Goal: Information Seeking & Learning: Learn about a topic

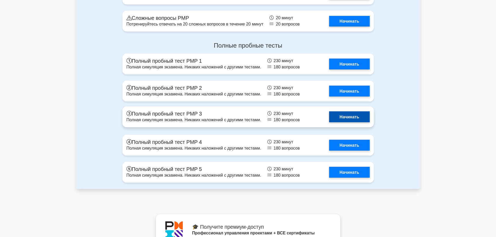
click at [344, 118] on link "Начинать" at bounding box center [349, 116] width 40 height 11
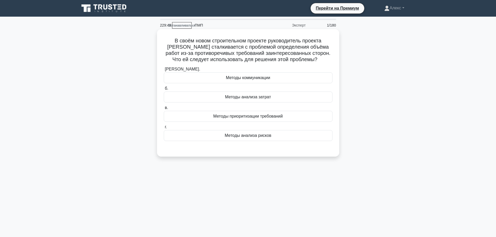
click at [324, 119] on div "Методы приоритизации требований" at bounding box center [248, 116] width 169 height 11
click at [164, 110] on input "в. Методы приоритизации требований" at bounding box center [164, 107] width 0 height 3
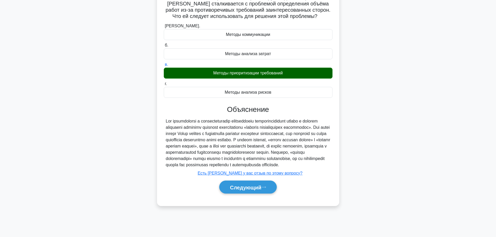
scroll to position [44, 0]
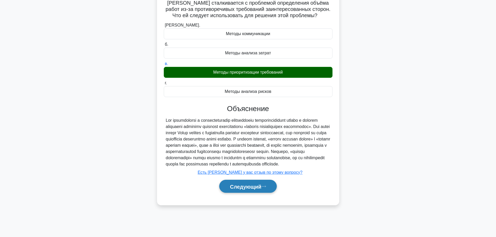
click at [261, 190] on font "Следующий" at bounding box center [246, 187] width 32 height 6
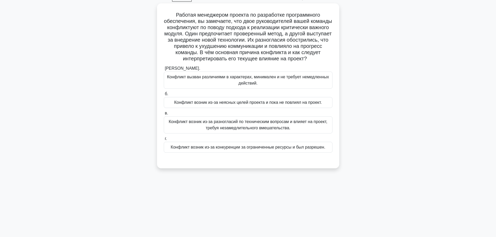
scroll to position [18, 0]
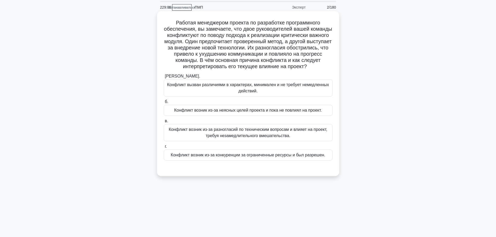
click at [276, 136] on font "Конфликт возник из-за разногласий по техническим вопросам и влияет на проект, т…" at bounding box center [248, 132] width 159 height 11
click at [164, 123] on input "в. Конфликт возник из-за разногласий по техническим вопросам и влияет на проект…" at bounding box center [164, 121] width 0 height 3
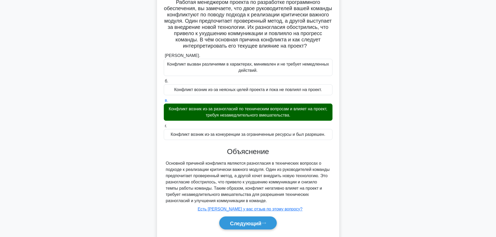
scroll to position [60, 0]
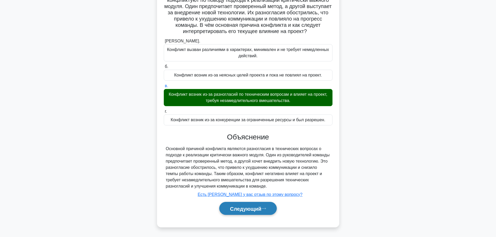
click at [257, 207] on font "Следующий" at bounding box center [246, 209] width 32 height 6
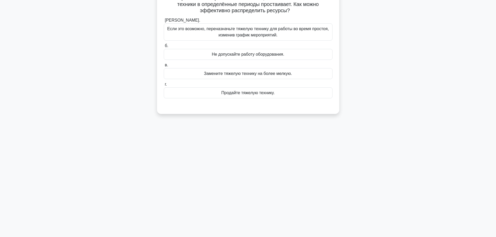
scroll to position [18, 0]
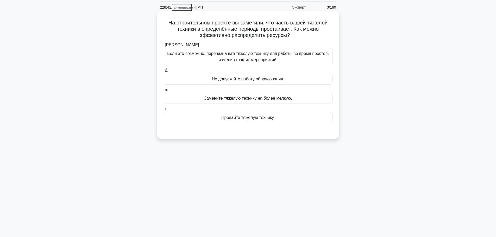
click at [272, 59] on font "Если это возможно, переназначьте тяжелую технику для работы во время простоя, и…" at bounding box center [248, 56] width 162 height 11
click at [164, 47] on input "[PERSON_NAME]. Если это возможно, переназначьте тяжелую технику для работы во в…" at bounding box center [164, 45] width 0 height 3
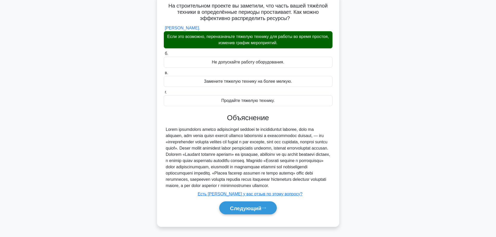
scroll to position [44, 0]
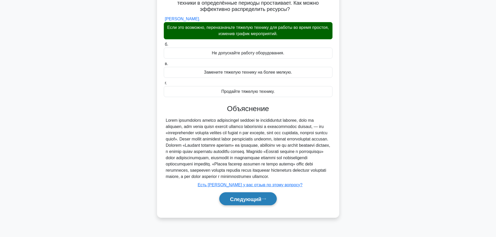
click at [253, 202] on font "Следующий" at bounding box center [246, 199] width 32 height 6
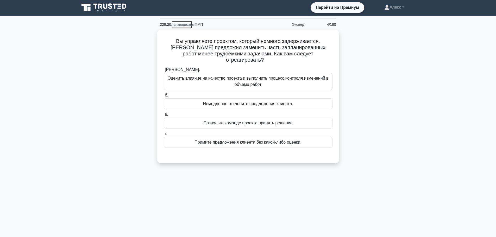
scroll to position [0, 0]
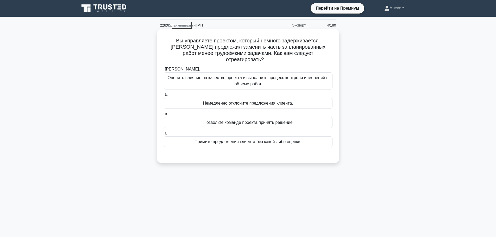
click at [269, 78] on font "Оценить влияние на качество проекта и выполнить процесс контроля изменений в об…" at bounding box center [248, 81] width 164 height 13
click at [164, 71] on input "[PERSON_NAME]. Оценить влияние на качество проекта и выполнить процесс контроля…" at bounding box center [164, 69] width 0 height 3
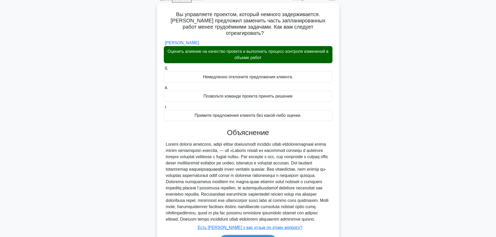
scroll to position [66, 0]
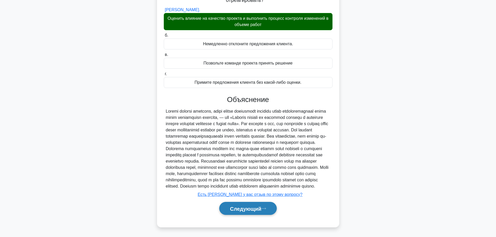
click at [248, 212] on button "Следующий" at bounding box center [248, 208] width 58 height 13
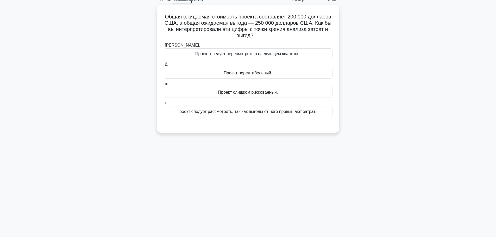
scroll to position [0, 0]
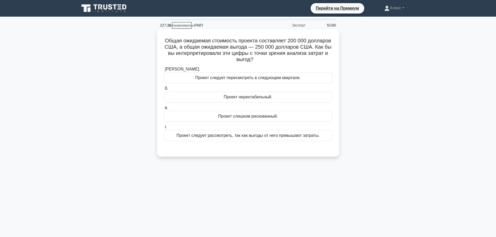
click at [314, 131] on div "Проект следует рассмотреть, так как выгоды от него превышают затраты." at bounding box center [248, 135] width 169 height 11
click at [164, 129] on input "г. Проект следует рассмотреть, так как выгоды от него превышают затраты." at bounding box center [164, 127] width 0 height 3
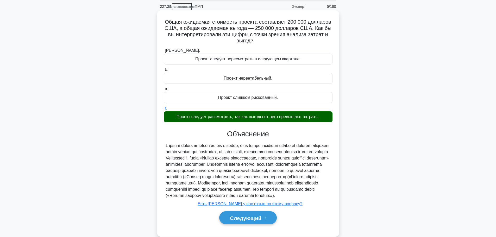
scroll to position [44, 0]
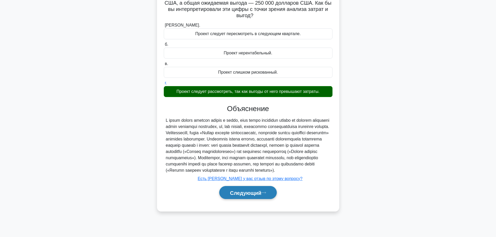
click at [248, 196] on font "Следующий" at bounding box center [246, 193] width 32 height 6
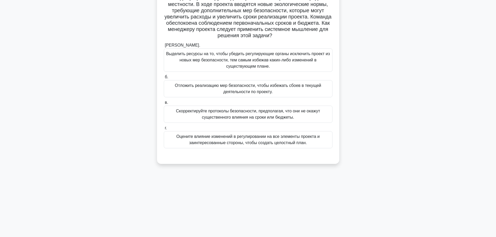
scroll to position [18, 0]
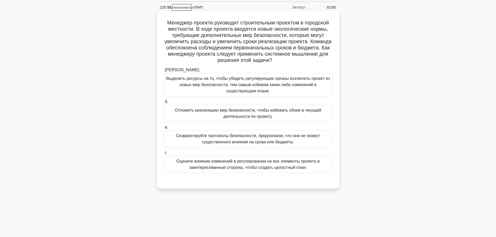
click at [308, 165] on font "Оцените влияние изменений в регулировании на все элементы проекта и заинтересов…" at bounding box center [248, 164] width 164 height 13
click at [164, 155] on input "г. Оцените влияние изменений в регулировании на все элементы проекта и заинтере…" at bounding box center [164, 152] width 0 height 3
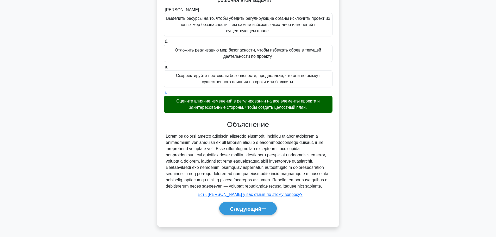
scroll to position [91, 0]
click at [255, 210] on font "Следующий" at bounding box center [246, 209] width 32 height 6
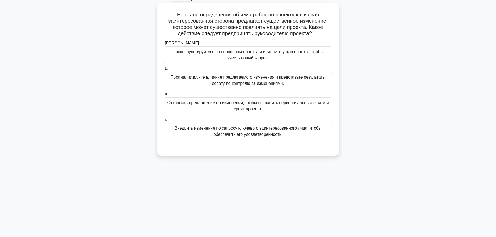
scroll to position [18, 0]
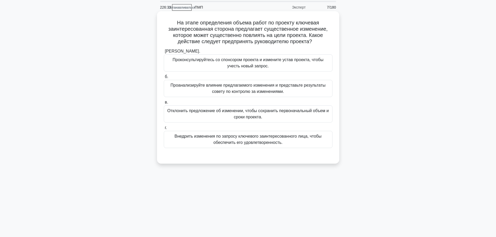
click at [247, 86] on font "Проанализируйте влияние предлагаемого изменения и представьте результаты совету…" at bounding box center [248, 88] width 155 height 11
click at [164, 79] on input "б. Проанализируйте влияние предлагаемого изменения и представьте результаты сов…" at bounding box center [164, 76] width 0 height 3
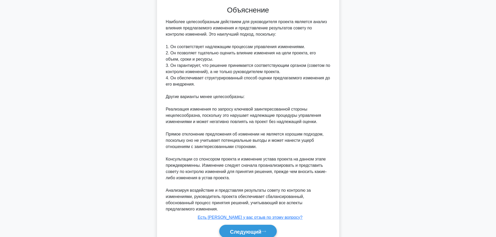
scroll to position [191, 0]
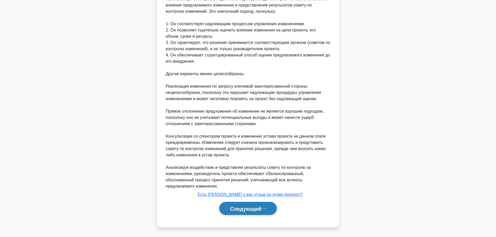
click at [248, 212] on button "Следующий" at bounding box center [248, 208] width 58 height 13
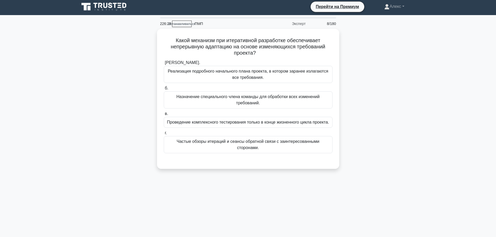
scroll to position [0, 0]
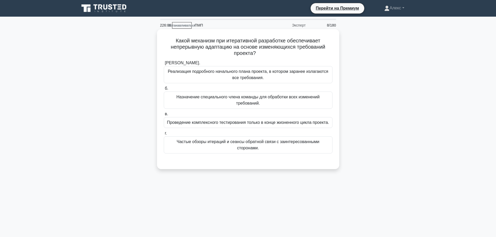
click at [308, 149] on font "Частые обзоры итераций и сеансы обратной связи с заинтересованными сторонами." at bounding box center [248, 145] width 164 height 13
click at [164, 135] on input "г. Частые обзоры итераций и сеансы обратной связи с заинтересованными сторонами." at bounding box center [164, 133] width 0 height 3
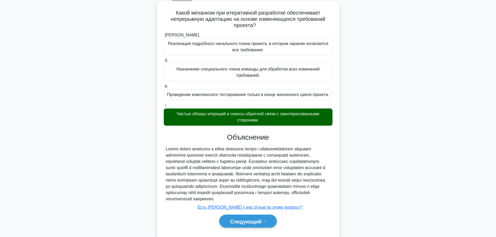
scroll to position [47, 0]
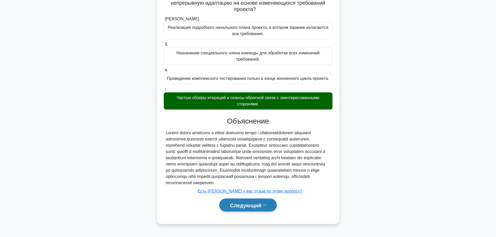
click at [244, 208] on font "Следующий" at bounding box center [246, 206] width 32 height 6
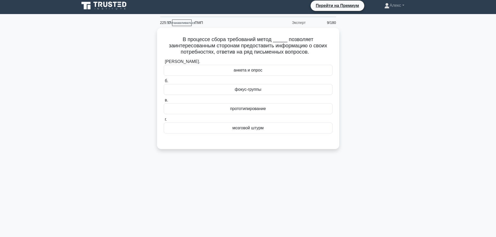
scroll to position [0, 0]
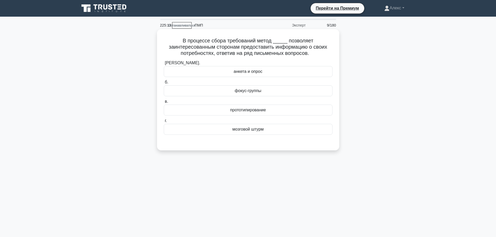
click at [275, 70] on div "анкета и опрос" at bounding box center [248, 71] width 169 height 11
click at [164, 65] on input "[PERSON_NAME]. анкета и опрос" at bounding box center [164, 62] width 0 height 3
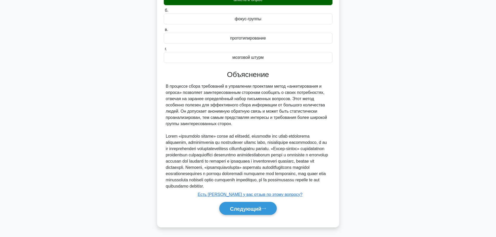
scroll to position [79, 0]
click at [243, 209] on font "Следующий" at bounding box center [246, 209] width 32 height 6
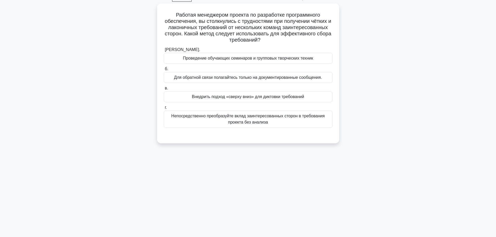
scroll to position [18, 0]
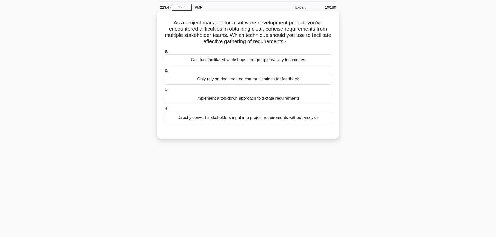
click at [277, 62] on div "Conduct facilitated workshops and group creativity techniques" at bounding box center [248, 59] width 169 height 11
click at [164, 53] on input "a. Conduct facilitated workshops and group creativity techniques" at bounding box center [164, 51] width 0 height 3
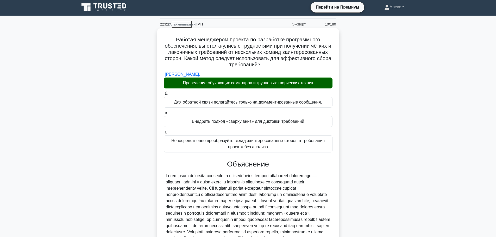
scroll to position [0, 0]
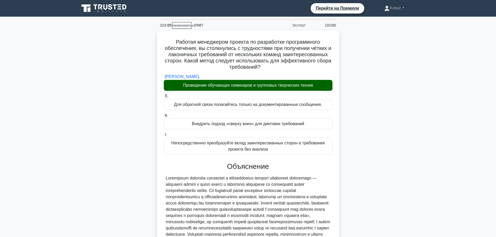
click at [379, 44] on div "Работая менеджером проекта по разработке программного обеспечения, вы столкнули…" at bounding box center [248, 159] width 344 height 258
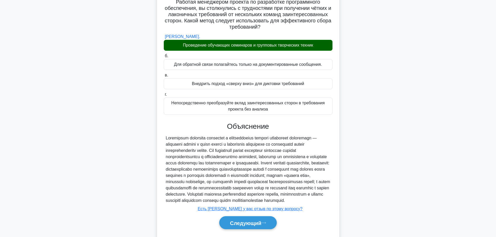
scroll to position [66, 0]
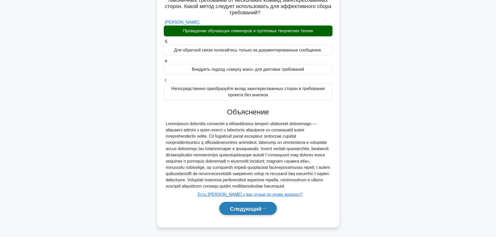
click at [256, 209] on font "Следующий" at bounding box center [246, 209] width 32 height 6
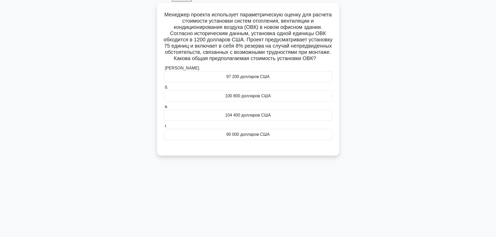
scroll to position [0, 0]
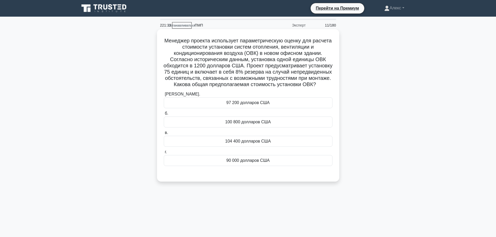
click at [254, 105] on font "97 200 долларов США" at bounding box center [247, 103] width 43 height 4
click at [164, 96] on input "[PERSON_NAME]. 97 200 долларов США" at bounding box center [164, 94] width 0 height 3
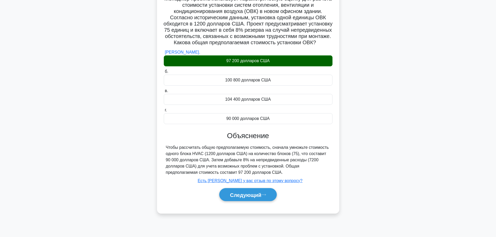
scroll to position [44, 0]
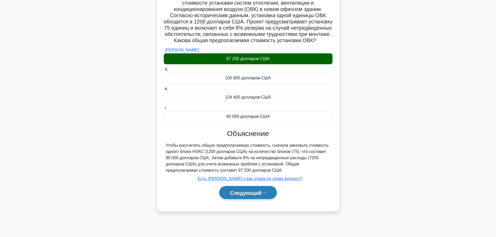
click at [255, 196] on font "Следующий" at bounding box center [246, 193] width 32 height 6
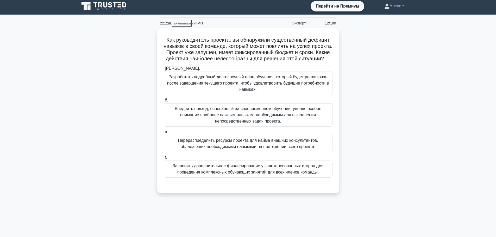
scroll to position [0, 0]
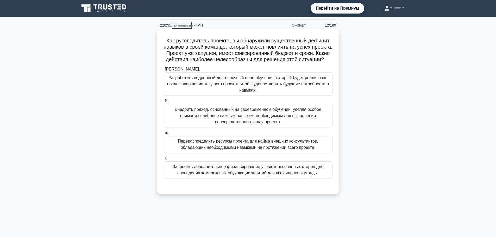
click at [277, 121] on font "Внедрить подход, основанный на своевременном обучении, уделяя особое внимание н…" at bounding box center [248, 115] width 147 height 17
click at [164, 103] on input "б. Внедрить подход, основанный на своевременном обучении, уделяя особое внимани…" at bounding box center [164, 101] width 0 height 3
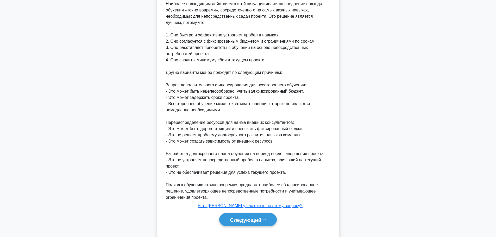
scroll to position [216, 0]
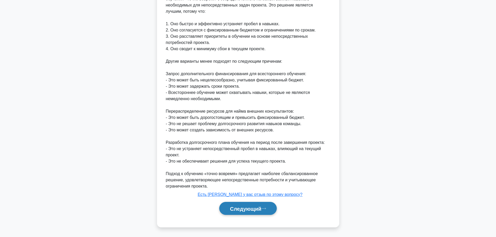
click at [247, 211] on font "Следующий" at bounding box center [246, 209] width 32 height 6
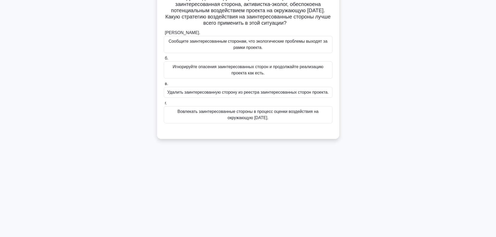
scroll to position [0, 0]
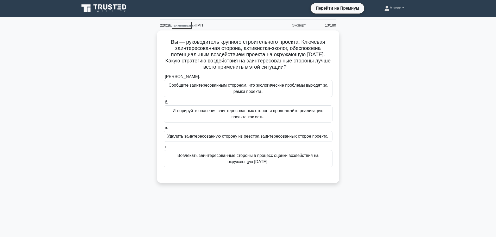
click at [410, 151] on div "Вы — руководитель крупного строительного проекта. Ключевая заинтересованная сто…" at bounding box center [248, 109] width 344 height 159
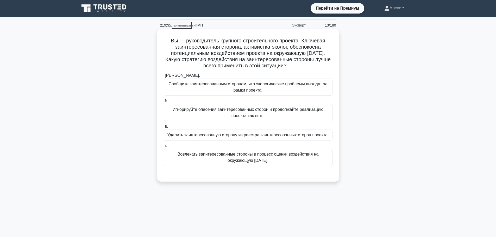
click at [296, 156] on font "Вовлекать заинтересованные стороны в процесс оценки воздействия на окружающую […" at bounding box center [248, 157] width 141 height 11
click at [164, 148] on input "г. Вовлекать заинтересованные стороны в процесс оценки воздействия на окружающу…" at bounding box center [164, 145] width 0 height 3
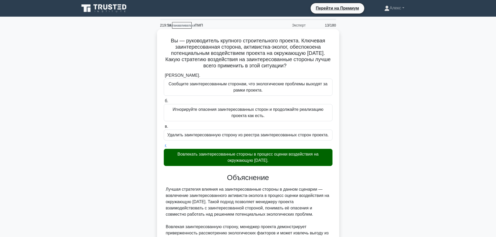
scroll to position [110, 0]
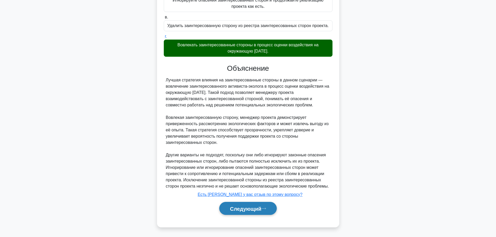
click at [249, 208] on font "Следующий" at bounding box center [246, 209] width 32 height 6
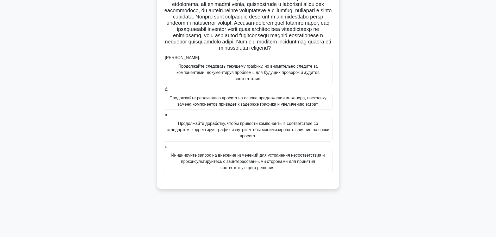
scroll to position [18, 0]
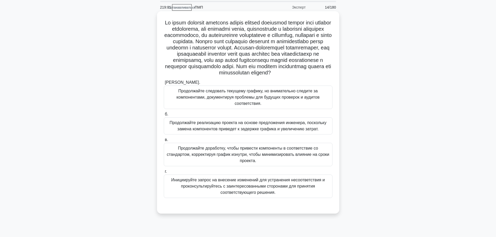
click at [288, 188] on font "Инициируйте запрос на внесение изменений для устранения несоответствия и прокон…" at bounding box center [248, 186] width 154 height 17
click at [164, 174] on input "г. Инициируйте запрос на внесение изменений для устранения несоответствия и про…" at bounding box center [164, 171] width 0 height 3
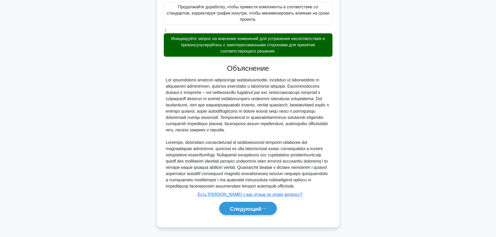
scroll to position [179, 0]
click at [248, 207] on font "Следующий" at bounding box center [246, 209] width 32 height 6
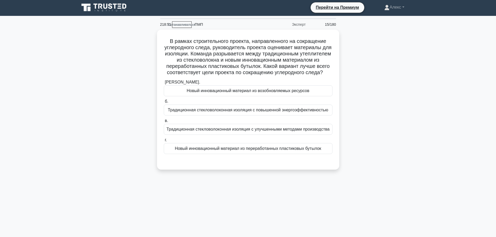
scroll to position [0, 0]
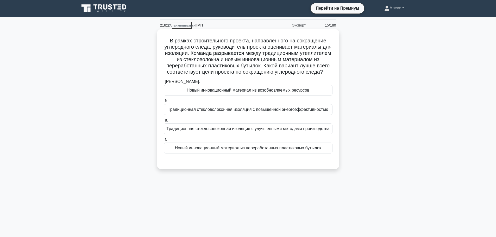
click at [267, 150] on font "Новый инновационный материал из переработанных пластиковых бутылок" at bounding box center [248, 148] width 146 height 4
click at [164, 141] on input "г. Новый инновационный материал из переработанных пластиковых бутылок" at bounding box center [164, 139] width 0 height 3
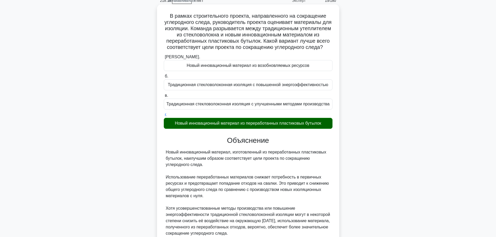
scroll to position [104, 0]
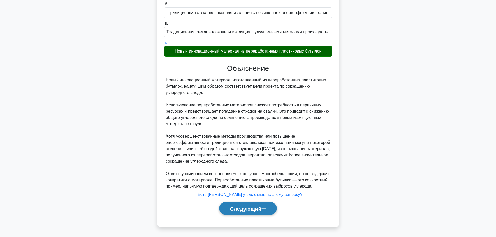
click at [252, 210] on font "Следующий" at bounding box center [246, 209] width 32 height 6
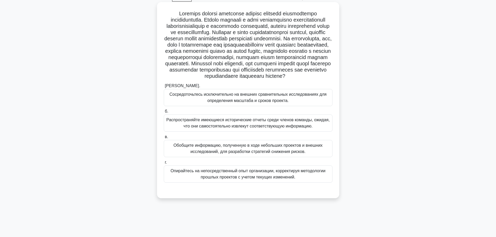
scroll to position [18, 0]
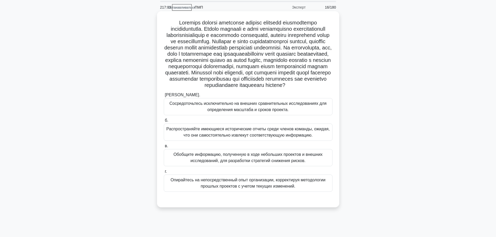
click at [312, 164] on font "Обобщите информацию, полученную в ходе небольших проектов и внешних исследовани…" at bounding box center [248, 158] width 164 height 13
click at [164, 148] on input "в. Обобщите информацию, полученную в ходе небольших проектов и внешних исследов…" at bounding box center [164, 146] width 0 height 3
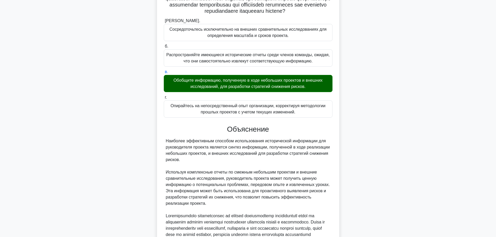
scroll to position [210, 0]
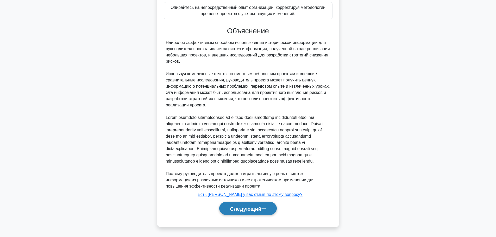
click at [254, 208] on font "Следующий" at bounding box center [246, 209] width 32 height 6
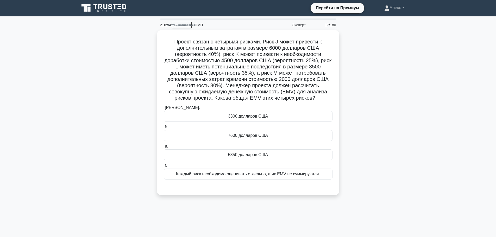
scroll to position [0, 0]
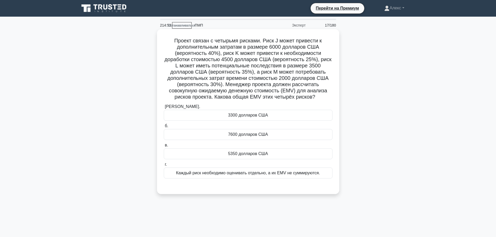
click at [238, 154] on font "5350 долларов США" at bounding box center [248, 154] width 40 height 4
click at [164, 147] on input "в. 5350 долларов США" at bounding box center [164, 145] width 0 height 3
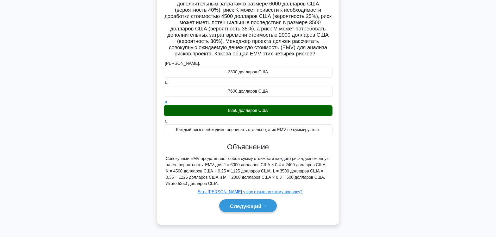
scroll to position [44, 0]
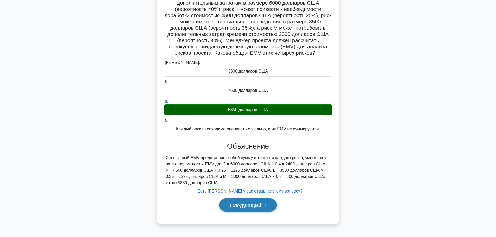
click at [248, 205] on font "Следующий" at bounding box center [246, 206] width 32 height 6
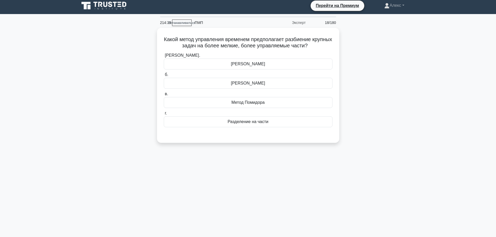
scroll to position [0, 0]
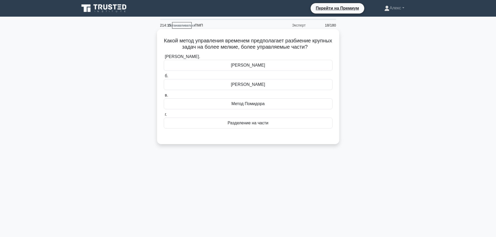
click at [270, 124] on div "Разделение на части" at bounding box center [248, 123] width 169 height 11
click at [164, 116] on input "г. Разделение на части" at bounding box center [164, 114] width 0 height 3
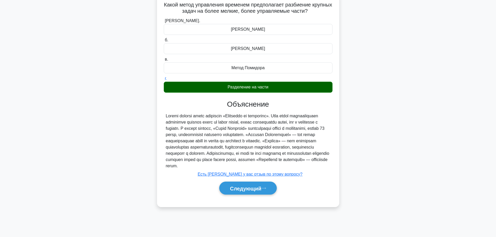
scroll to position [44, 0]
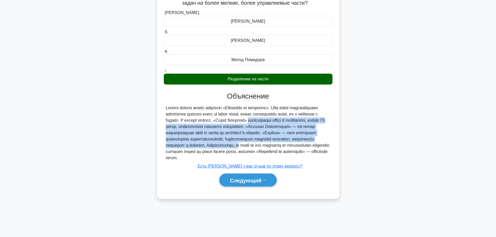
drag, startPoint x: 267, startPoint y: 121, endPoint x: 210, endPoint y: 152, distance: 64.9
click at [210, 152] on font at bounding box center [248, 133] width 164 height 54
copy font "«Метод Помодоро» предполагает работу с интервалами, обычно 25 минут, разделенны…"
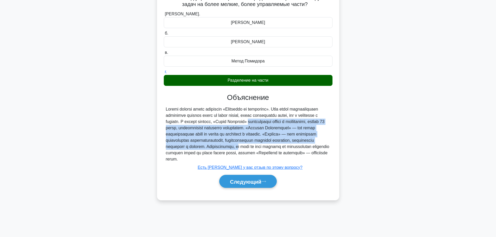
click at [435, 94] on main "213:40 Останавливаться ПМП Эксперт 18/180 Какой метод управления временем предп…" at bounding box center [248, 105] width 496 height 265
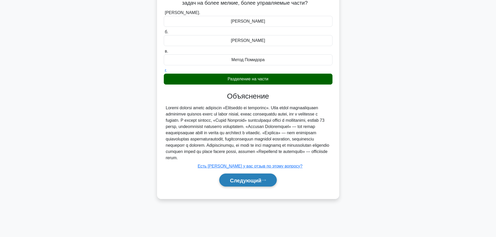
click at [241, 183] on font "Следующий" at bounding box center [246, 181] width 32 height 6
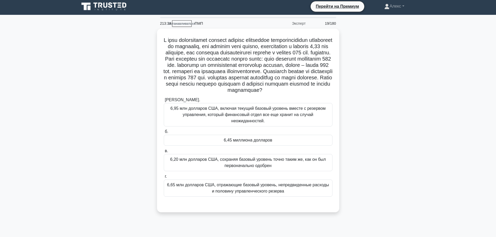
scroll to position [0, 0]
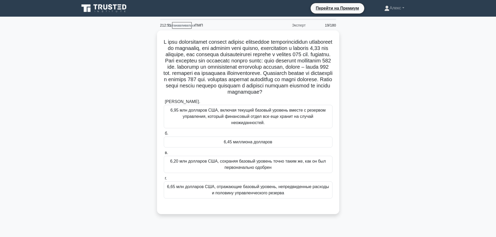
click at [391, 73] on div ".spinner_0XTQ{transform-origin:center;animation:spinner_y6GP .75s linear infini…" at bounding box center [248, 125] width 344 height 190
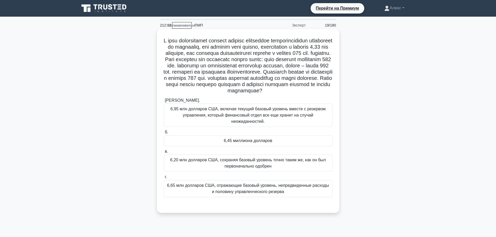
click at [261, 145] on div "6,45 миллиона долларов" at bounding box center [248, 140] width 169 height 11
click at [271, 139] on font "6,45 миллиона долларов" at bounding box center [248, 141] width 48 height 4
click at [264, 142] on font "6,45 миллиона долларов" at bounding box center [248, 141] width 48 height 4
click at [164, 134] on input "б. 6,45 миллиона долларов" at bounding box center [164, 132] width 0 height 3
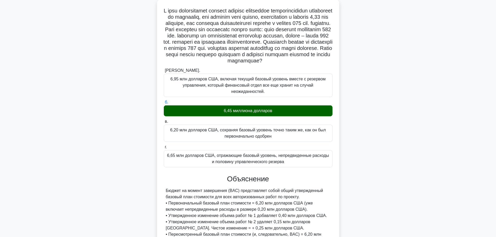
scroll to position [135, 0]
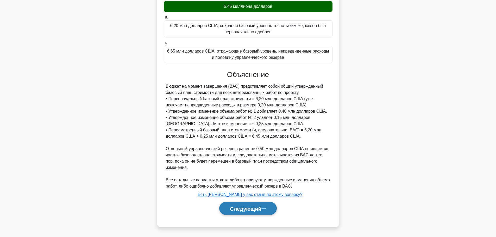
click at [261, 205] on button "Следующий" at bounding box center [248, 208] width 58 height 13
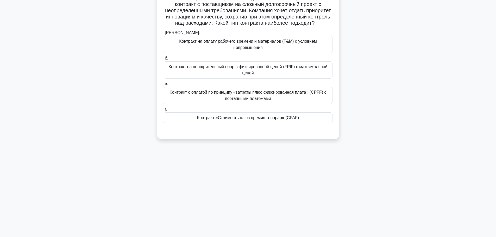
scroll to position [0, 0]
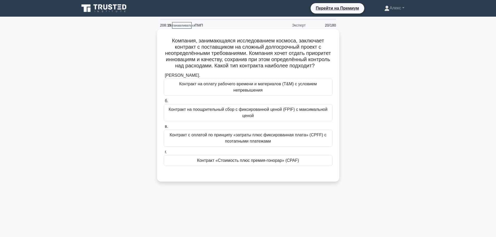
click at [285, 144] on font "Контракт с оплатой по принципу «затраты плюс фиксированная плата» (CPFF) с поэт…" at bounding box center [248, 138] width 157 height 11
click at [164, 128] on input "в. Контракт с оплатой по принципу «затраты плюс фиксированная плата» (CPFF) с п…" at bounding box center [164, 126] width 0 height 3
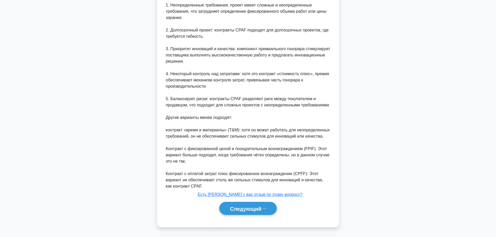
scroll to position [210, 0]
click at [234, 207] on font "Следующий" at bounding box center [246, 209] width 32 height 6
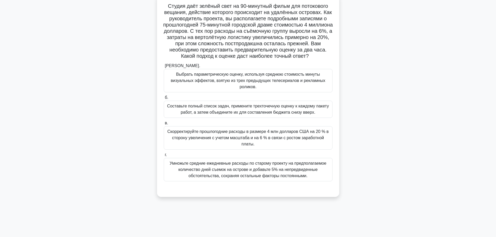
scroll to position [44, 0]
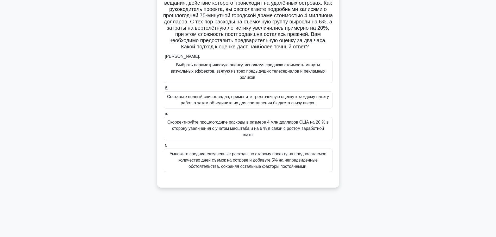
click at [257, 126] on font "Скорректируйте прошлогодние расходы в размере 4 млн долларов США на 20 % в стор…" at bounding box center [249, 128] width 162 height 17
click at [164, 116] on input "в. Скорректируйте прошлогодние расходы в размере 4 млн долларов США на 20 % в с…" at bounding box center [164, 113] width 0 height 3
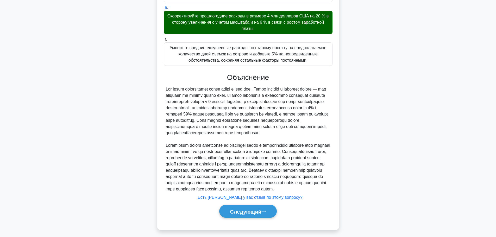
scroll to position [166, 0]
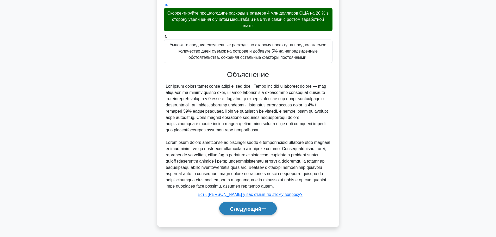
click at [247, 210] on font "Следующий" at bounding box center [246, 209] width 32 height 6
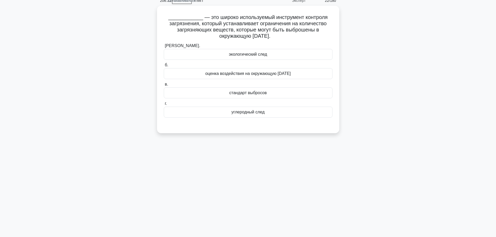
scroll to position [0, 0]
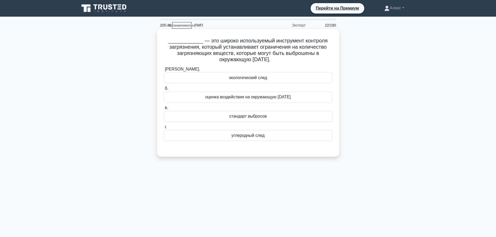
click at [250, 117] on font "стандарт выбросов" at bounding box center [249, 116] width 38 height 4
click at [164, 110] on input "в. стандарт выбросов" at bounding box center [164, 107] width 0 height 3
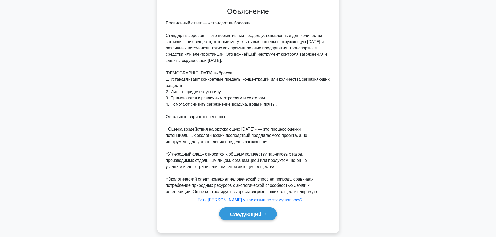
scroll to position [147, 0]
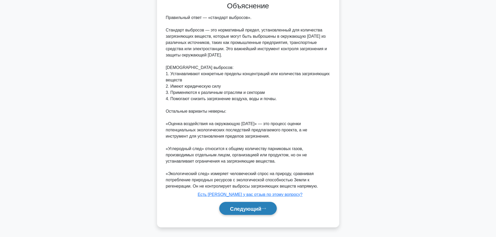
click at [249, 212] on font "Следующий" at bounding box center [246, 209] width 32 height 6
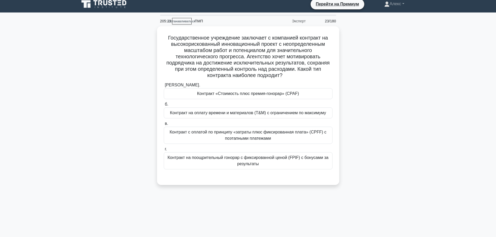
scroll to position [0, 0]
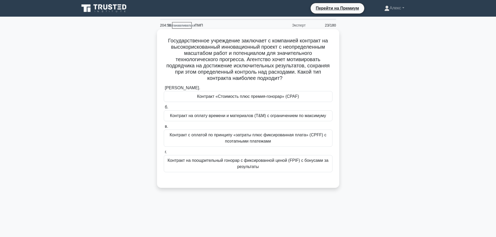
click at [281, 99] on font "Контракт «Стоимость плюс премия-гонорар» (CPAF)" at bounding box center [248, 96] width 102 height 4
click at [164, 90] on input "[PERSON_NAME]. Контракт «Стоимость плюс премия-гонорар» (CPAF)" at bounding box center [164, 87] width 0 height 3
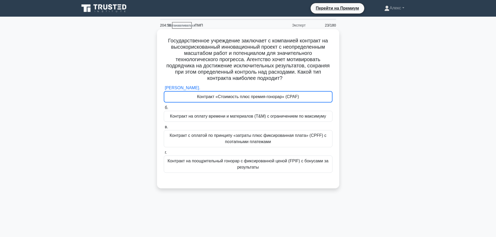
click at [281, 99] on font "Контракт «Стоимость плюс премия-гонорар» (CPAF)" at bounding box center [248, 97] width 102 height 4
click at [164, 90] on input "[PERSON_NAME]. Контракт «Стоимость плюс премия-гонорар» (CPAF)" at bounding box center [164, 87] width 0 height 3
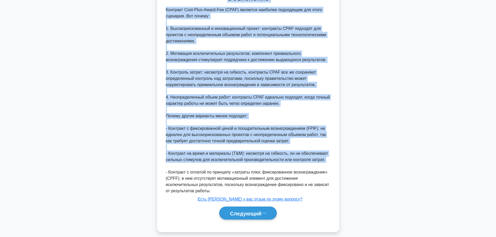
scroll to position [191, 0]
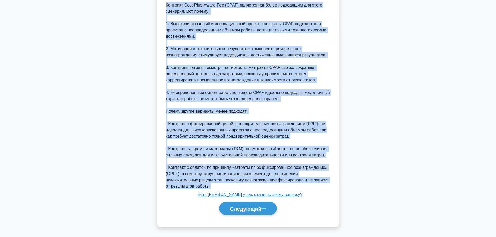
drag, startPoint x: 177, startPoint y: 48, endPoint x: 254, endPoint y: 186, distance: 158.9
click at [254, 186] on div "Государственное учреждение заключает с компанией контракт на высокорискованный …" at bounding box center [248, 33] width 178 height 385
copy div "Loremipsumdolor sitametcon adipiscin e seddoeius temporin ut laboreetdoloremag …"
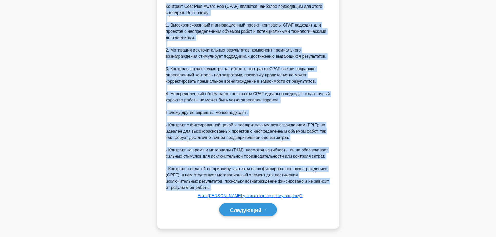
click at [479, 108] on main "204:23 Останавливаться ПМП Эксперт 23/180 .spinner_0XTQ{transform-origin:center…" at bounding box center [248, 31] width 496 height 411
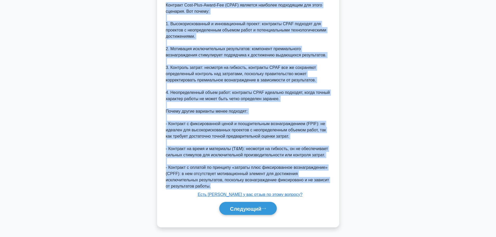
click at [332, 108] on div "Контракт Cost-Plus-Award-Fee (CPAF) является наиболее подходящим для этого сцен…" at bounding box center [248, 96] width 169 height 188
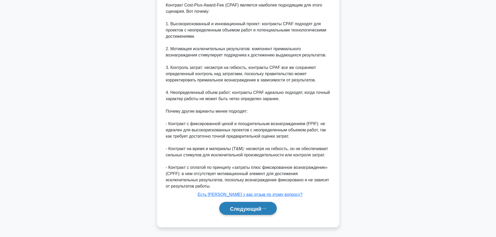
click at [247, 210] on font "Следующий" at bounding box center [246, 209] width 32 height 6
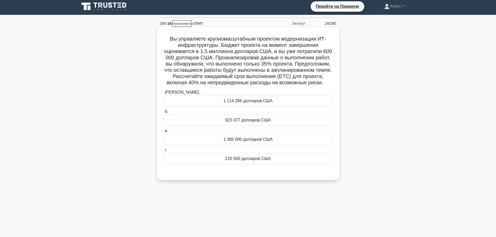
scroll to position [0, 0]
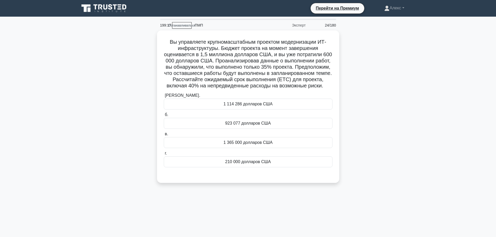
click at [383, 93] on div "Вы управляете крупномасштабным проектом модернизации ИТ-инфраструктуры. Бюджет …" at bounding box center [248, 109] width 344 height 159
click at [262, 144] on font "1 365 000 долларов США" at bounding box center [248, 141] width 49 height 4
click at [164, 135] on input "в. 1 365 000 долларов США" at bounding box center [164, 132] width 0 height 3
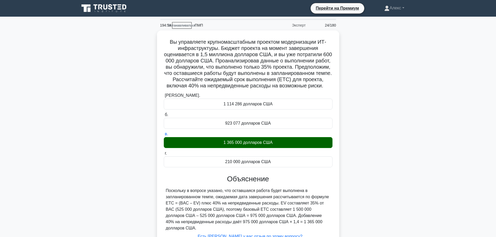
drag, startPoint x: 194, startPoint y: 212, endPoint x: 149, endPoint y: 45, distance: 173.1
click at [149, 45] on div "Вы управляете крупномасштабным проектом модернизации ИТ-инфраструктуры. Бюджет …" at bounding box center [248, 152] width 344 height 245
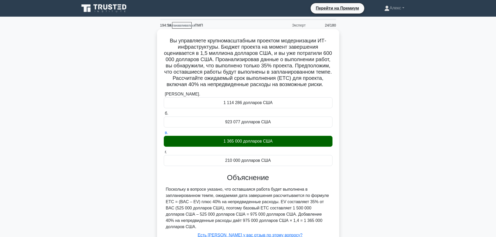
copy div "Lo ipsumdolor sitametconsectet adipisci elitseddoeiu TE-incididuntutla. Etdolo …"
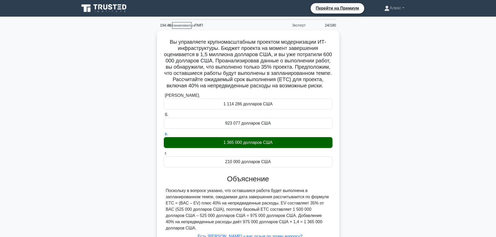
click at [447, 104] on main "194:40 Останавливаться ПМП Эксперт 24/180 .spinner_0XTQ{transform-origin:center…" at bounding box center [248, 149] width 496 height 265
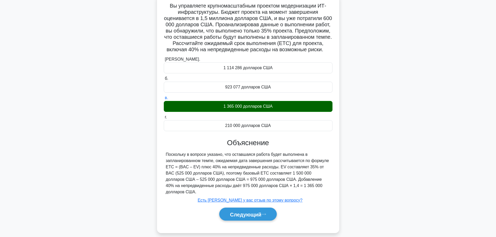
scroll to position [47, 0]
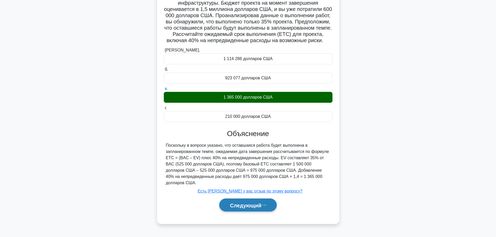
click at [238, 207] on font "Следующий" at bounding box center [246, 206] width 32 height 6
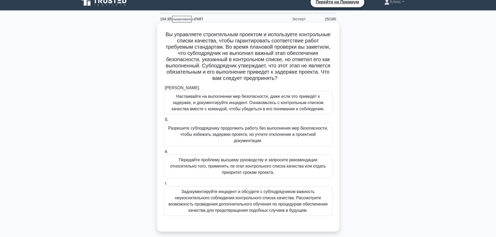
scroll to position [0, 0]
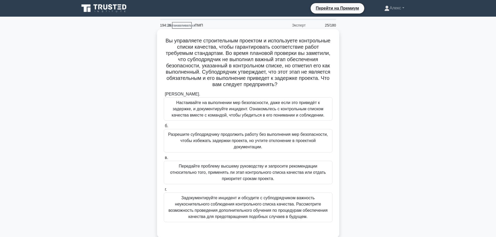
click at [404, 100] on div "Вы управляете строительным проектом и используете контрольные списки качества, …" at bounding box center [248, 137] width 344 height 215
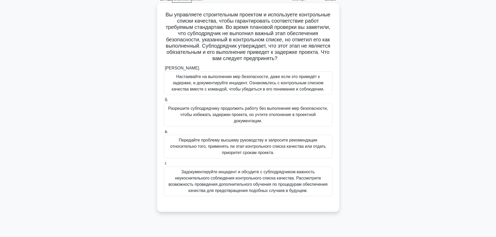
scroll to position [44, 0]
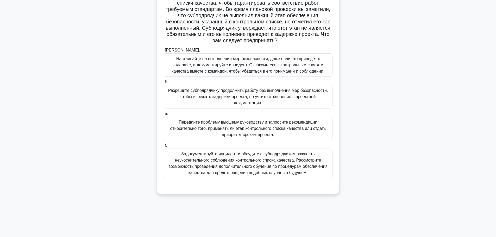
click at [280, 62] on font "Настаивайте на выполнении мер безопасности, даже если это приведёт к задержке, …" at bounding box center [248, 65] width 164 height 19
click at [164, 52] on input "[PERSON_NAME]. Настаивайте на выполнении мер безопасности, даже если это привед…" at bounding box center [164, 50] width 0 height 3
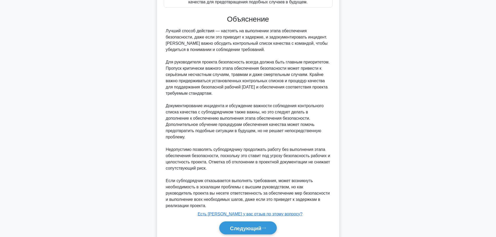
scroll to position [235, 0]
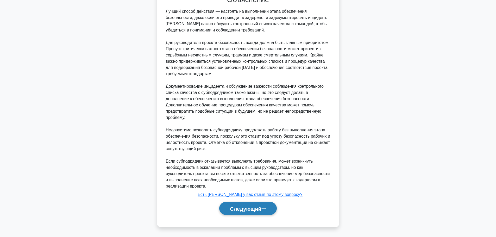
click at [250, 208] on font "Следующий" at bounding box center [246, 209] width 32 height 6
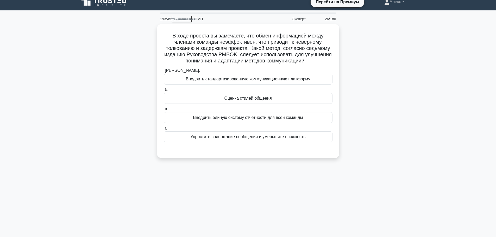
scroll to position [0, 0]
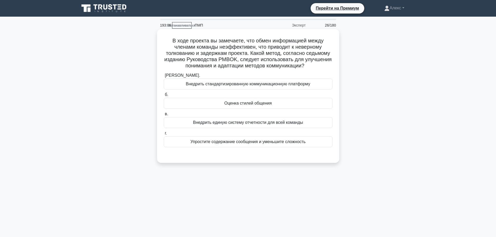
click at [266, 86] on font "Внедрить стандартизированную коммуникационную платформу" at bounding box center [248, 84] width 125 height 4
click at [164, 77] on input "[PERSON_NAME]. Внедрить стандартизированную коммуникационную платформу" at bounding box center [164, 75] width 0 height 3
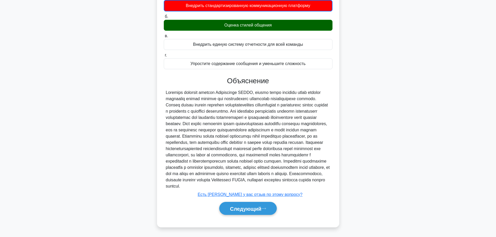
scroll to position [92, 0]
click at [252, 208] on font "Следующий" at bounding box center [246, 209] width 32 height 6
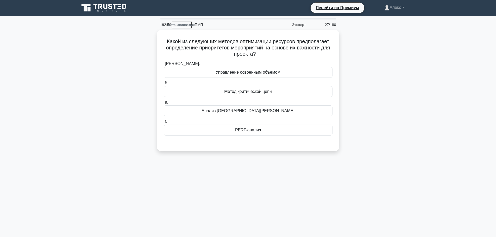
scroll to position [0, 0]
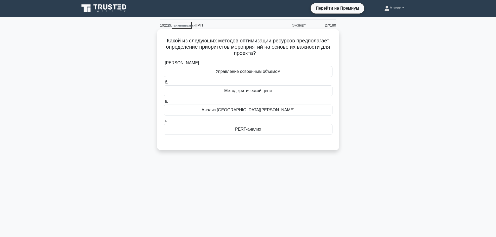
click at [280, 92] on div "Метод критической цепи" at bounding box center [248, 90] width 169 height 11
click at [164, 84] on input "б. Метод критической цепи" at bounding box center [164, 82] width 0 height 3
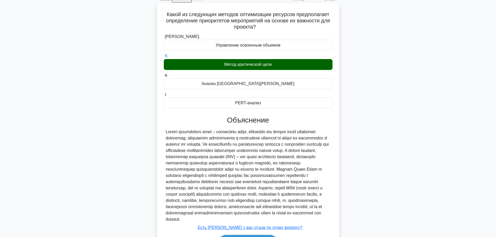
scroll to position [66, 0]
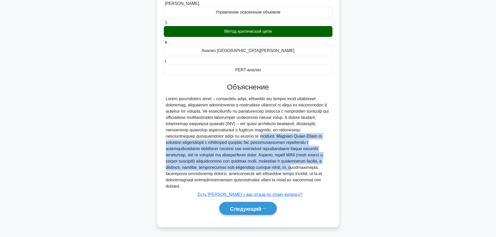
drag, startPoint x: 195, startPoint y: 172, endPoint x: 204, endPoint y: 137, distance: 36.6
click at [204, 137] on font at bounding box center [247, 143] width 163 height 92
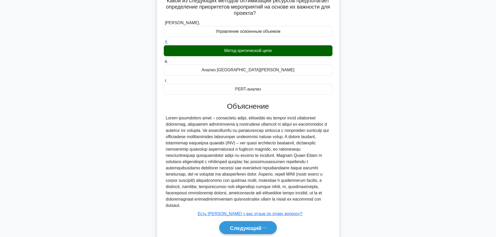
scroll to position [0, 0]
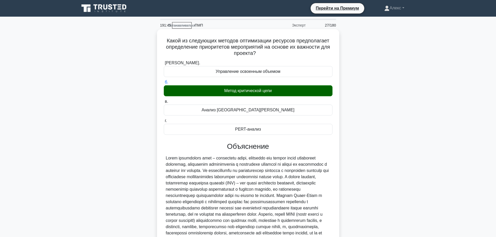
drag, startPoint x: 181, startPoint y: 49, endPoint x: 277, endPoint y: 136, distance: 129.1
click at [277, 136] on div "Какой из следующих методов оптимизации ресурсов предполагает определение приори…" at bounding box center [248, 158] width 178 height 254
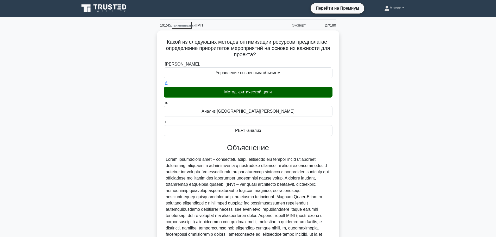
click at [347, 152] on div "Какой из следующих методов оптимизации ресурсов предполагает определение приори…" at bounding box center [248, 162] width 344 height 264
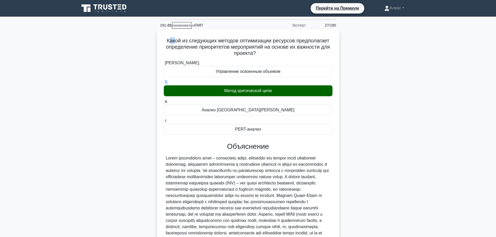
drag, startPoint x: 167, startPoint y: 41, endPoint x: 169, endPoint y: 45, distance: 4.2
click at [172, 44] on font "Какой из следующих методов оптимизации ресурсов предполагает определение приори…" at bounding box center [248, 47] width 164 height 18
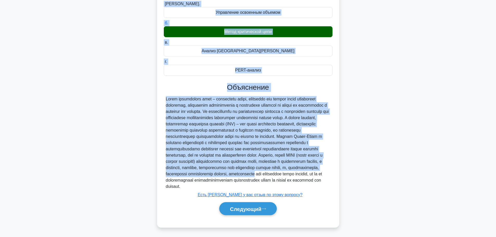
scroll to position [66, 0]
drag, startPoint x: 163, startPoint y: 41, endPoint x: 325, endPoint y: 187, distance: 217.8
click at [325, 187] on div "Какой из следующих методов оптимизации ресурсов предполагает определение приори…" at bounding box center [248, 99] width 178 height 254
copy div "Lorem ip dolorsita consect adipiscinge seddoeiu temporincidi utlaboreetd magnaa…"
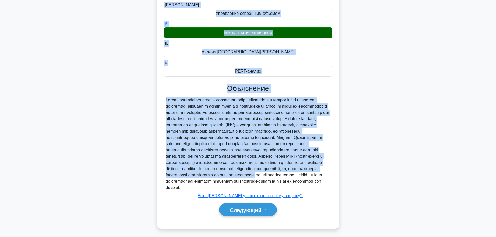
click at [442, 78] on main "191:29 Останавливаться ПМП Эксперт 27/180 Какой из следующих методов оптимизаци…" at bounding box center [248, 97] width 496 height 280
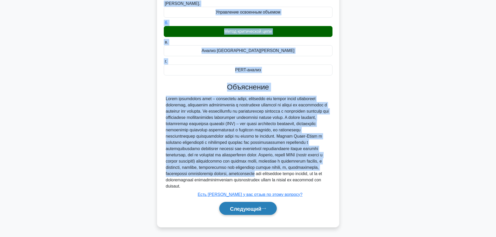
click at [245, 211] on font "Следующий" at bounding box center [246, 209] width 32 height 6
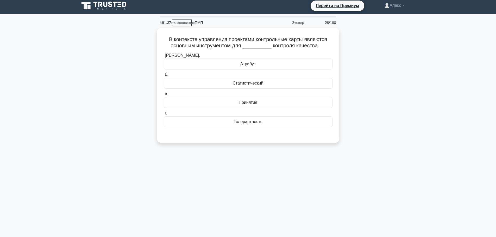
scroll to position [0, 0]
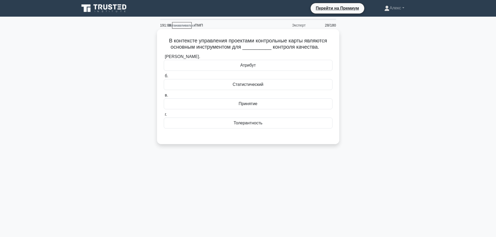
click at [268, 81] on div "Статистический" at bounding box center [248, 84] width 169 height 11
click at [164, 78] on input "б. Статистический" at bounding box center [164, 76] width 0 height 3
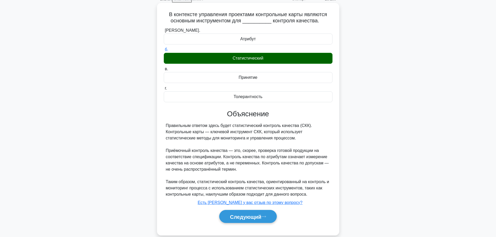
scroll to position [44, 0]
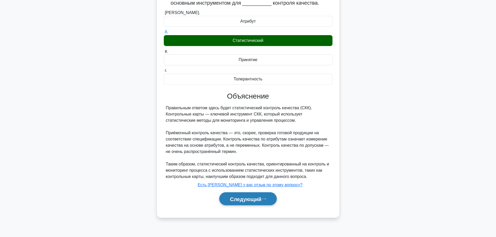
click at [252, 205] on button "Следующий" at bounding box center [248, 199] width 58 height 13
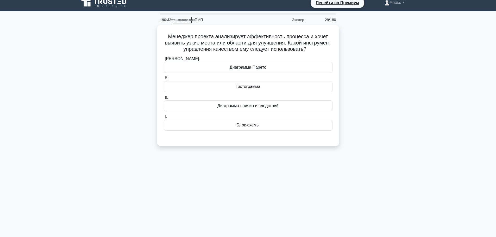
scroll to position [0, 0]
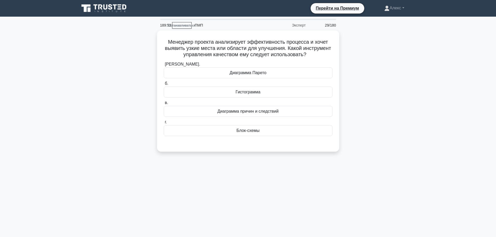
click at [383, 108] on div "Менеджер проекта анализирует эффективность процесса и хочет выявить узкие места…" at bounding box center [248, 94] width 344 height 128
click at [303, 75] on div "Диаграмма Парето" at bounding box center [248, 71] width 169 height 11
click at [164, 65] on input "[PERSON_NAME]. Диаграмма Парето" at bounding box center [164, 62] width 0 height 3
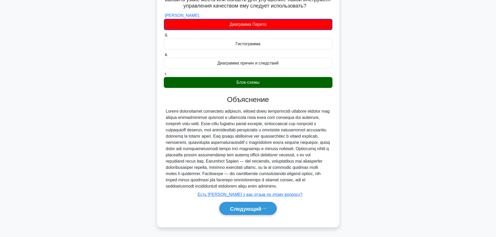
scroll to position [60, 0]
click at [271, 209] on button "Следующий" at bounding box center [248, 208] width 58 height 13
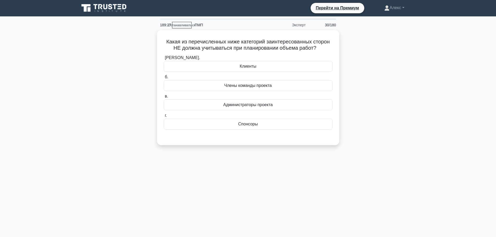
scroll to position [0, 0]
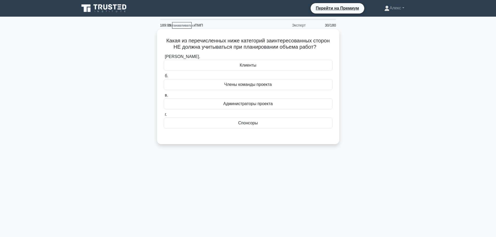
click at [276, 104] on div "Администраторы проекта" at bounding box center [248, 103] width 169 height 11
click at [164, 97] on input "в. Администраторы проекта" at bounding box center [164, 95] width 0 height 3
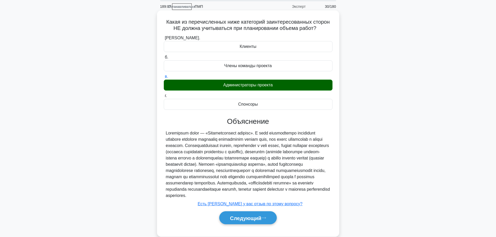
scroll to position [44, 0]
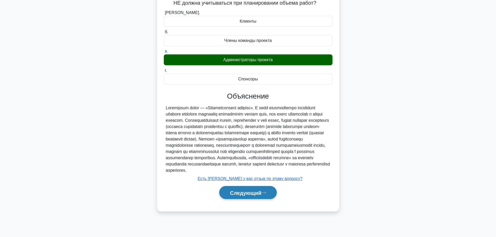
click at [244, 196] on font "Следующий" at bounding box center [246, 193] width 32 height 6
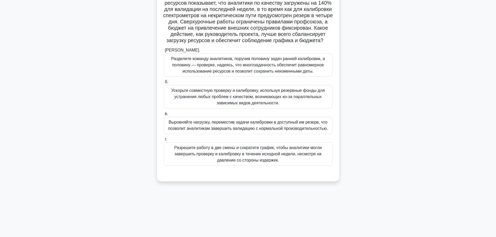
click at [306, 130] on font "Выровняйте нагрузку, переместив задачи калибровки в доступный им резерв, что по…" at bounding box center [248, 125] width 160 height 11
click at [164, 116] on input "в. Выровняйте нагрузку, переместив задачи калибровки в доступный им резерв, что…" at bounding box center [164, 113] width 0 height 3
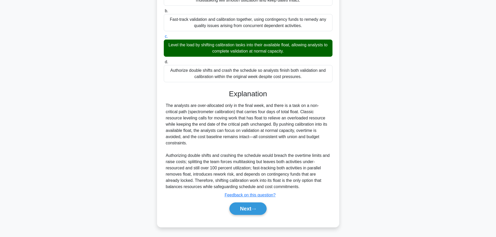
scroll to position [166, 0]
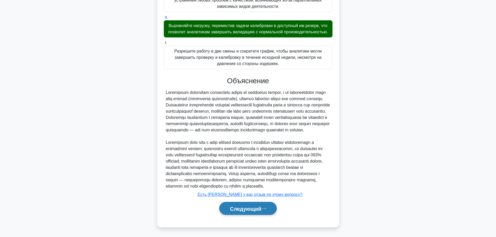
click at [259, 209] on font "Следующий" at bounding box center [246, 209] width 32 height 6
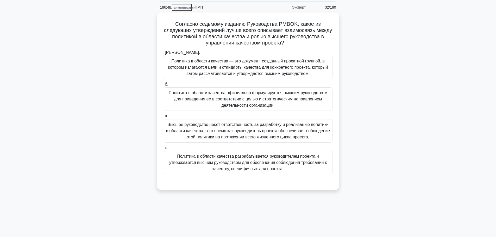
scroll to position [0, 0]
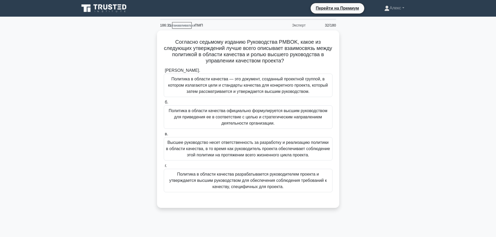
click at [398, 104] on div "Согласно седьмому изданию Руководства PMBOK, какое из следующих утверждений луч…" at bounding box center [248, 122] width 344 height 184
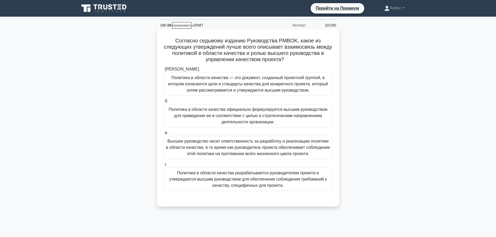
click at [320, 147] on font "Высшее руководство несет ответственность за разработку и реализацию политики в …" at bounding box center [248, 147] width 164 height 17
click at [164, 135] on input "в. Высшее руководство несет ответственность за разработку и реализацию политики…" at bounding box center [164, 132] width 0 height 3
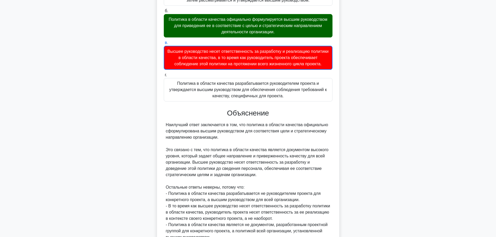
scroll to position [142, 0]
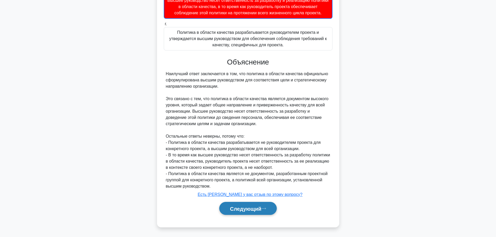
click at [277, 209] on button "Следующий" at bounding box center [248, 208] width 58 height 13
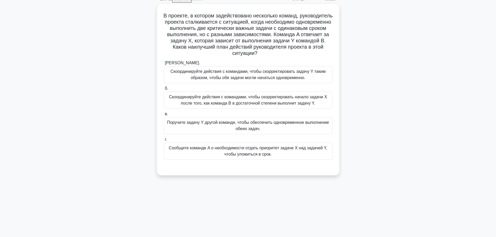
scroll to position [0, 0]
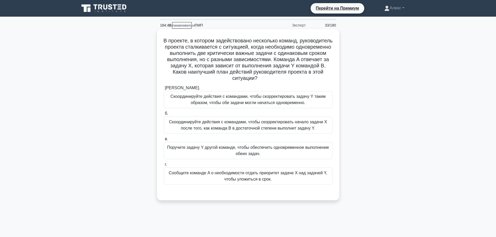
click at [290, 128] on font "Скоординируйте действия с командами, чтобы скорректировать начало задачи X посл…" at bounding box center [248, 125] width 158 height 11
click at [164, 115] on input "б. Скоординируйте действия с командами, чтобы скорректировать начало задачи X п…" at bounding box center [164, 113] width 0 height 3
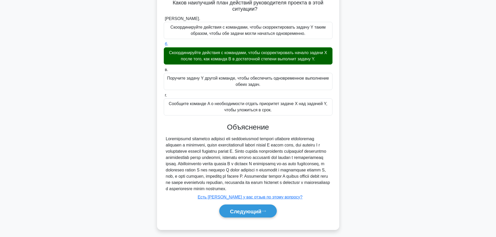
scroll to position [79, 0]
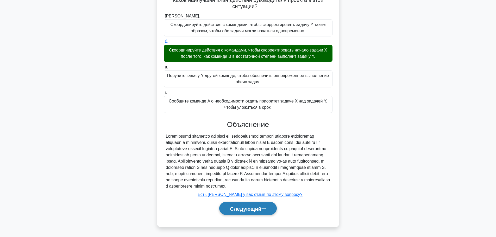
click at [242, 212] on button "Следующий" at bounding box center [248, 208] width 58 height 13
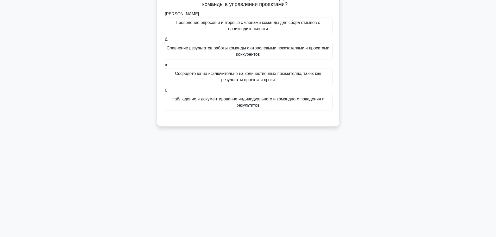
scroll to position [0, 0]
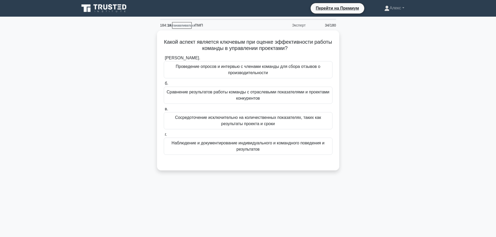
click at [244, 205] on div "184:14 Останавливаться ПМП Эксперт 34/180 Какой аспект является ключевым при оц…" at bounding box center [248, 149] width 344 height 261
click at [407, 96] on div "Какой аспект является ключевым при оценке эффективности работы команды в управл…" at bounding box center [248, 103] width 344 height 146
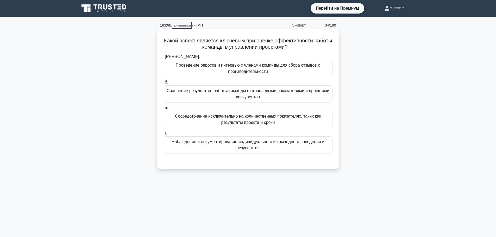
click at [288, 143] on font "Наблюдение и документирование индивидуального и командного поведения и результа…" at bounding box center [248, 145] width 153 height 11
click at [164, 135] on input "г. Наблюдение и документирование индивидуального и командного поведения и резул…" at bounding box center [164, 133] width 0 height 3
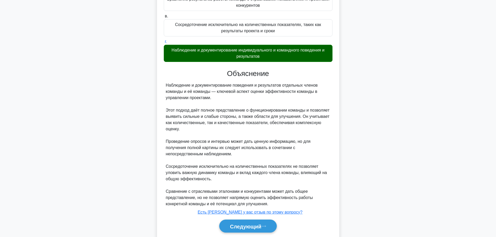
scroll to position [104, 0]
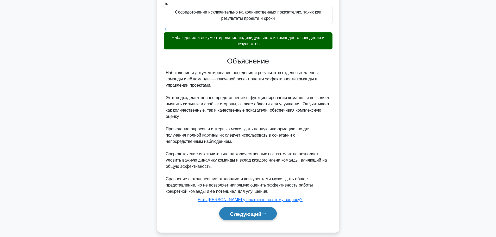
click at [255, 216] on font "Следующий" at bounding box center [246, 214] width 32 height 6
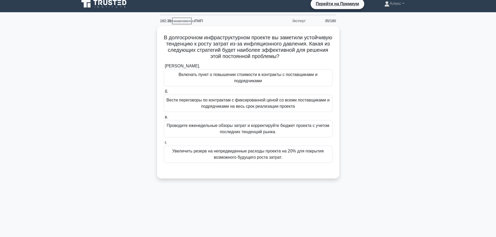
scroll to position [0, 0]
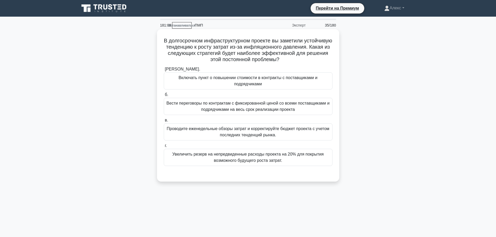
click at [269, 80] on font "Включать пункт о повышении стоимости в контракты с поставщиками и подрядчиками" at bounding box center [248, 81] width 139 height 11
click at [164, 71] on input "[PERSON_NAME]. Включать пункт о повышении стоимости в контракты с поставщиками …" at bounding box center [164, 69] width 0 height 3
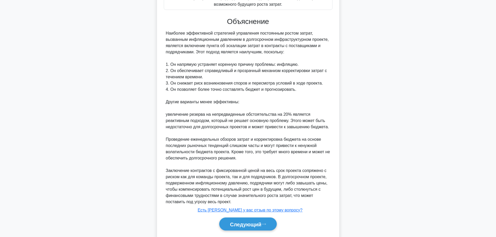
scroll to position [172, 0]
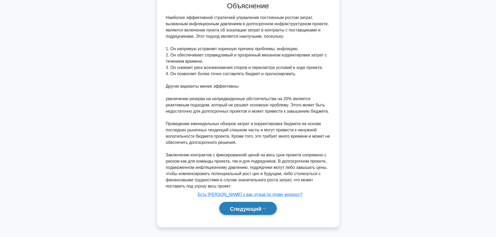
click at [257, 208] on font "Следующий" at bounding box center [246, 209] width 32 height 6
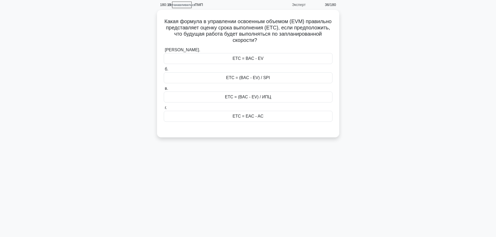
scroll to position [0, 0]
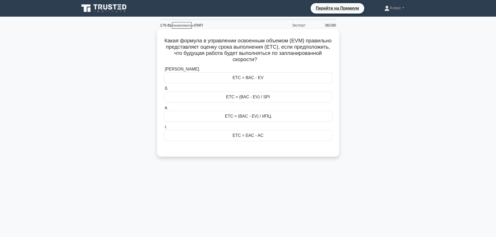
click at [265, 75] on div "ETC = BAC - EV" at bounding box center [248, 77] width 169 height 11
click at [164, 71] on input "[PERSON_NAME]. ETC = BAC - EV" at bounding box center [164, 69] width 0 height 3
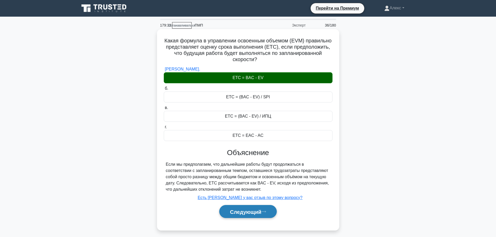
click at [265, 213] on icon at bounding box center [264, 211] width 5 height 3
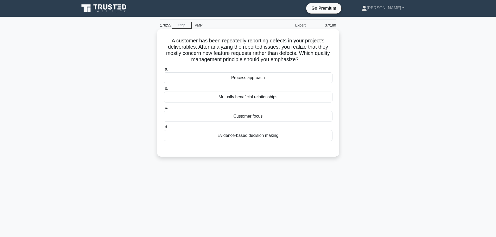
click at [284, 117] on div "Customer focus" at bounding box center [248, 116] width 169 height 11
click at [164, 110] on input "c. Customer focus" at bounding box center [164, 107] width 0 height 3
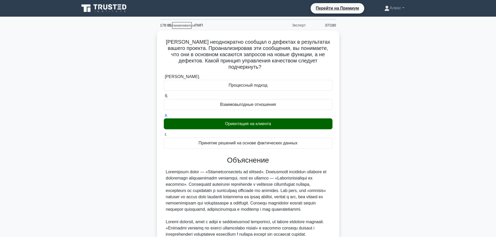
scroll to position [85, 0]
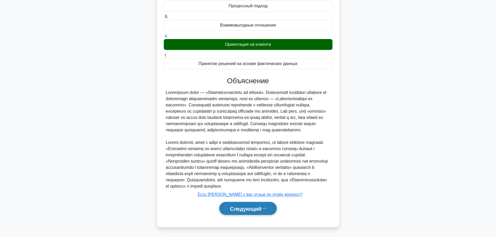
click at [262, 207] on font "Следующий" at bounding box center [246, 209] width 32 height 6
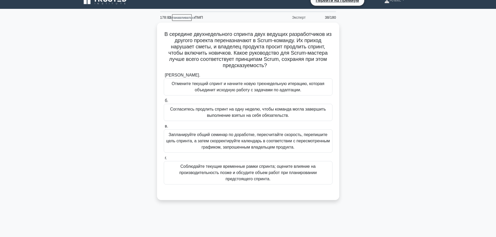
scroll to position [0, 0]
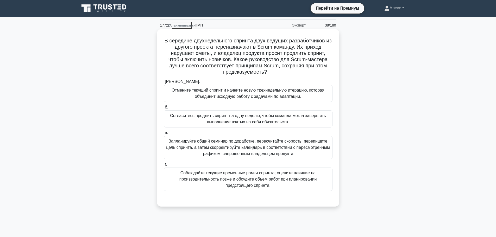
click at [299, 181] on font "Соблюдайте текущие временные рамки спринта; оцените влияние на производительнос…" at bounding box center [248, 179] width 138 height 17
click at [164, 166] on input "г. Соблюдайте текущие временные рамки спринта; оцените влияние на производитель…" at bounding box center [164, 164] width 0 height 3
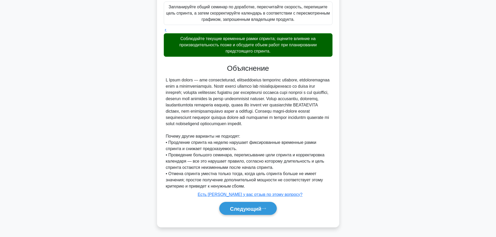
scroll to position [141, 0]
click at [261, 205] on button "Следующий" at bounding box center [248, 208] width 58 height 13
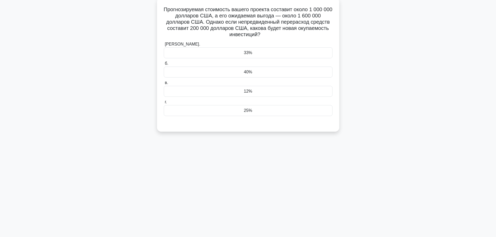
scroll to position [0, 0]
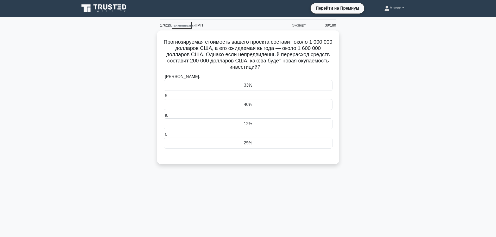
click at [391, 134] on div "Прогнозируемая стоимость вашего проекта составит около 1 000 000 долларов США, …" at bounding box center [248, 100] width 344 height 140
click at [250, 144] on font "25%" at bounding box center [248, 142] width 8 height 4
click at [164, 135] on input "г. 25%" at bounding box center [164, 133] width 0 height 3
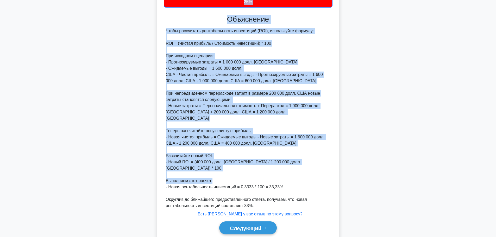
scroll to position [148, 0]
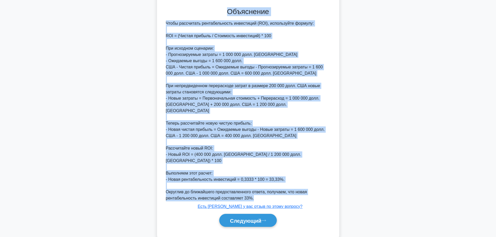
drag, startPoint x: 227, startPoint y: 71, endPoint x: 317, endPoint y: 184, distance: 144.8
click at [317, 184] on div "Прогнозируемая стоимость вашего проекта составит около 1 000 000 долларов США, …" at bounding box center [248, 60] width 178 height 354
copy div "Loremipsumdolo sitametco adipis elitsed doeiusmo tempo 6 654 209 incididu UTL, …"
click at [321, 170] on div "Чтобы рассчитать рентабельность инвестиций (ROI), используйте формулу: ROI = (Ч…" at bounding box center [248, 110] width 165 height 181
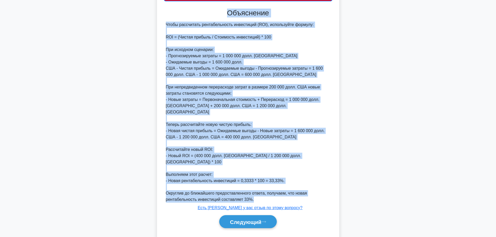
click at [442, 136] on main "173:43 Останавливаться ПМП Эксперт 39/180 Прогнозируемая стоимость вашего проек…" at bounding box center [248, 59] width 496 height 381
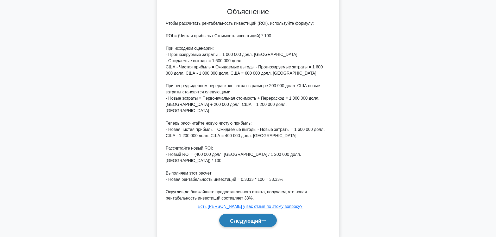
click at [262, 218] on font "Следующий" at bounding box center [246, 221] width 32 height 6
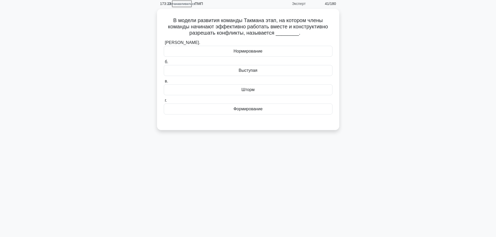
scroll to position [0, 0]
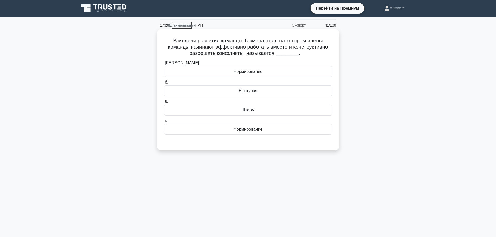
click at [249, 73] on font "Нормирование" at bounding box center [248, 71] width 29 height 4
click at [164, 65] on input "[PERSON_NAME]. Нормирование" at bounding box center [164, 62] width 0 height 3
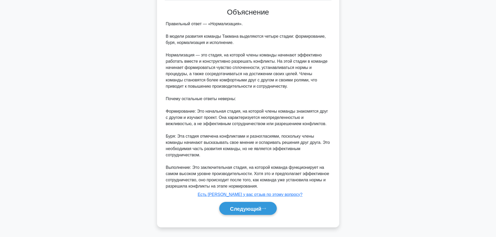
scroll to position [135, 0]
click at [256, 210] on font "Следующий" at bounding box center [246, 209] width 32 height 6
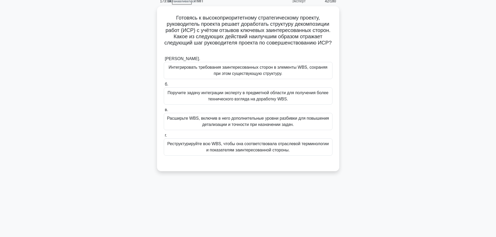
scroll to position [0, 0]
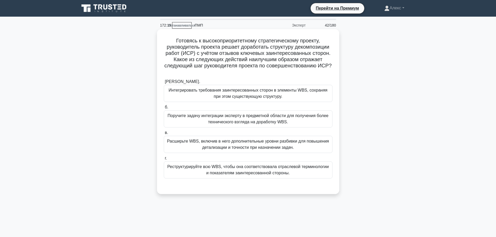
click at [281, 144] on font "Расширьте WBS, включив в него дополнительные уровни разбивки для повышения дета…" at bounding box center [248, 144] width 162 height 11
click at [164, 135] on input "в. Расширьте WBS, включив в него дополнительные уровни разбивки для повышения д…" at bounding box center [164, 132] width 0 height 3
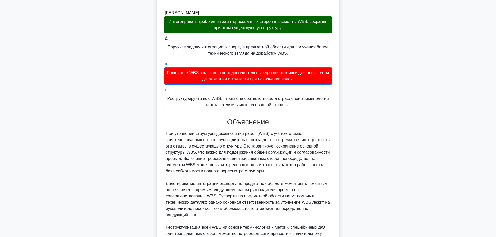
scroll to position [173, 0]
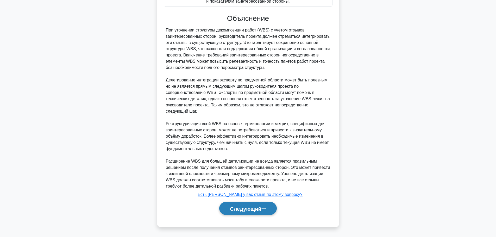
click at [254, 209] on font "Следующий" at bounding box center [246, 209] width 32 height 6
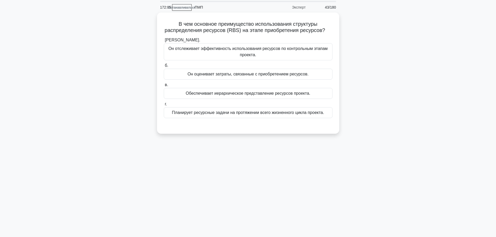
scroll to position [0, 0]
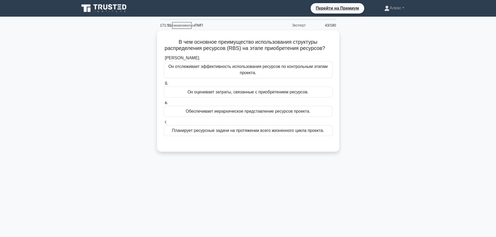
click at [400, 94] on div "В чем основное преимущество использования структуры распределения ресурсов (RBS…" at bounding box center [248, 94] width 344 height 128
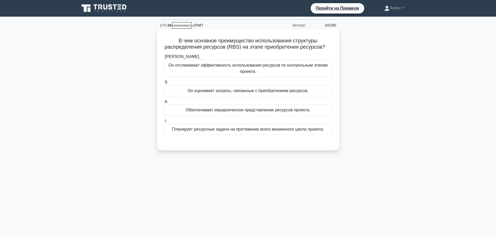
click at [257, 110] on font "Обеспечивает иерархическое представление ресурсов проекта." at bounding box center [248, 110] width 125 height 4
click at [164, 103] on input "в. Обеспечивает иерархическое представление ресурсов проекта." at bounding box center [164, 101] width 0 height 3
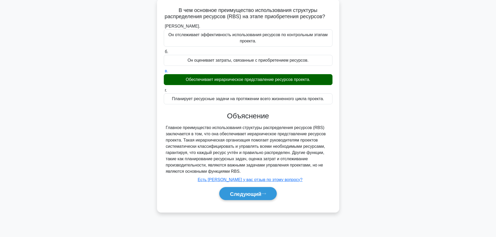
scroll to position [44, 0]
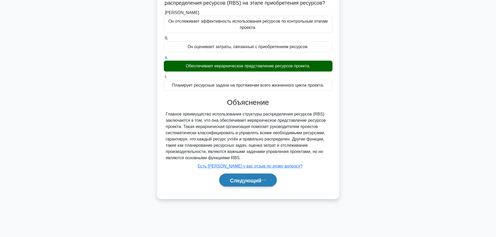
click at [244, 178] on font "Следующий" at bounding box center [246, 181] width 32 height 6
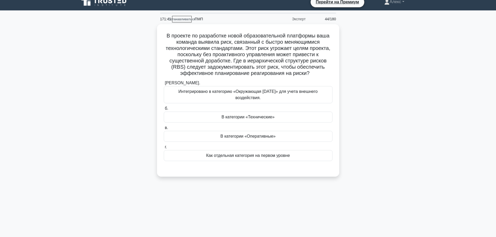
scroll to position [0, 0]
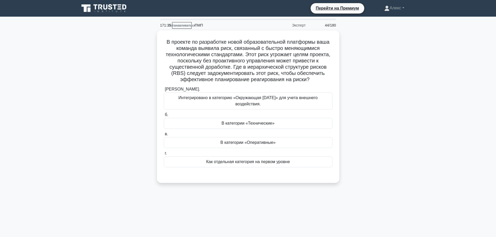
click at [374, 197] on div "171:35 Останавливаться ПМП Эксперт 44/180 .spinner_0XTQ{transform-origin:center…" at bounding box center [248, 149] width 344 height 261
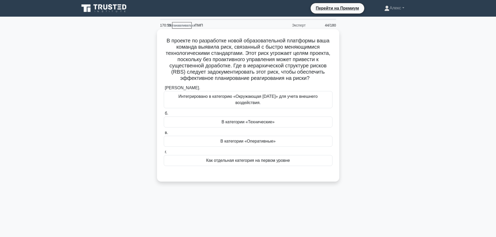
click at [279, 98] on font "Интегрировано в категорию «Окружающая [DATE]» для учета внешнего воздействия." at bounding box center [247, 99] width 139 height 11
click at [164, 90] on input "[PERSON_NAME]. Интегрировано в категорию «Окружающая [DATE]» для учета внешнего…" at bounding box center [164, 87] width 0 height 3
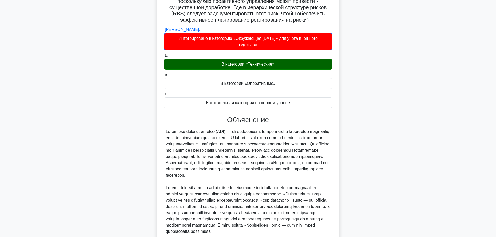
scroll to position [117, 0]
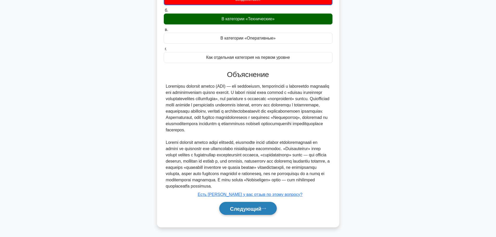
click at [241, 207] on font "Следующий" at bounding box center [246, 209] width 32 height 6
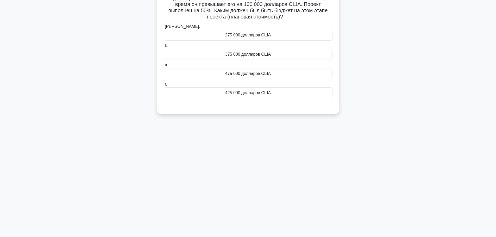
scroll to position [0, 0]
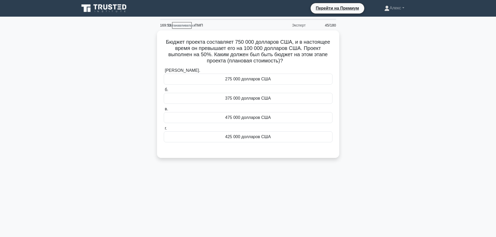
click at [428, 98] on main "169:53 Останавливаться ПМП Эксперт 45/180 Бюджет проекта составляет 750 000 дол…" at bounding box center [248, 149] width 496 height 265
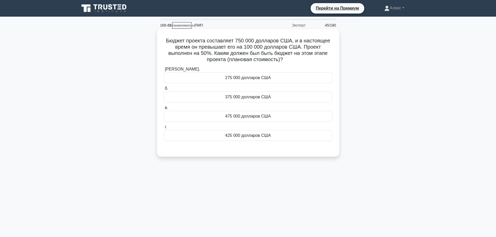
click at [276, 96] on div "375 000 долларов США" at bounding box center [248, 97] width 169 height 11
click at [164, 90] on input "б. 375 000 долларов США" at bounding box center [164, 88] width 0 height 3
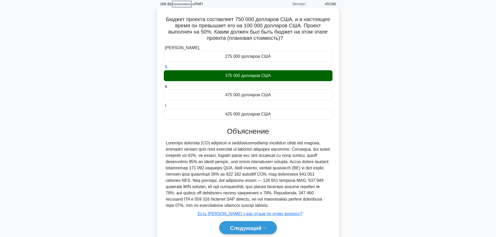
scroll to position [47, 0]
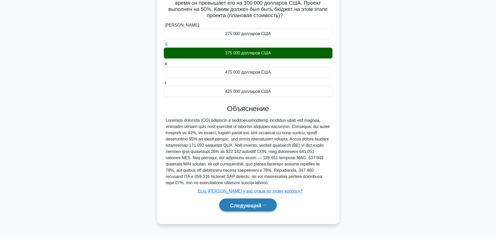
click at [236, 208] on font "Следующий" at bounding box center [246, 206] width 32 height 6
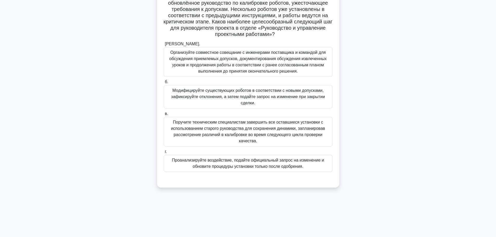
scroll to position [18, 0]
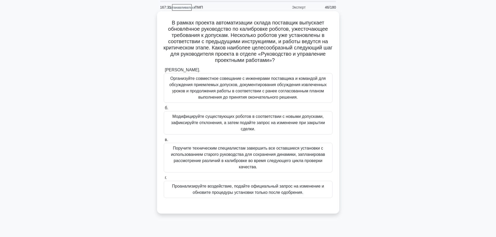
click at [223, 188] on font "Проанализируйте воздействие, подайте официальный запрос на изменение и обновите…" at bounding box center [248, 189] width 152 height 11
click at [164, 180] on input "г. Проанализируйте воздействие, подайте официальный запрос на изменение и обнов…" at bounding box center [164, 177] width 0 height 3
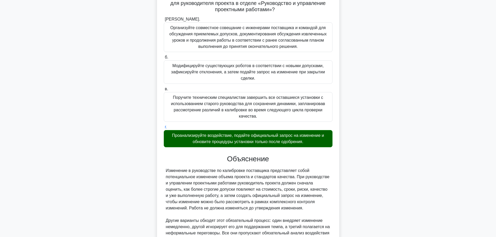
scroll to position [129, 0]
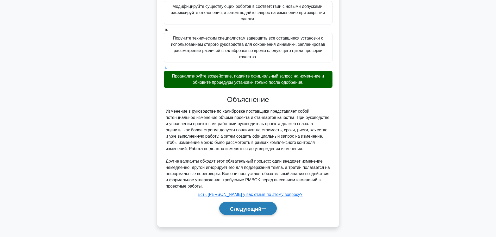
click at [226, 211] on button "Следующий" at bounding box center [248, 208] width 58 height 13
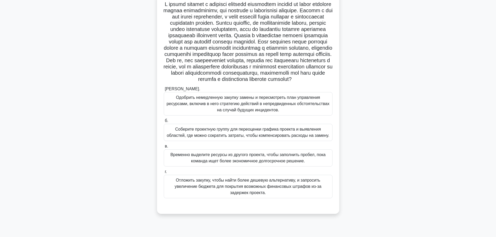
scroll to position [44, 0]
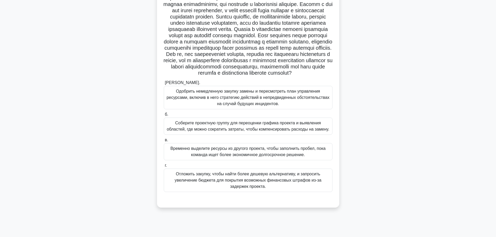
click at [345, 113] on div ".spinner_0XTQ{transform-origin:center;animation:spinner_y6GP .75s linear infini…" at bounding box center [248, 100] width 344 height 228
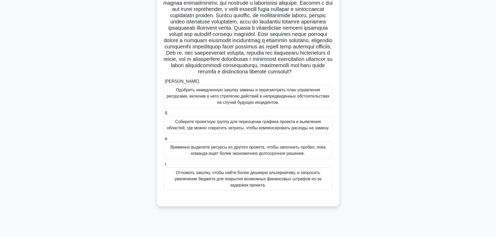
click at [312, 105] on font "Одобрить немедленную закупку замены и пересмотреть план управления ресурсами, в…" at bounding box center [248, 96] width 163 height 17
click at [164, 83] on input "[PERSON_NAME]. Одобрить немедленную закупку замены и пересмотреть план управлен…" at bounding box center [164, 81] width 0 height 3
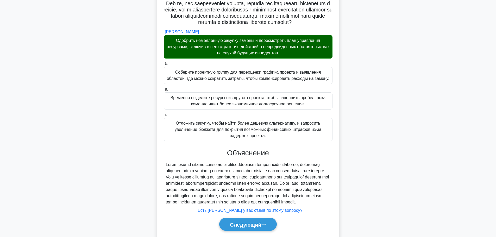
scroll to position [135, 0]
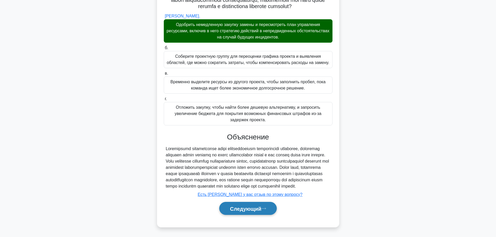
click at [241, 205] on button "Следующий" at bounding box center [248, 208] width 58 height 13
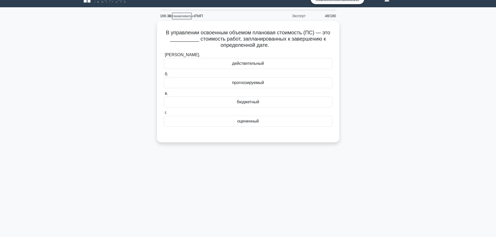
scroll to position [0, 0]
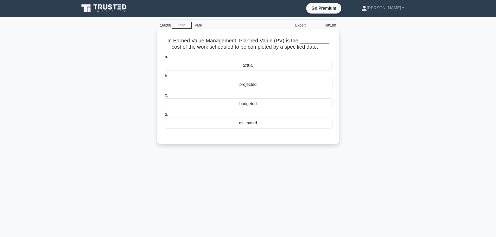
click at [278, 122] on div "estimated" at bounding box center [248, 123] width 169 height 11
click at [164, 116] on input "d. estimated" at bounding box center [164, 114] width 0 height 3
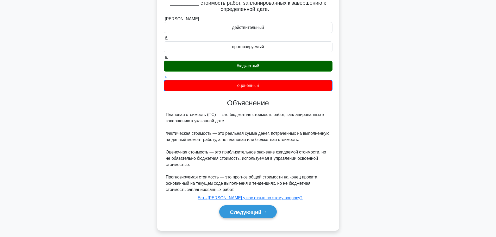
scroll to position [48, 0]
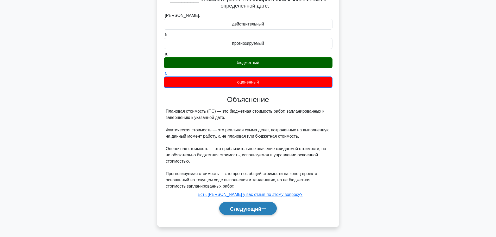
click at [268, 207] on button "Следующий" at bounding box center [248, 208] width 58 height 13
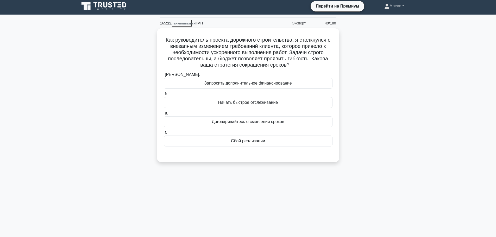
scroll to position [0, 0]
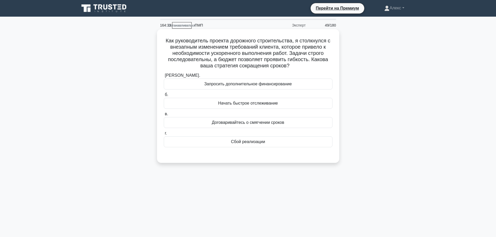
click at [277, 145] on div "Сбой реализации" at bounding box center [248, 142] width 169 height 11
click at [164, 135] on input "г. Сбой реализации" at bounding box center [164, 133] width 0 height 3
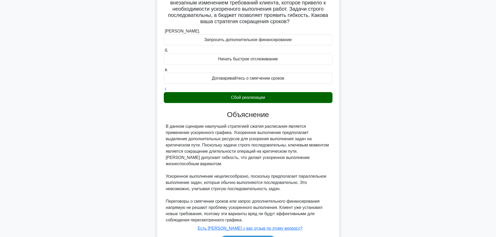
scroll to position [72, 0]
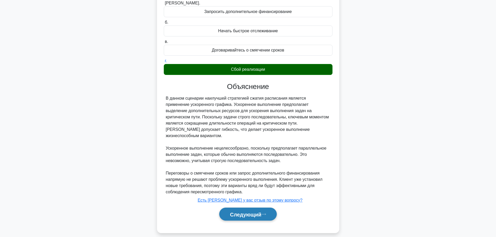
click at [262, 212] on font "Следующий" at bounding box center [246, 215] width 32 height 6
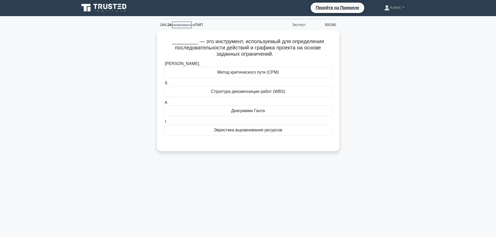
scroll to position [0, 0]
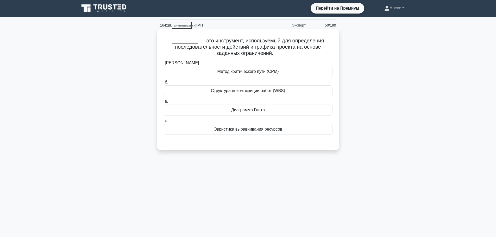
click at [268, 73] on font "Метод критического пути (CPM)" at bounding box center [247, 71] width 61 height 4
click at [164, 65] on input "[PERSON_NAME]. Метод критического пути (CPM)" at bounding box center [164, 62] width 0 height 3
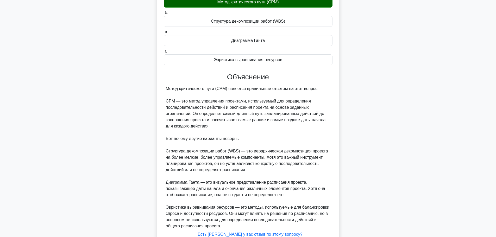
scroll to position [104, 0]
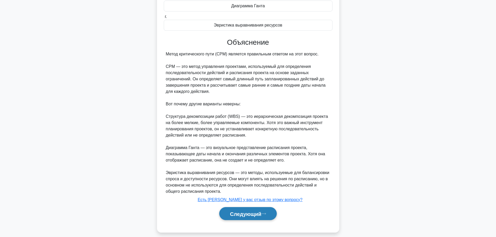
click at [237, 215] on font "Следующий" at bounding box center [246, 214] width 32 height 6
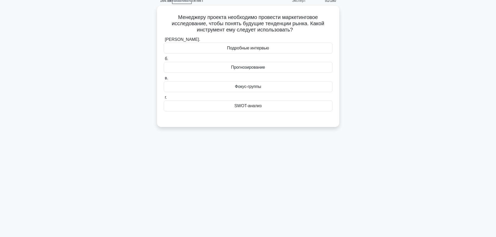
scroll to position [0, 0]
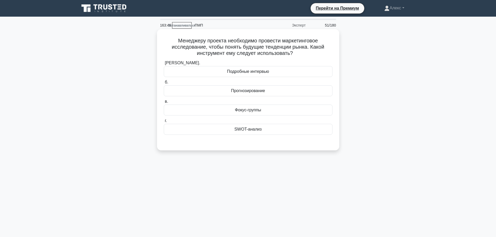
click at [253, 93] on font "Прогнозирование" at bounding box center [248, 91] width 34 height 4
click at [164, 84] on input "б. Прогнозирование" at bounding box center [164, 82] width 0 height 3
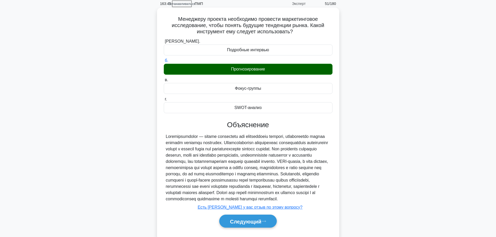
scroll to position [47, 0]
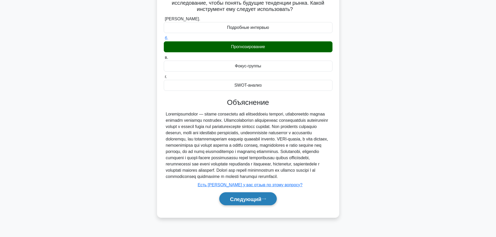
click at [243, 202] on font "Следующий" at bounding box center [246, 199] width 32 height 6
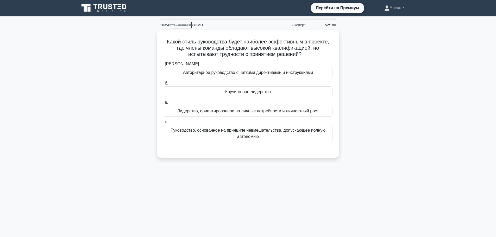
scroll to position [0, 0]
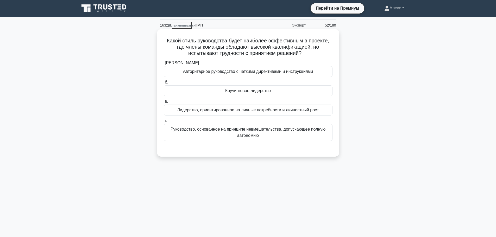
click at [212, 90] on div "Коучинговое лидерство" at bounding box center [248, 90] width 169 height 11
click at [164, 84] on input "б. Коучинговое лидерство" at bounding box center [164, 82] width 0 height 3
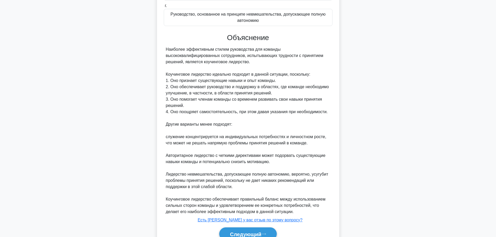
scroll to position [141, 0]
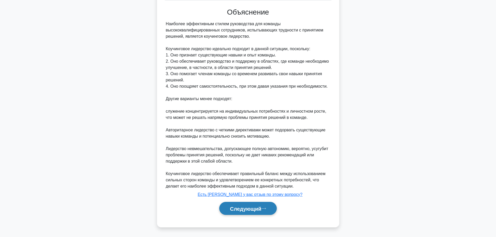
click at [264, 209] on icon at bounding box center [264, 208] width 5 height 3
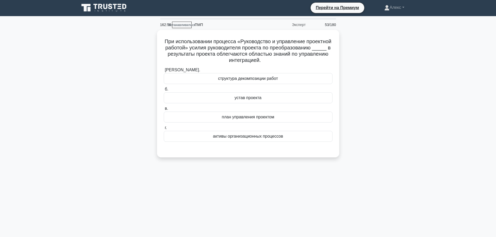
scroll to position [0, 0]
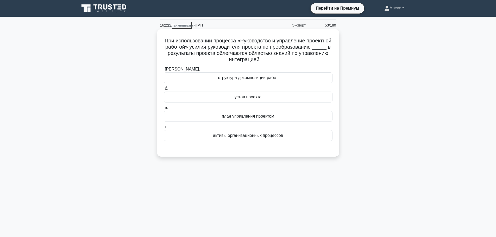
click at [286, 116] on div "план управления проектом" at bounding box center [248, 116] width 169 height 11
click at [164, 110] on input "в. план управления проектом" at bounding box center [164, 107] width 0 height 3
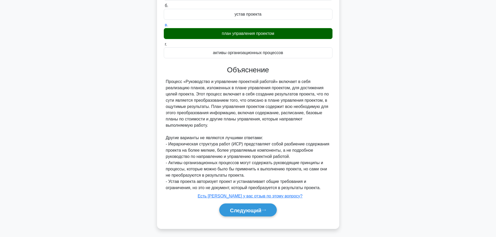
scroll to position [85, 0]
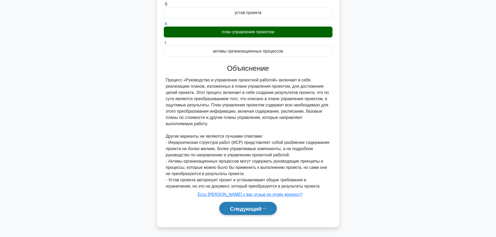
click at [261, 209] on font "Следующий" at bounding box center [246, 209] width 32 height 6
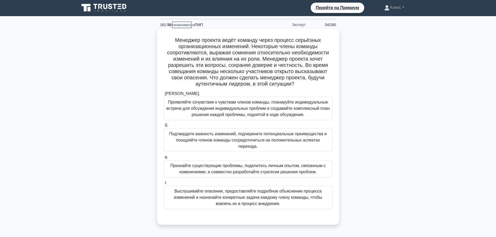
scroll to position [0, 0]
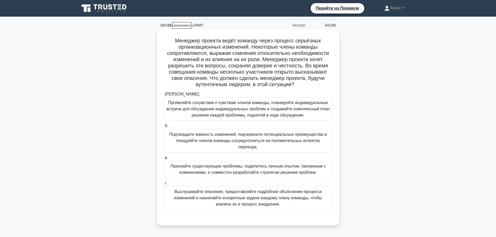
click at [274, 180] on label "г. Выслушивайте опасения, предоставляйте подробное объяснение процесса изменени…" at bounding box center [248, 195] width 169 height 30
click at [164, 182] on input "г. Выслушивайте опасения, предоставляйте подробное объяснение процесса изменени…" at bounding box center [164, 183] width 0 height 3
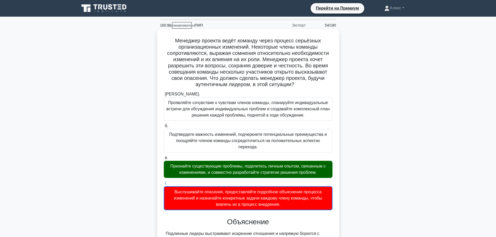
click at [274, 168] on font "Признайте существующие проблемы, поделитесь личным опытом, связанным с изменени…" at bounding box center [247, 169] width 155 height 11
click at [164, 160] on input "в. Признайте существующие проблемы, поделитесь личным опытом, связанным с измен…" at bounding box center [164, 157] width 0 height 3
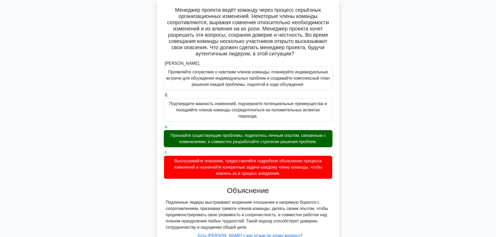
scroll to position [66, 0]
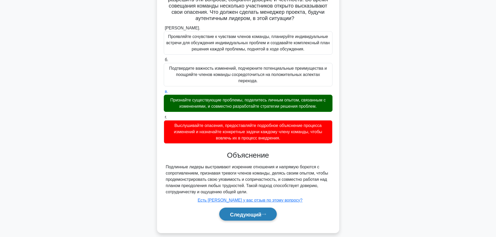
click at [249, 212] on button "Следующий" at bounding box center [248, 214] width 58 height 13
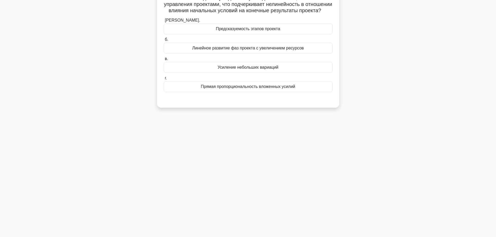
scroll to position [0, 0]
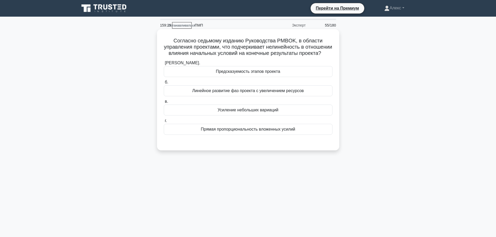
click at [277, 112] on font "Усиление небольших вариаций" at bounding box center [248, 110] width 61 height 4
click at [164, 103] on input "в. Усиление небольших вариаций" at bounding box center [164, 101] width 0 height 3
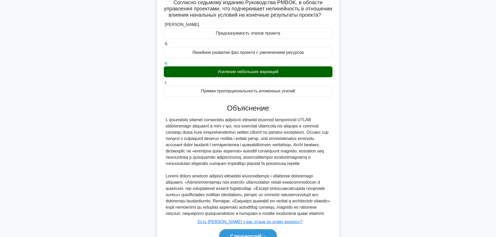
scroll to position [85, 0]
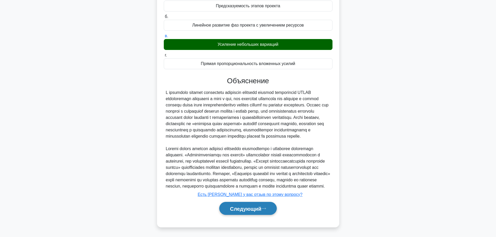
click at [233, 212] on button "Следующий" at bounding box center [248, 208] width 58 height 13
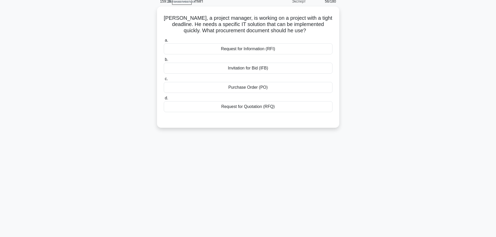
scroll to position [0, 0]
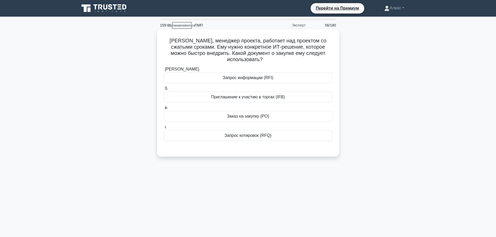
click at [246, 76] on font "Запрос информации (RFI)" at bounding box center [248, 78] width 51 height 4
click at [164, 71] on input "[PERSON_NAME]. Запрос информации (RFI)" at bounding box center [164, 69] width 0 height 3
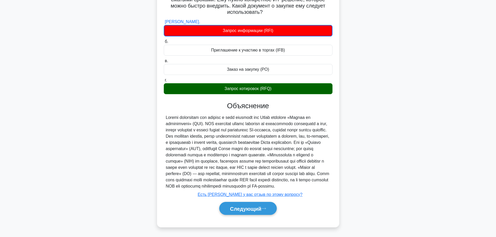
scroll to position [54, 0]
click at [245, 205] on button "Следующий" at bounding box center [248, 208] width 58 height 13
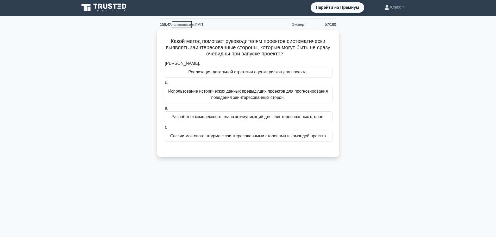
scroll to position [0, 0]
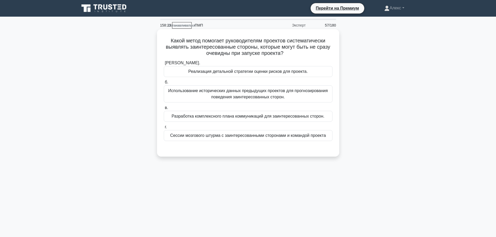
click at [256, 136] on font "Сессии мозгового штурма с заинтересованными сторонами и командой проекта" at bounding box center [248, 135] width 156 height 4
click at [164, 129] on input "г. Сессии мозгового штурма с заинтересованными сторонами и командой проекта" at bounding box center [164, 127] width 0 height 3
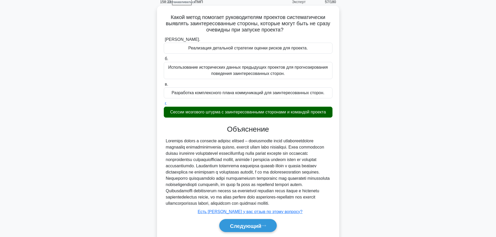
scroll to position [54, 0]
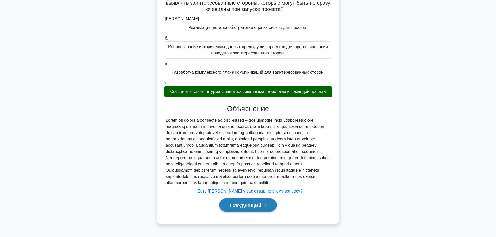
click at [251, 206] on font "Следующий" at bounding box center [246, 206] width 32 height 6
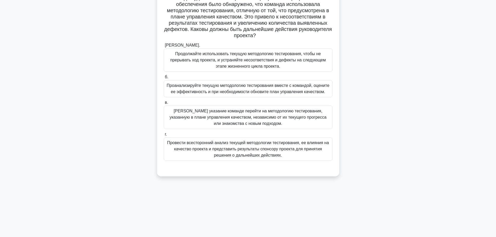
scroll to position [18, 0]
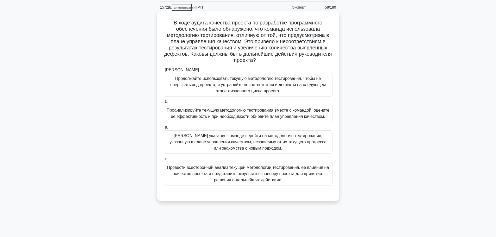
click at [261, 114] on font "Проанализируйте текущую методологию тестирования вместе с командой, оцените ее …" at bounding box center [248, 113] width 163 height 11
click at [164, 104] on input "б. Проанализируйте текущую методологию тестирования вместе с командой, оцените …" at bounding box center [164, 101] width 0 height 3
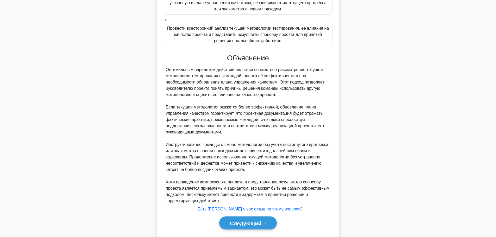
scroll to position [174, 0]
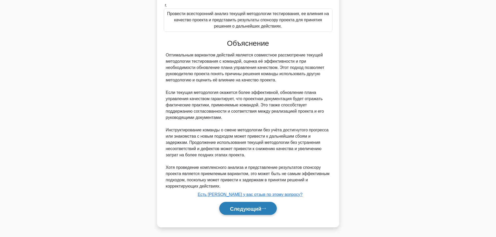
click at [225, 212] on button "Следующий" at bounding box center [248, 208] width 58 height 13
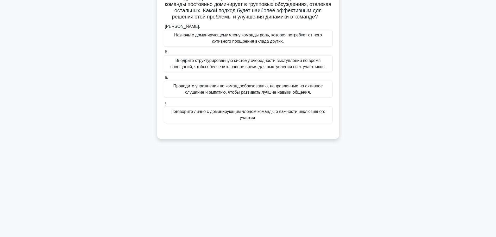
scroll to position [0, 0]
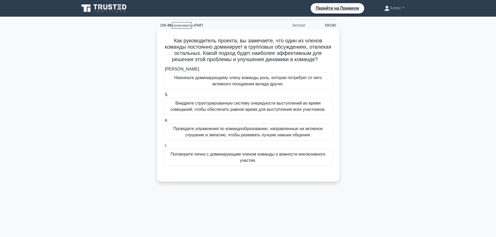
click at [264, 151] on div "Поговорите лично с доминирующим членом команды о важности инклюзивного участия." at bounding box center [248, 157] width 169 height 17
click at [164, 148] on input "г. Поговорите лично с доминирующим членом команды о важности инклюзивного участ…" at bounding box center [164, 145] width 0 height 3
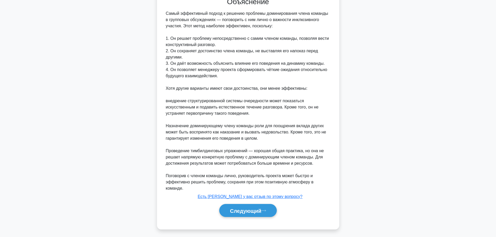
scroll to position [179, 0]
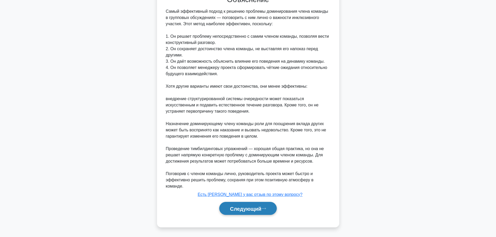
click at [253, 205] on button "Следующий" at bounding box center [248, 208] width 58 height 13
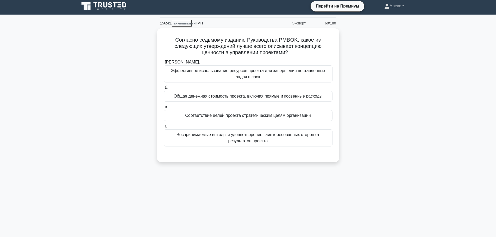
scroll to position [0, 0]
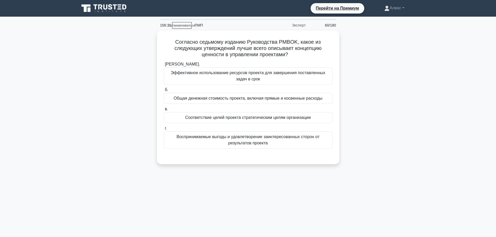
click at [412, 108] on div "Согласно седьмому изданию Руководства PMBOK, какое из следующих утверждений луч…" at bounding box center [248, 100] width 344 height 140
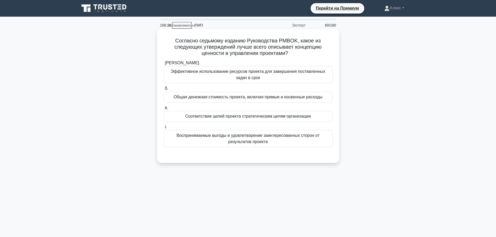
click at [255, 140] on font "Воспринимаемые выгоды и удовлетворение заинтересованных сторон от результатов п…" at bounding box center [248, 138] width 143 height 11
click at [164, 129] on input "г. Воспринимаемые выгоды и удовлетворение заинтересованных сторон от результато…" at bounding box center [164, 127] width 0 height 3
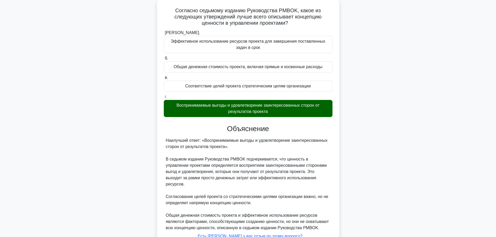
scroll to position [66, 0]
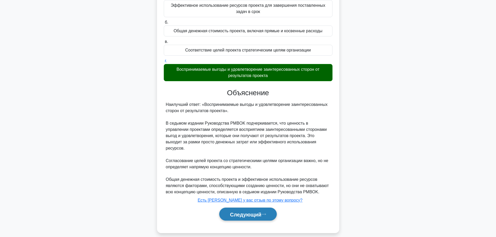
click at [251, 212] on font "Следующий" at bounding box center [246, 215] width 32 height 6
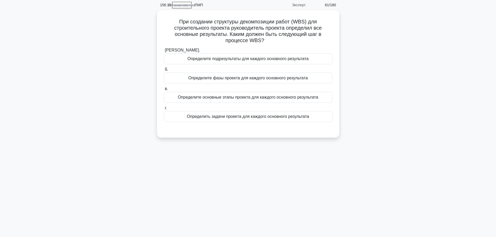
scroll to position [0, 0]
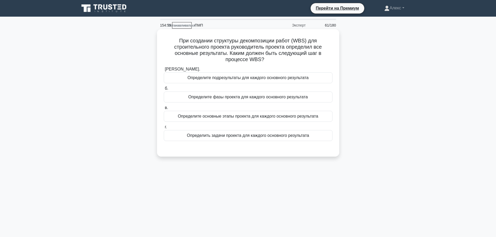
click at [278, 79] on font "Определите подрезультаты для каждого основного результата" at bounding box center [248, 78] width 121 height 4
click at [164, 71] on input "[PERSON_NAME]. Определите подрезультаты для каждого основного результата" at bounding box center [164, 69] width 0 height 3
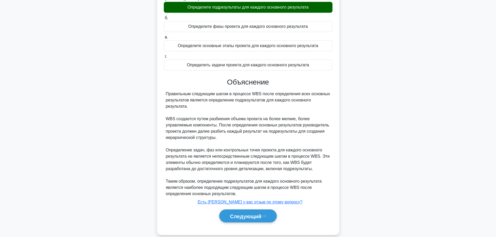
scroll to position [79, 0]
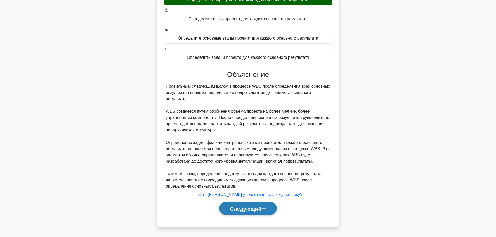
click at [258, 204] on button "Следующий" at bounding box center [248, 208] width 58 height 13
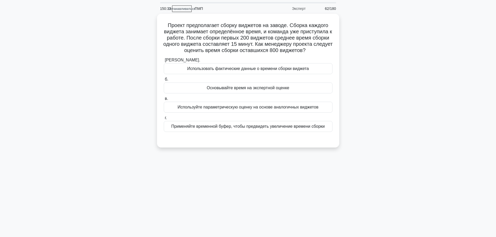
scroll to position [26, 0]
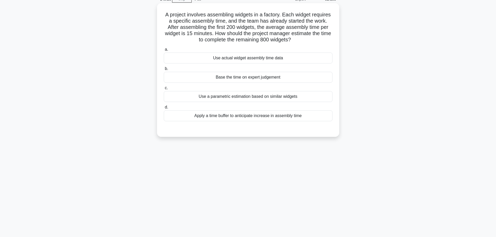
click at [297, 55] on div "Use actual widget assembly time data" at bounding box center [248, 58] width 169 height 11
click at [164, 51] on input "a. Use actual widget assembly time data" at bounding box center [164, 49] width 0 height 3
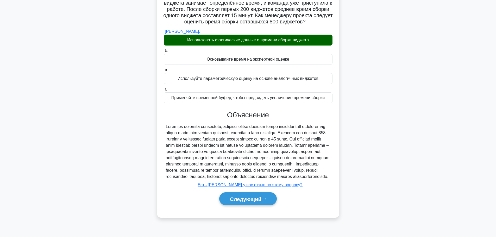
scroll to position [54, 0]
click at [253, 202] on font "Следующий" at bounding box center [246, 199] width 32 height 6
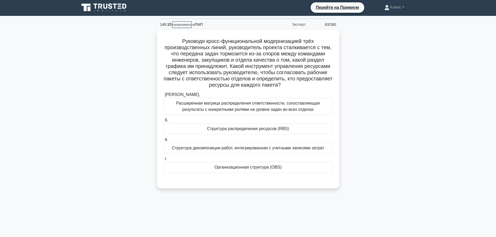
scroll to position [0, 0]
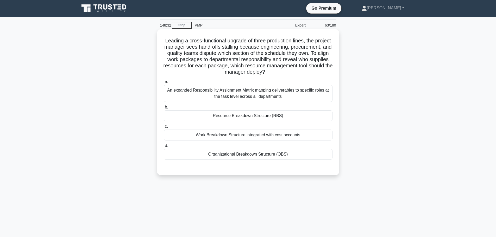
drag, startPoint x: 281, startPoint y: 90, endPoint x: 304, endPoint y: 88, distance: 23.3
click at [281, 90] on div "An expanded Responsibility Assignment Matrix mapping deliverables to specific r…" at bounding box center [248, 93] width 169 height 17
click at [164, 84] on input "a. An expanded Responsibility Assignment Matrix mapping deliverables to specifi…" at bounding box center [164, 81] width 0 height 3
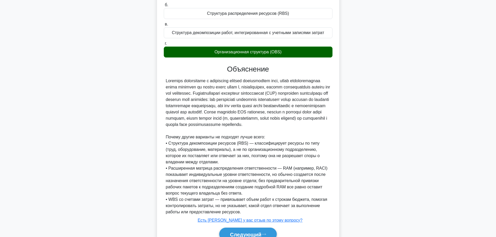
scroll to position [148, 0]
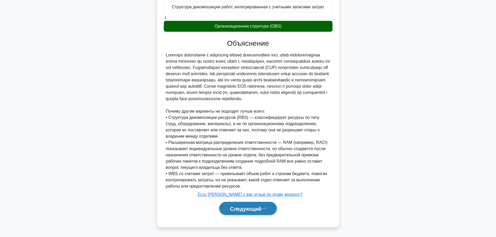
click at [273, 213] on button "Следующий" at bounding box center [248, 208] width 58 height 13
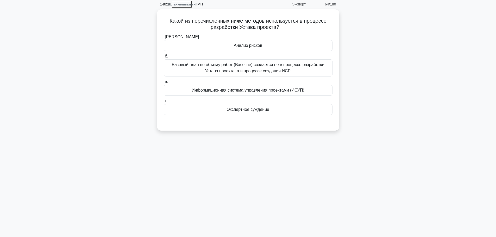
scroll to position [0, 0]
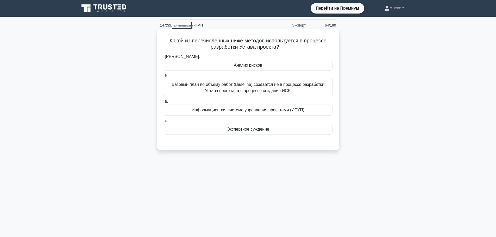
click at [256, 130] on font "Экспертное суждение" at bounding box center [248, 129] width 42 height 4
click at [164, 123] on input "г. Экспертное суждение" at bounding box center [164, 120] width 0 height 3
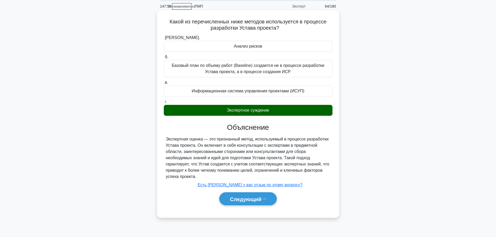
scroll to position [44, 0]
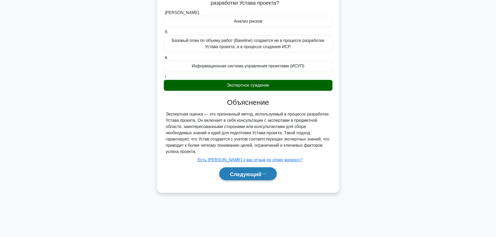
click at [262, 175] on font "Следующий" at bounding box center [246, 174] width 32 height 6
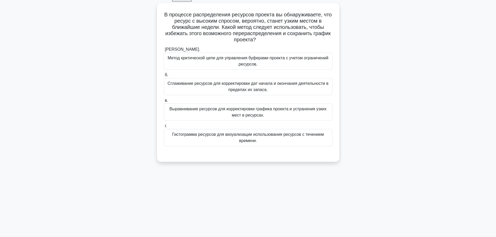
scroll to position [18, 0]
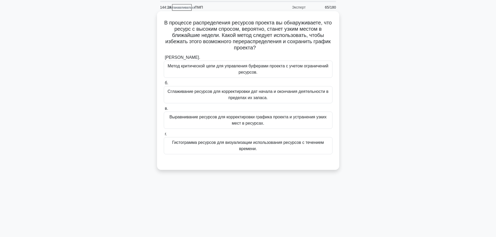
click at [327, 95] on font "Сглаживание ресурсов для корректировки дат начала и окончания деятельности в пр…" at bounding box center [248, 94] width 161 height 11
click at [164, 85] on input "б. Сглаживание ресурсов для корректировки дат начала и окончания деятельности в…" at bounding box center [164, 83] width 0 height 3
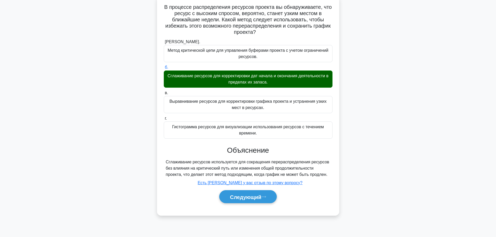
scroll to position [44, 0]
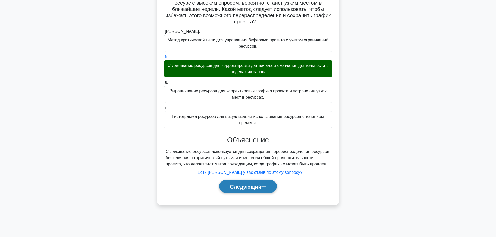
click at [256, 191] on button "Следующий" at bounding box center [248, 186] width 58 height 13
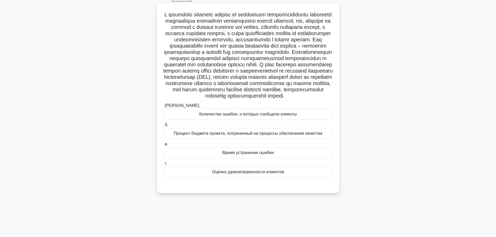
scroll to position [18, 0]
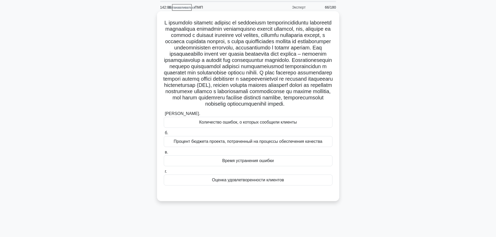
click at [301, 166] on div "Время устранения ошибки" at bounding box center [248, 161] width 169 height 11
click at [164, 154] on input "в. Время устранения ошибки" at bounding box center [164, 152] width 0 height 3
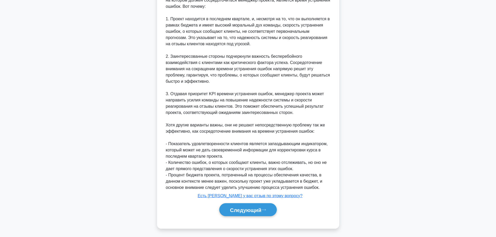
scroll to position [252, 0]
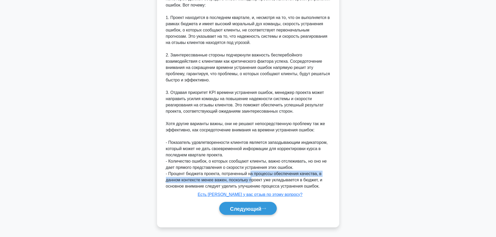
drag, startPoint x: 251, startPoint y: 179, endPoint x: 251, endPoint y: 173, distance: 6.0
click at [251, 173] on font "- Процент бюджета проекта, потраченный на процессы обеспечения качества, в данн…" at bounding box center [244, 180] width 157 height 17
click at [242, 209] on font "Следующий" at bounding box center [246, 209] width 32 height 6
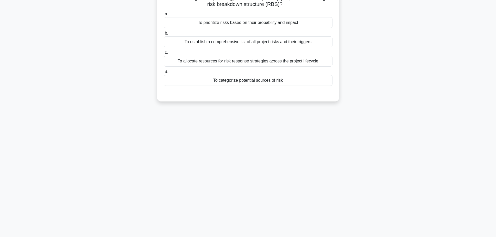
scroll to position [0, 0]
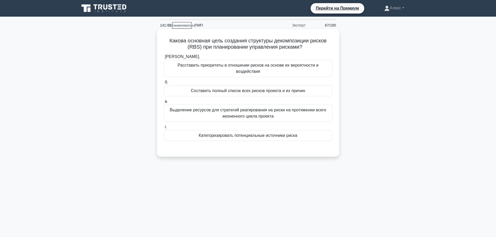
click at [307, 66] on font "Расставить приоритеты в отношении рисков на основе их вероятности и воздействия" at bounding box center [248, 68] width 141 height 11
click at [164, 59] on input "[PERSON_NAME]. Расставить приоритеты в отношении рисков на основе их вероятност…" at bounding box center [164, 56] width 0 height 3
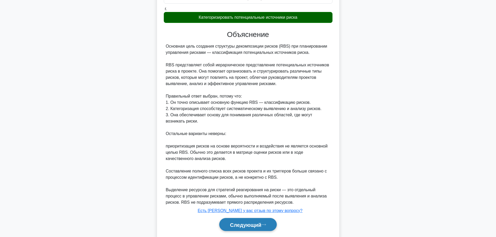
scroll to position [109, 0]
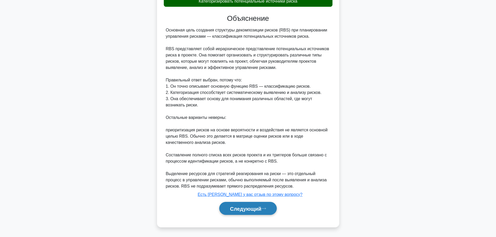
click at [264, 212] on button "Следующий" at bounding box center [248, 208] width 58 height 13
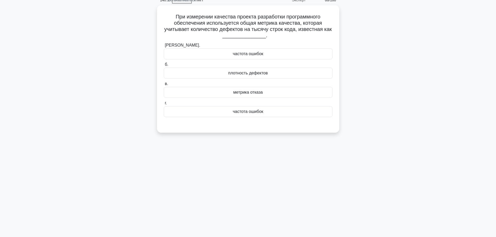
scroll to position [0, 0]
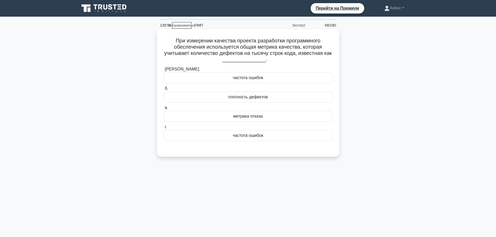
click at [293, 93] on div "плотность дефектов" at bounding box center [248, 97] width 169 height 11
click at [164, 90] on input "б. плотность дефектов" at bounding box center [164, 88] width 0 height 3
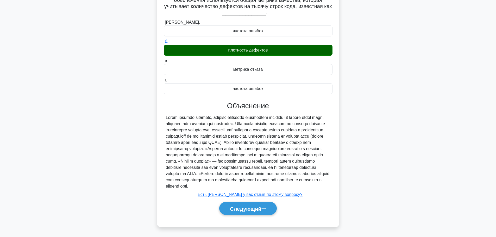
scroll to position [54, 0]
click at [237, 212] on button "Следующий" at bounding box center [248, 208] width 58 height 13
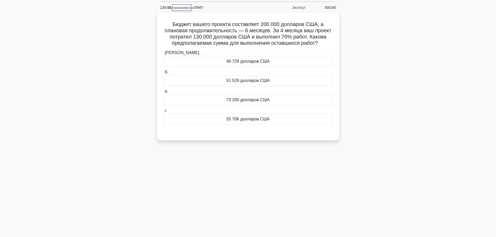
scroll to position [0, 0]
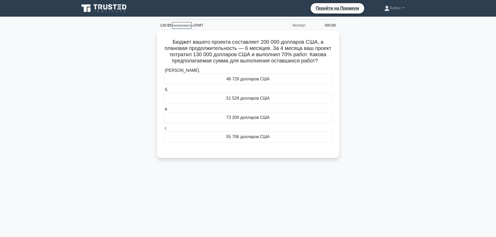
click at [374, 105] on div "Бюджет вашего проекта составляет 200 000 долларов США, а плановая продолжительн…" at bounding box center [248, 97] width 344 height 134
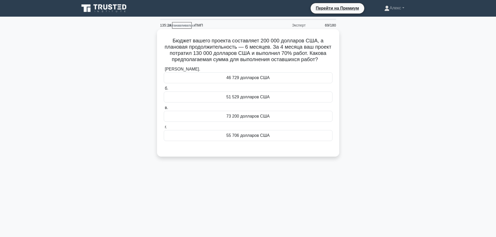
click at [217, 130] on label "г. 55 706 долларов США" at bounding box center [248, 132] width 169 height 17
click at [220, 132] on div "55 706 долларов США" at bounding box center [248, 135] width 169 height 11
click at [164, 129] on input "г. 55 706 долларов США" at bounding box center [164, 127] width 0 height 3
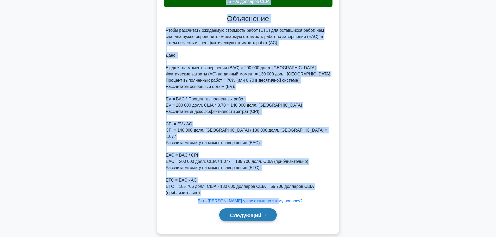
scroll to position [135, 0]
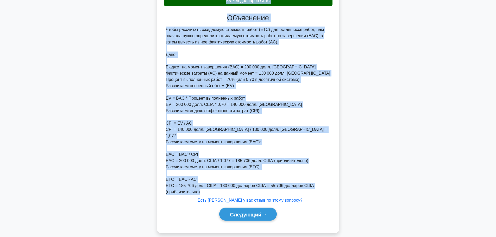
drag, startPoint x: 168, startPoint y: 41, endPoint x: 333, endPoint y: 185, distance: 220.1
click at [333, 185] on div "Бюджет вашего проекта составляет 200 000 долларов США, а плановая продолжительн…" at bounding box center [248, 63] width 178 height 335
copy div "Loremi dolors ametcon adipiscing 515 934 elitsedd EIU, t incididu utlaboreetdol…"
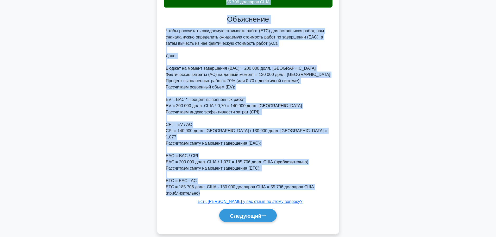
click at [462, 126] on main "135:00 Останавливаться ПМП Эксперт 69/180 .spinner_0XTQ{transform-origin:center…" at bounding box center [248, 62] width 496 height 361
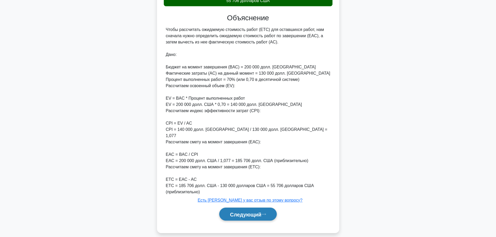
click at [252, 212] on font "Следующий" at bounding box center [246, 215] width 32 height 6
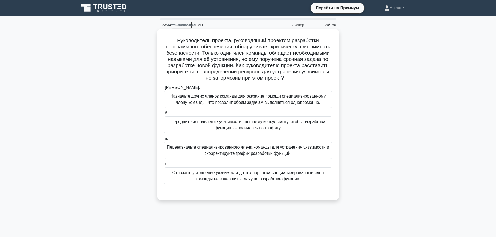
scroll to position [0, 0]
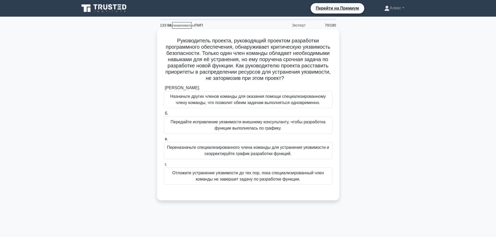
click at [259, 150] on font "Переназначьте специализированного члена команды для устранения уязвимости и ско…" at bounding box center [248, 150] width 162 height 11
click at [164, 141] on input "в. Переназначьте специализированного члена команды для устранения уязвимости и …" at bounding box center [164, 139] width 0 height 3
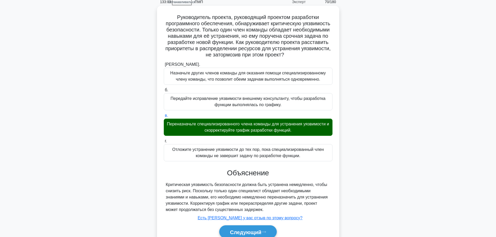
scroll to position [47, 0]
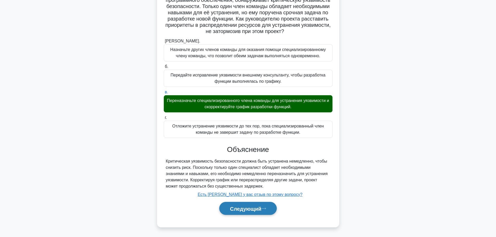
click at [268, 210] on button "Следующий" at bounding box center [248, 208] width 58 height 13
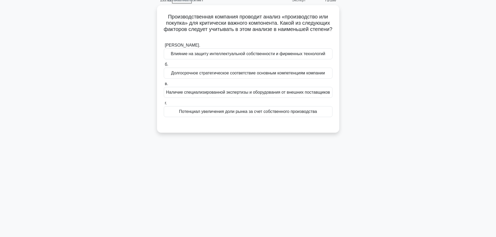
scroll to position [0, 0]
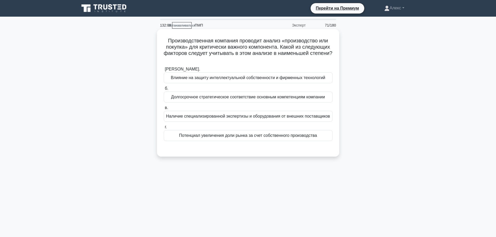
click at [296, 98] on font "Долгосрочное стратегическое соответствие основным компетенциям компании" at bounding box center [248, 97] width 154 height 4
click at [164, 90] on input "б. Долгосрочное стратегическое соответствие основным компетенциям компании" at bounding box center [164, 88] width 0 height 3
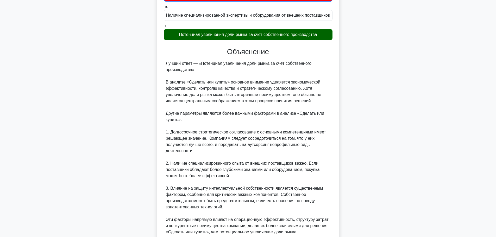
scroll to position [154, 0]
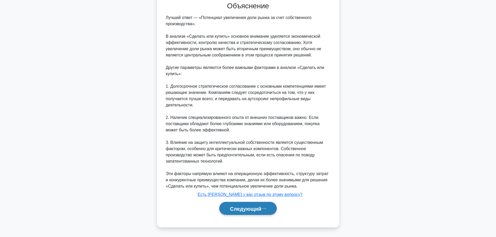
click at [248, 213] on button "Следующий" at bounding box center [248, 208] width 58 height 13
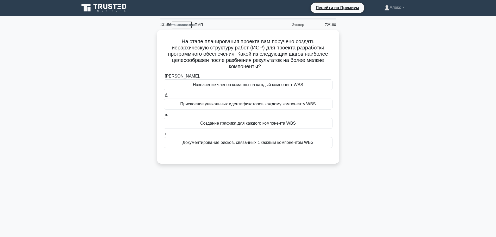
scroll to position [0, 0]
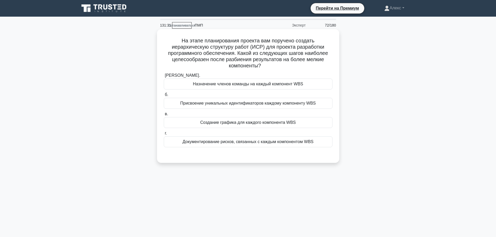
click at [294, 99] on div "Присвоение уникальных идентификаторов каждому компоненту WBS" at bounding box center [248, 103] width 169 height 11
click at [164, 97] on input "б. Присвоение уникальных идентификаторов каждому компоненту WBS" at bounding box center [164, 94] width 0 height 3
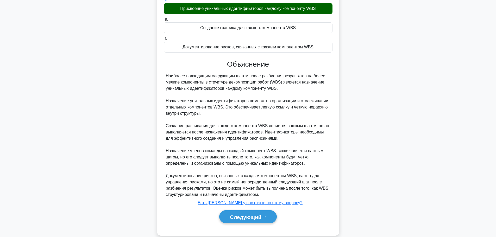
scroll to position [104, 0]
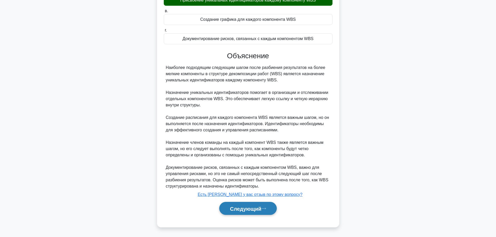
click at [252, 208] on font "Следующий" at bounding box center [246, 209] width 32 height 6
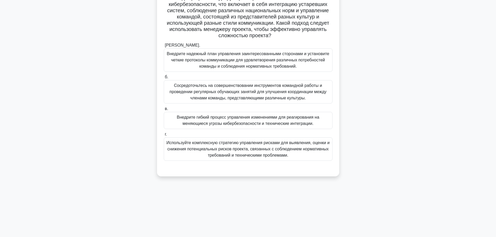
scroll to position [18, 0]
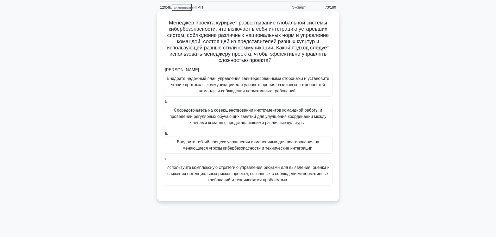
click at [261, 80] on font "Внедрите надежный план управления заинтересованными сторонами и установите четк…" at bounding box center [248, 84] width 163 height 17
click at [164, 72] on input "[PERSON_NAME]. Внедрите надежный план управления заинтересованными сторонами и …" at bounding box center [164, 70] width 0 height 3
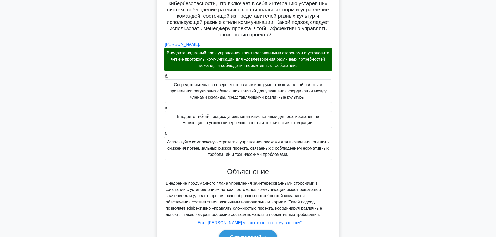
scroll to position [72, 0]
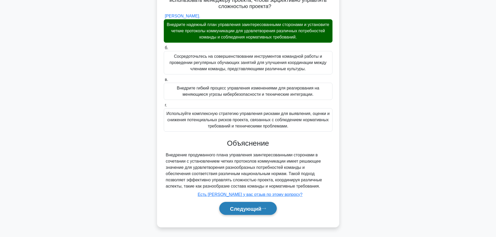
click at [234, 210] on font "Следующий" at bounding box center [246, 209] width 32 height 6
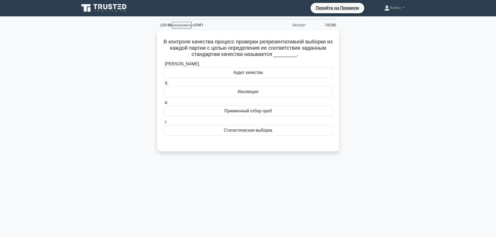
scroll to position [0, 0]
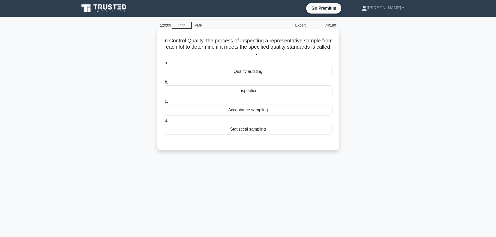
click at [275, 89] on div "Inspection" at bounding box center [248, 90] width 169 height 11
click at [164, 84] on input "b. Inspection" at bounding box center [164, 82] width 0 height 3
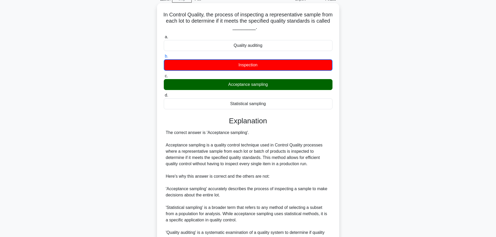
scroll to position [52, 0]
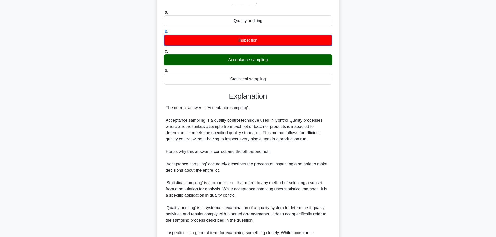
click at [422, 51] on main "129:04 Stop PMP Expert 74/180 In Control Quality, the process of inspecting a r…" at bounding box center [248, 145] width 496 height 361
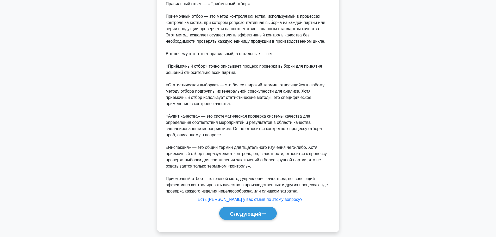
scroll to position [160, 0]
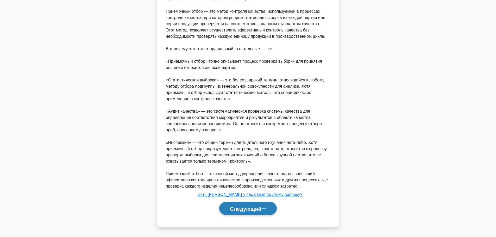
click at [253, 213] on button "Следующий" at bounding box center [248, 208] width 58 height 13
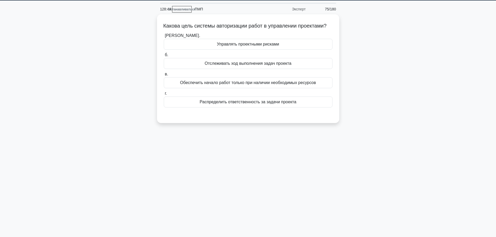
scroll to position [0, 0]
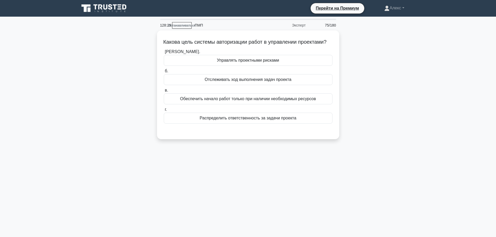
click at [442, 76] on main "128:29 Останавливаться ПМП Эксперт 75/180 Какова цель системы авторизации работ…" at bounding box center [248, 149] width 496 height 265
click at [411, 131] on div "Какова цель системы авторизации работ в управлении проектами? .spinner_0XTQ{tra…" at bounding box center [248, 87] width 344 height 115
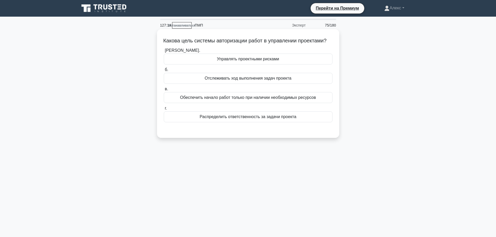
click at [245, 120] on font "Распределить ответственность за задачи проекта" at bounding box center [248, 117] width 97 height 6
click at [164, 110] on input "г. Распределить ответственность за задачи проекта" at bounding box center [164, 108] width 0 height 3
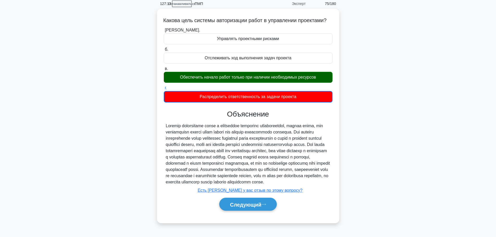
scroll to position [44, 0]
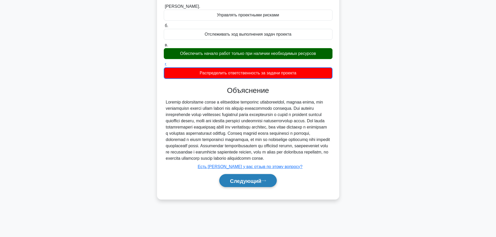
click at [252, 188] on button "Следующий" at bounding box center [248, 180] width 58 height 13
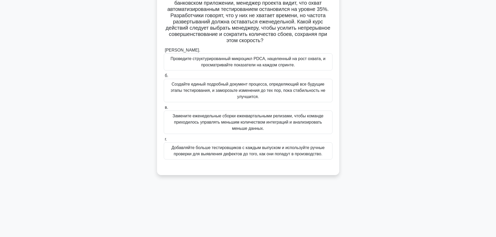
click at [301, 62] on font "Проведите структурированный микроцикл PDCA, нацеленный на рост охвата, и просма…" at bounding box center [248, 62] width 164 height 13
click at [164, 52] on input "[PERSON_NAME]. Проведите структурированный микроцикл PDCA, нацеленный на рост о…" at bounding box center [164, 50] width 0 height 3
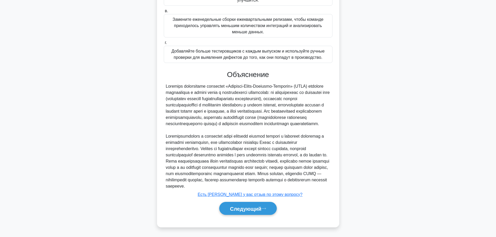
scroll to position [160, 0]
click at [253, 210] on font "Следующий" at bounding box center [246, 209] width 32 height 6
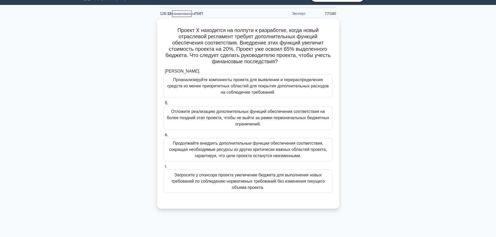
scroll to position [0, 0]
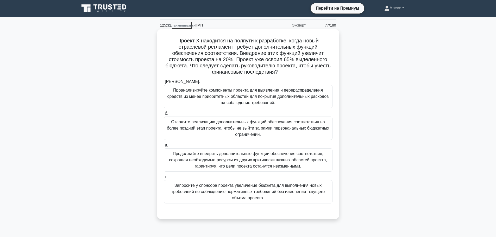
click at [305, 196] on font "Запросите у спонсора проекта увеличение бюджета для выполнения новых требований…" at bounding box center [248, 192] width 164 height 19
click at [164, 179] on input "г. Запросите у спонсора проекта увеличение бюджета для выполнения новых требова…" at bounding box center [164, 177] width 0 height 3
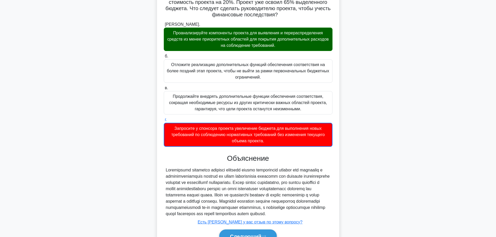
scroll to position [92, 0]
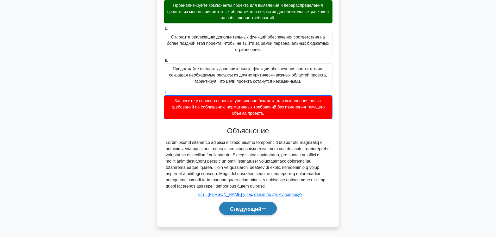
click at [270, 207] on button "Следующий" at bounding box center [248, 208] width 58 height 13
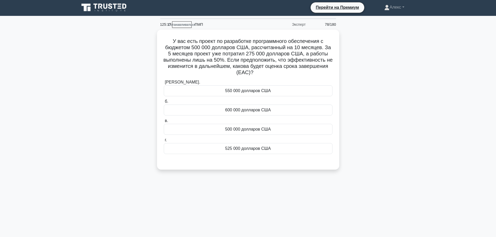
scroll to position [0, 0]
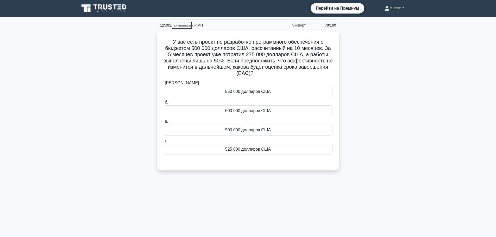
click at [400, 159] on div "У вас есть проект по разработке программного обеспечения с бюджетом 500 000 дол…" at bounding box center [248, 103] width 344 height 146
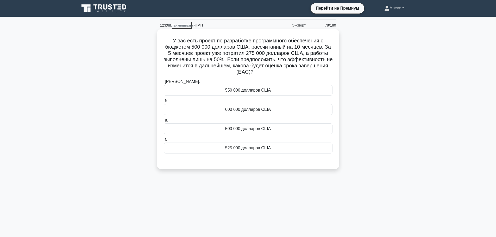
click at [252, 88] on font "550 000 долларов США" at bounding box center [248, 90] width 46 height 4
click at [164, 84] on input "[PERSON_NAME]. 550 000 долларов США" at bounding box center [164, 81] width 0 height 3
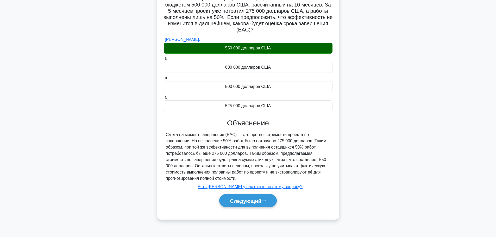
scroll to position [44, 0]
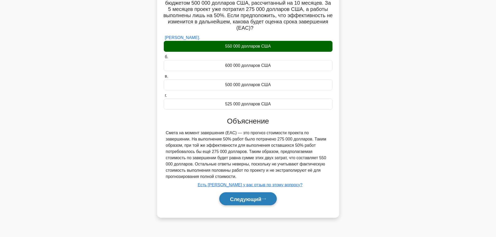
click at [249, 199] on font "Следующий" at bounding box center [246, 199] width 32 height 6
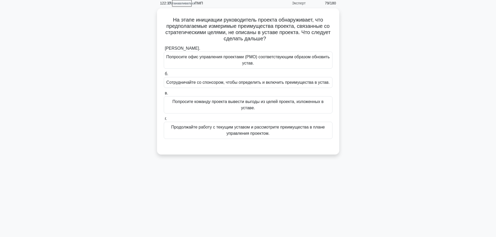
scroll to position [0, 0]
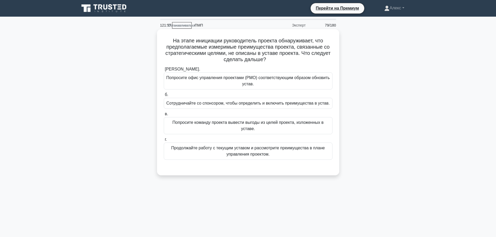
click at [231, 106] on font "Сотрудничайте со спонсором, чтобы определить и включить преимущества в устав." at bounding box center [247, 103] width 163 height 4
click at [164, 97] on input "б. Сотрудничайте со спонсором, чтобы определить и включить преимущества в устав." at bounding box center [164, 94] width 0 height 3
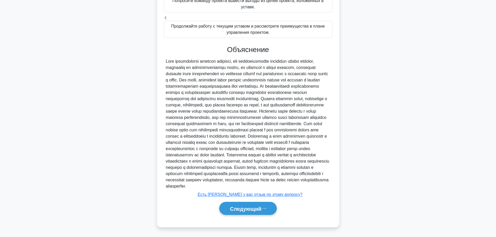
scroll to position [141, 0]
click at [252, 209] on font "Следующий" at bounding box center [246, 209] width 32 height 6
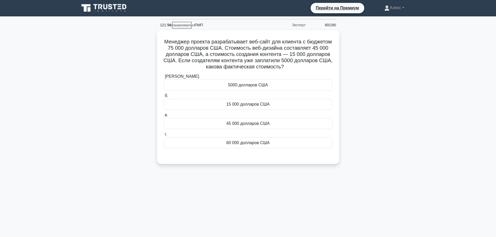
scroll to position [0, 0]
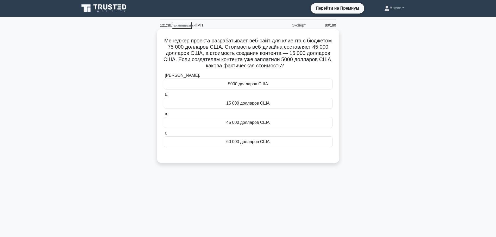
click at [278, 85] on div "5000 долларов США" at bounding box center [248, 84] width 169 height 11
click at [164, 77] on input "[PERSON_NAME]. 5000 долларов США" at bounding box center [164, 75] width 0 height 3
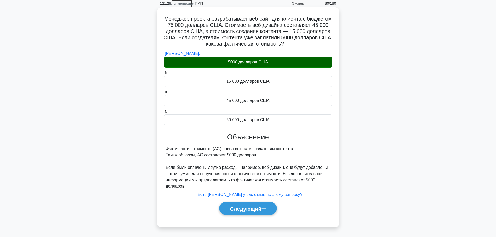
scroll to position [44, 0]
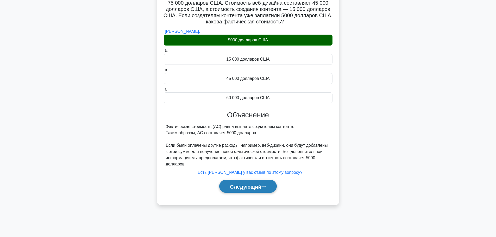
click at [251, 187] on font "Следующий" at bounding box center [246, 187] width 32 height 6
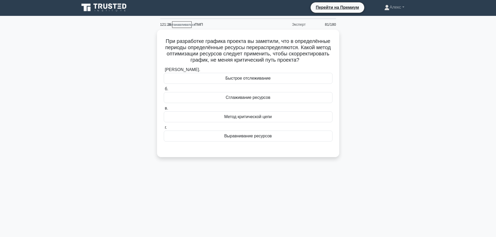
scroll to position [0, 0]
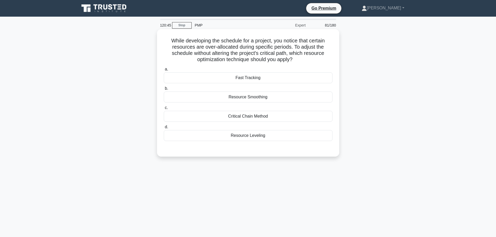
click at [295, 92] on div "Resource Smoothing" at bounding box center [248, 97] width 169 height 11
click at [164, 90] on input "b. Resource Smoothing" at bounding box center [164, 88] width 0 height 3
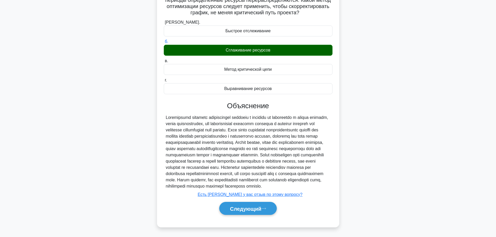
scroll to position [54, 0]
click at [245, 210] on font "Следующий" at bounding box center [246, 209] width 32 height 6
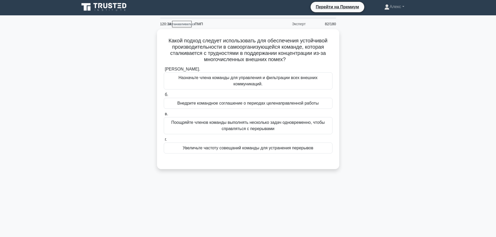
scroll to position [0, 0]
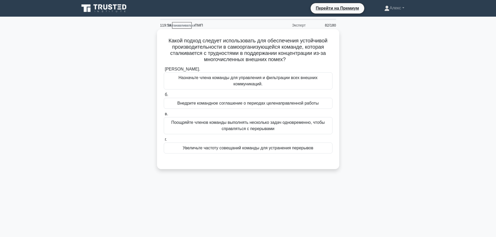
click at [280, 103] on font "Внедрите командное соглашение о периодах целенаправленной работы" at bounding box center [247, 103] width 141 height 4
click at [164, 97] on input "б. Внедрите командное соглашение о периодах целенаправленной работы" at bounding box center [164, 94] width 0 height 3
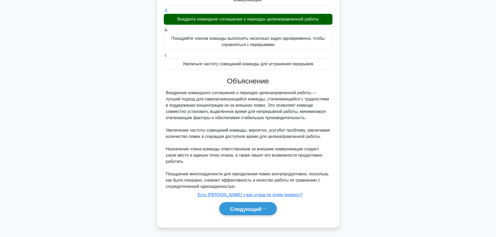
scroll to position [85, 0]
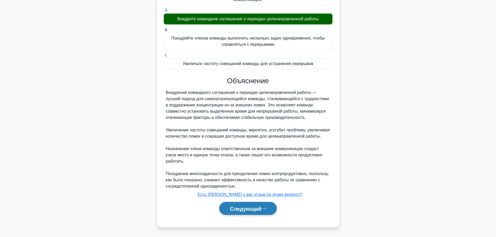
click at [256, 213] on button "Следующий" at bounding box center [248, 208] width 58 height 13
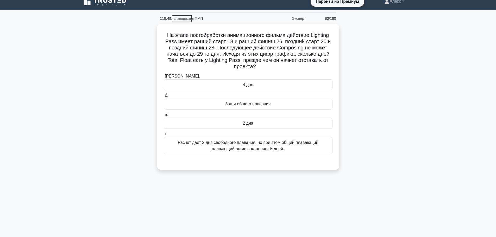
scroll to position [0, 0]
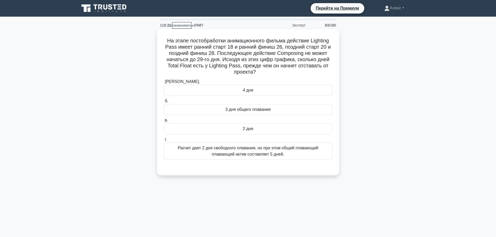
click at [260, 132] on div "2 дня" at bounding box center [248, 128] width 169 height 11
click at [164, 122] on input "в. 2 дня" at bounding box center [164, 120] width 0 height 3
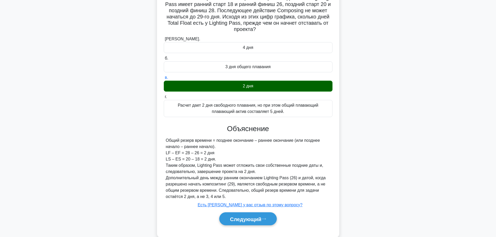
scroll to position [54, 0]
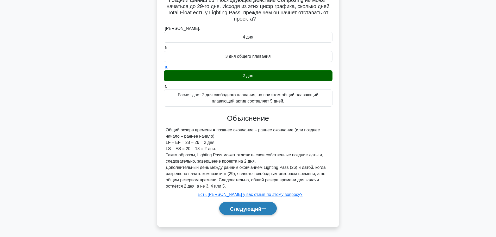
click at [258, 206] on font "Следующий" at bounding box center [246, 209] width 32 height 6
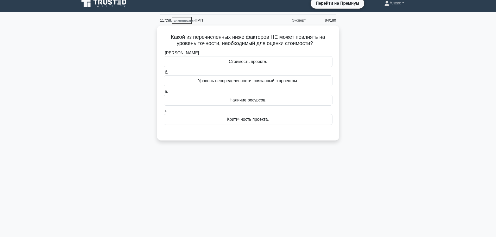
scroll to position [0, 0]
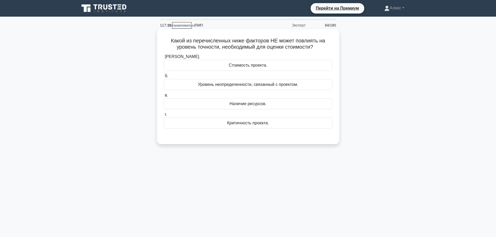
click at [265, 123] on font "Критичность проекта." at bounding box center [248, 123] width 42 height 4
click at [164, 116] on input "г. Критичность проекта." at bounding box center [164, 114] width 0 height 3
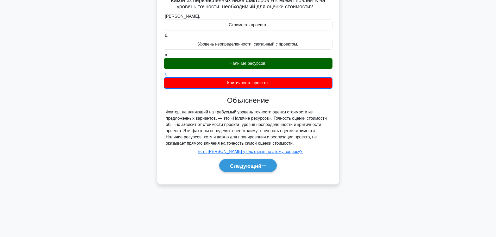
scroll to position [44, 0]
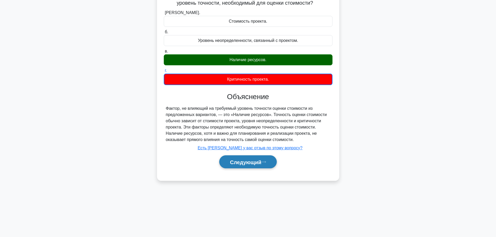
click at [261, 164] on font "Следующий" at bounding box center [246, 162] width 32 height 6
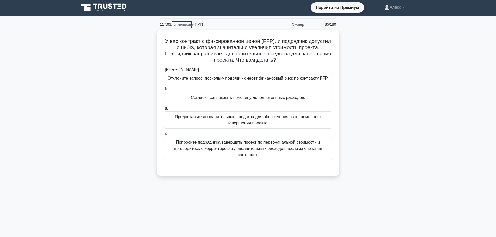
scroll to position [0, 0]
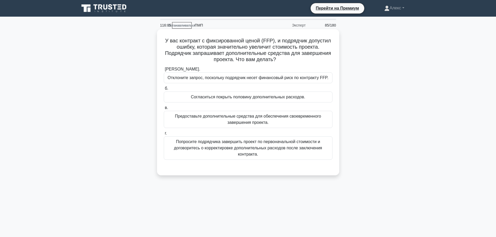
click at [300, 74] on div "Отклоните запрос, поскольку подрядчик несет финансовый риск по контракту FFP." at bounding box center [248, 77] width 169 height 11
click at [164, 71] on input "[PERSON_NAME]. Отклоните запрос, поскольку подрядчик несет финансовый риск по к…" at bounding box center [164, 69] width 0 height 3
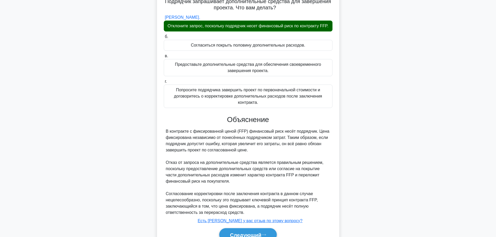
scroll to position [85, 0]
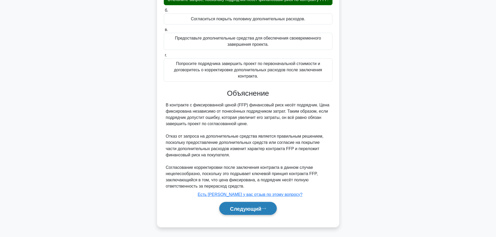
click at [255, 209] on font "Следующий" at bounding box center [246, 209] width 32 height 6
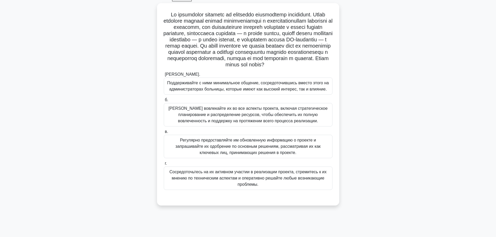
scroll to position [18, 0]
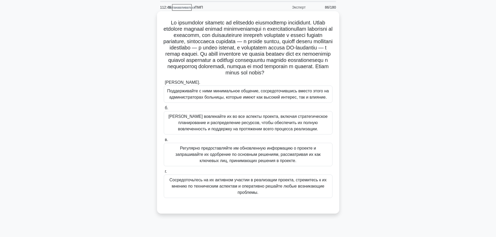
click at [282, 100] on font "Поддерживайте с ними минимальное общение, сосредоточившись вместо этого на адми…" at bounding box center [248, 94] width 162 height 11
click at [164, 84] on input "[PERSON_NAME]. Поддерживайте с ними минимальное общение, сосредоточившись вмест…" at bounding box center [164, 82] width 0 height 3
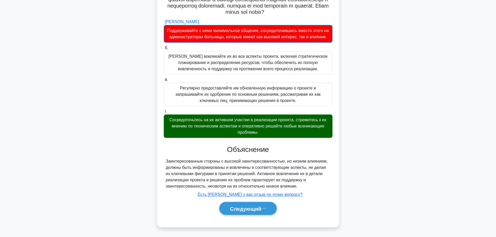
scroll to position [92, 0]
click at [262, 207] on font "Следующий" at bounding box center [246, 209] width 32 height 6
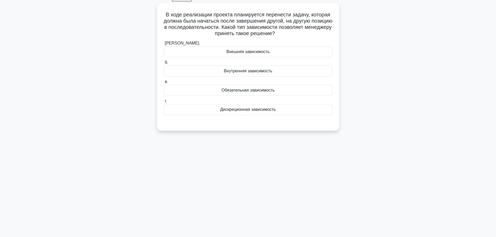
scroll to position [0, 0]
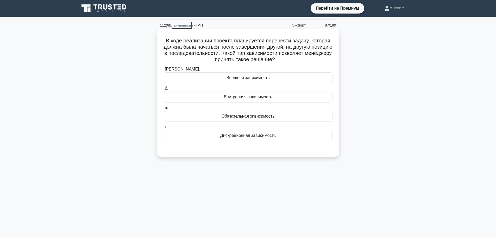
click at [270, 137] on font "Дискреционная зависимость" at bounding box center [247, 135] width 55 height 4
click at [164, 129] on input "г. Дискреционная зависимость" at bounding box center [164, 127] width 0 height 3
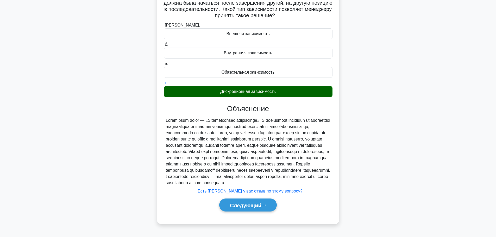
scroll to position [54, 0]
click at [255, 208] on font "Следующий" at bounding box center [246, 206] width 32 height 6
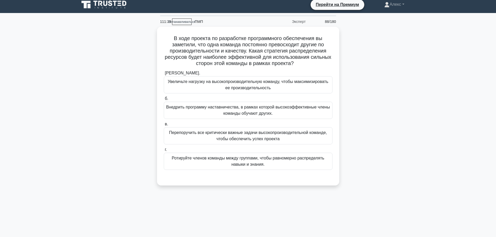
scroll to position [0, 0]
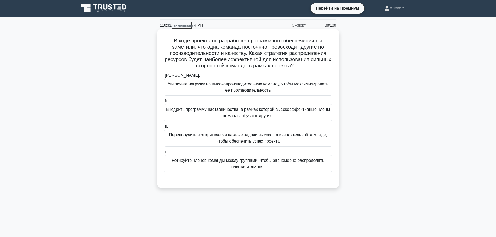
click at [249, 112] on font "Внедрить программу наставничества, в рамках которой высокоэффективные члены ком…" at bounding box center [248, 112] width 164 height 11
click at [164, 103] on input "б. Внедрить программу наставничества, в рамках которой высокоэффективные члены …" at bounding box center [164, 101] width 0 height 3
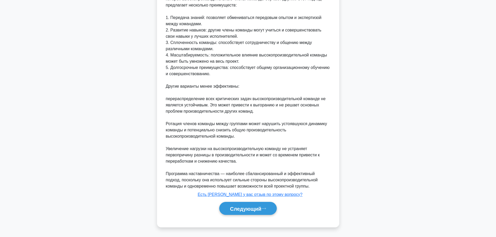
scroll to position [210, 0]
click at [238, 215] on button "Следующий" at bounding box center [248, 208] width 58 height 13
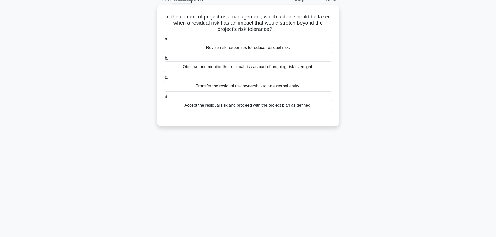
scroll to position [0, 0]
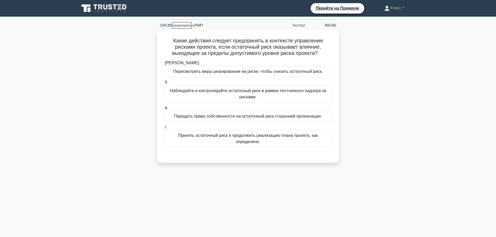
click at [269, 72] on font "Пересмотреть меры реагирования на риски, чтобы снизить остаточный риск." at bounding box center [248, 71] width 150 height 4
click at [164, 65] on input "[PERSON_NAME]. Пересмотреть меры реагирования на риски, чтобы снизить остаточны…" at bounding box center [164, 62] width 0 height 3
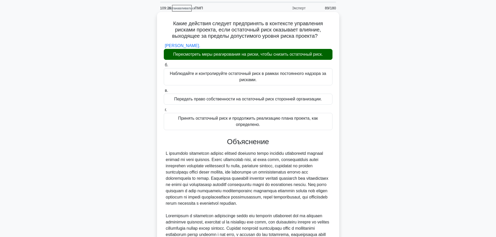
scroll to position [116, 0]
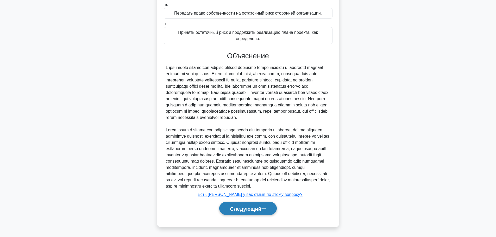
click at [244, 206] on font "Следующий" at bounding box center [246, 209] width 32 height 6
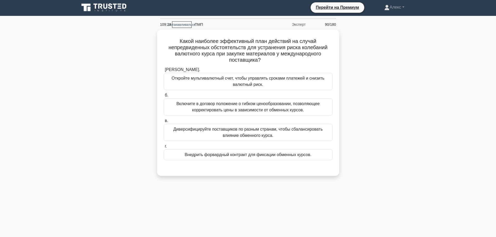
scroll to position [0, 0]
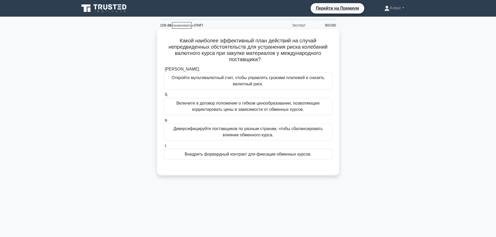
click at [260, 159] on div "Внедрить форвардный контракт для фиксации обменных курсов." at bounding box center [248, 154] width 169 height 11
click at [164, 148] on input "г. Внедрить форвардный контракт для фиксации обменных курсов." at bounding box center [164, 145] width 0 height 3
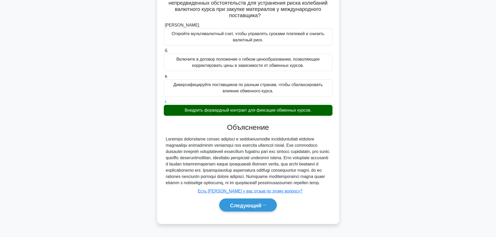
scroll to position [54, 0]
click at [243, 208] on font "Следующий" at bounding box center [246, 206] width 32 height 6
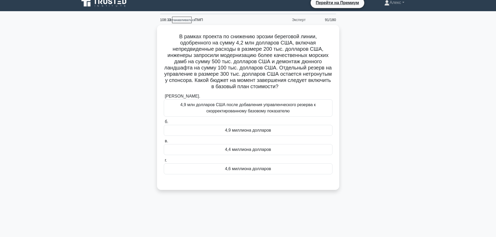
scroll to position [0, 0]
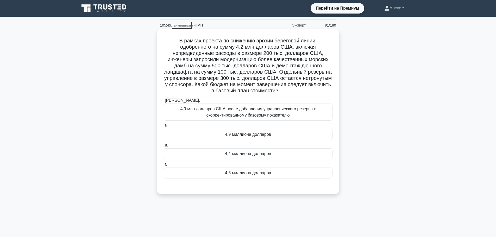
click at [254, 178] on div "4,6 миллиона долларов" at bounding box center [248, 173] width 169 height 11
click at [164, 166] on input "г. 4,6 миллиона долларов" at bounding box center [164, 164] width 0 height 3
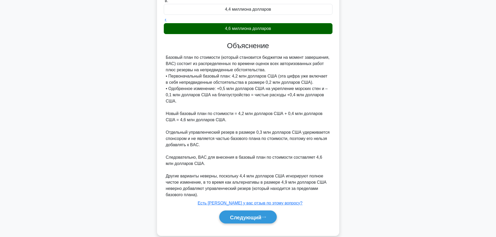
scroll to position [154, 0]
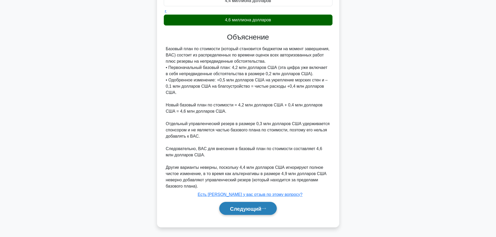
click at [258, 213] on button "Следующий" at bounding box center [248, 208] width 58 height 13
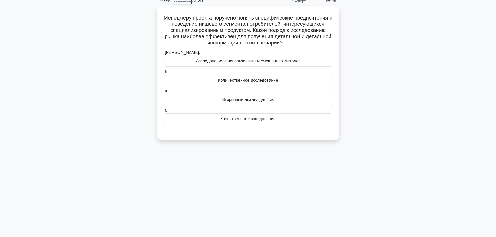
scroll to position [0, 0]
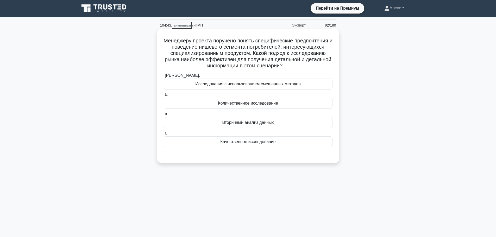
click at [305, 86] on div "Исследования с использованием смешанных методов" at bounding box center [248, 84] width 169 height 11
click at [164, 77] on input "[PERSON_NAME]. Исследования с использованием смешанных методов" at bounding box center [164, 75] width 0 height 3
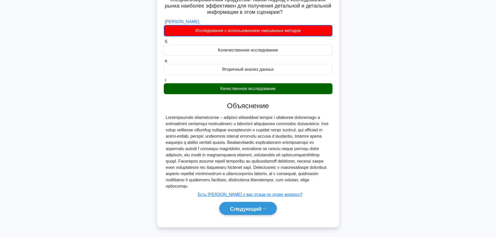
scroll to position [67, 0]
click at [232, 208] on font "Следующий" at bounding box center [246, 209] width 32 height 6
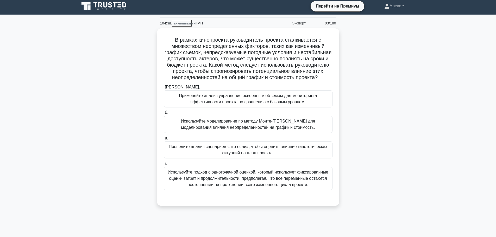
scroll to position [0, 0]
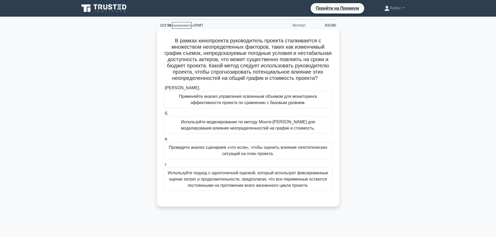
click at [288, 154] on font "Проведите анализ сценариев «что если», чтобы оценить влияние гипотетических сит…" at bounding box center [248, 150] width 159 height 11
click at [164, 141] on input "в. Проведите анализ сценариев «что если», чтобы оценить влияние гипотетических …" at bounding box center [164, 139] width 0 height 3
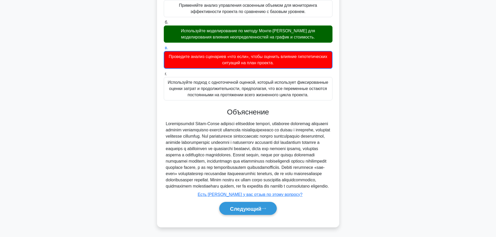
scroll to position [110, 0]
click at [248, 207] on font "Следующий" at bounding box center [246, 209] width 32 height 6
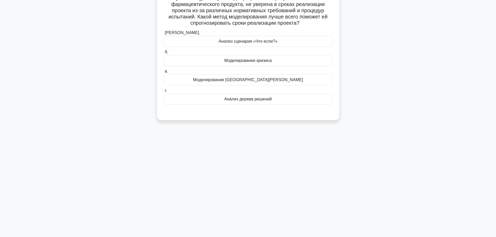
scroll to position [0, 0]
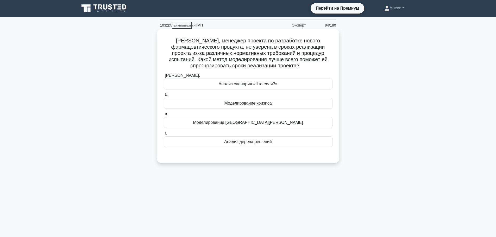
click at [245, 123] on font "Моделирование [GEOGRAPHIC_DATA][PERSON_NAME]" at bounding box center [248, 122] width 110 height 4
click at [164, 116] on input "в. Моделирование [GEOGRAPHIC_DATA][PERSON_NAME]" at bounding box center [164, 114] width 0 height 3
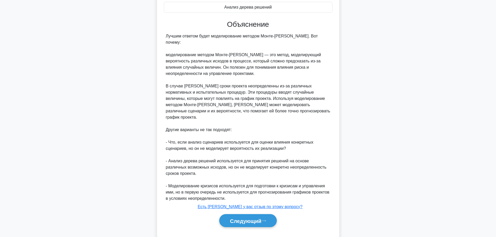
scroll to position [135, 0]
click at [240, 218] on font "Следующий" at bounding box center [246, 221] width 32 height 6
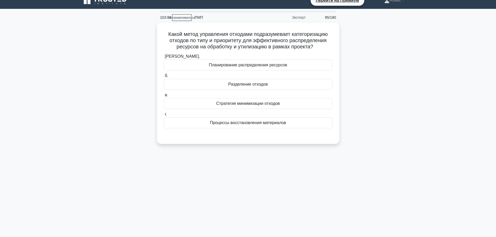
scroll to position [0, 0]
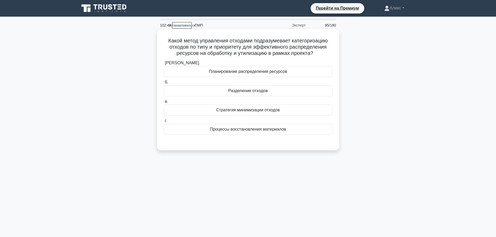
click at [269, 95] on div "Разделение отходов" at bounding box center [248, 90] width 169 height 11
click at [164, 84] on input "б. Разделение отходов" at bounding box center [164, 82] width 0 height 3
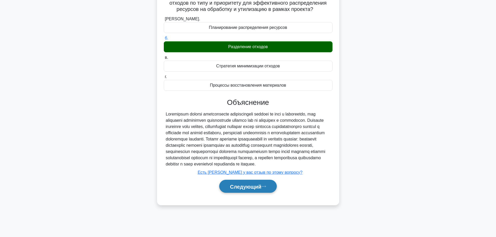
click at [261, 190] on font "Следующий" at bounding box center [246, 187] width 32 height 6
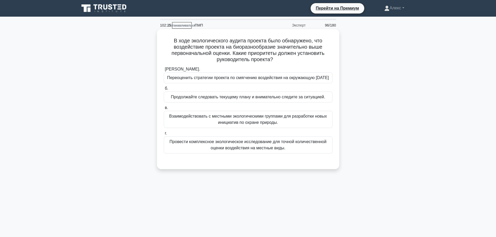
click at [301, 72] on label "[PERSON_NAME]. Переоценить стратегии проекта по смягчению воздействия на окружа…" at bounding box center [248, 74] width 169 height 17
click at [164, 71] on input "[PERSON_NAME]. Переоценить стратегии проекта по смягчению воздействия на окружа…" at bounding box center [164, 69] width 0 height 3
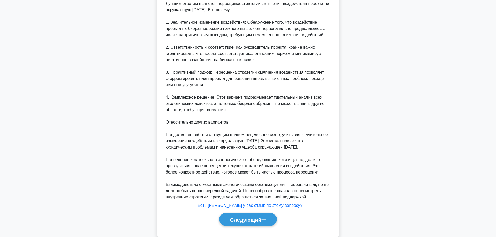
scroll to position [191, 0]
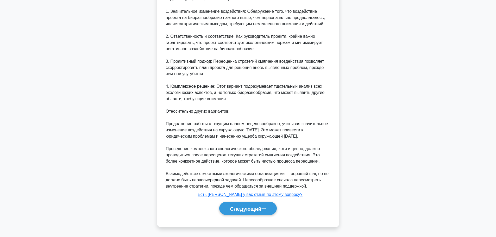
click at [259, 215] on div "Следующий" at bounding box center [248, 208] width 169 height 17
click at [259, 213] on button "Следующий" at bounding box center [248, 208] width 58 height 13
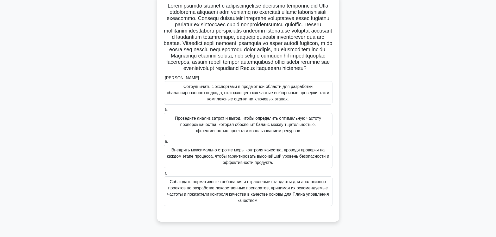
scroll to position [44, 0]
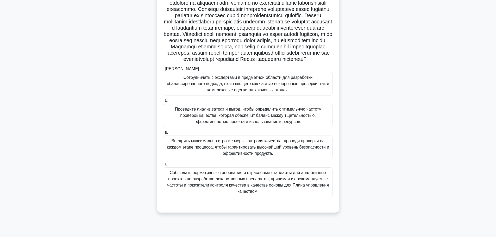
click at [247, 92] on font "Сотрудничать с экспертами в предметной области для разработки сбалансированного…" at bounding box center [248, 83] width 162 height 17
click at [164, 71] on input "[PERSON_NAME]. Сотрудничать с экспертами в предметной области для разработки сб…" at bounding box center [164, 68] width 0 height 3
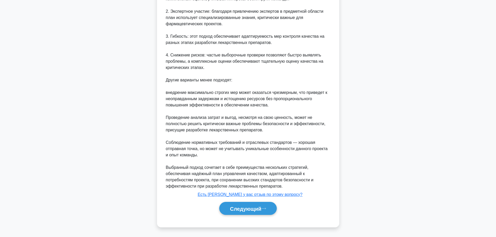
scroll to position [323, 0]
click at [253, 212] on font "Следующий" at bounding box center [246, 209] width 32 height 6
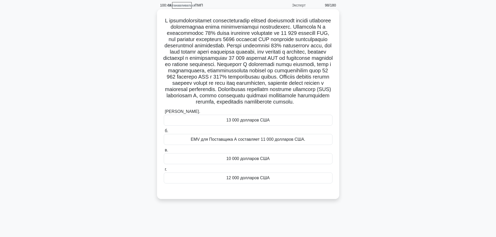
scroll to position [26, 0]
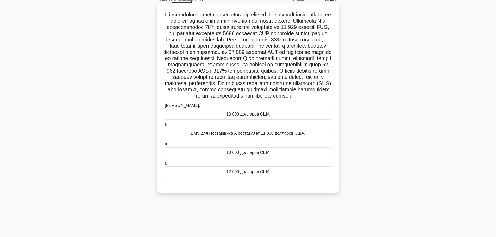
click at [246, 155] on font "10 000 долларов США" at bounding box center [247, 153] width 43 height 4
click at [164, 146] on input "в. 10 000 долларов США" at bounding box center [164, 144] width 0 height 3
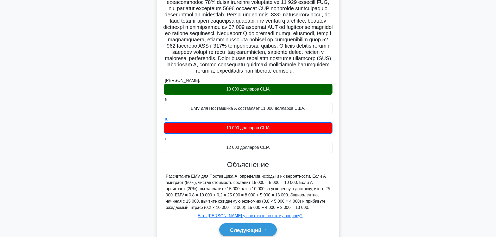
scroll to position [85, 0]
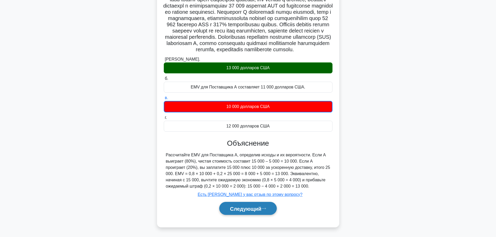
click at [234, 212] on button "Следующий" at bounding box center [248, 208] width 58 height 13
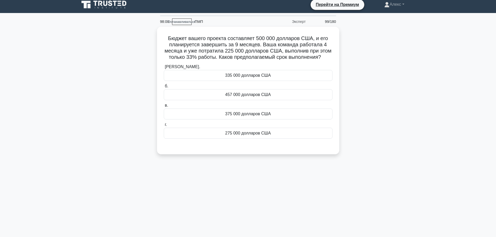
scroll to position [0, 0]
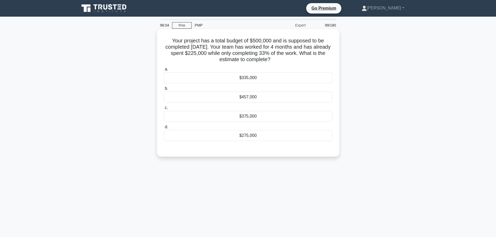
click at [230, 81] on div "$335,000" at bounding box center [248, 77] width 169 height 11
click at [164, 71] on input "a. $335,000" at bounding box center [164, 69] width 0 height 3
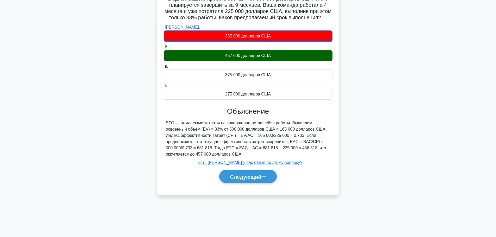
scroll to position [44, 0]
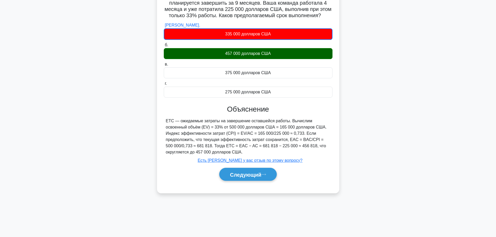
drag, startPoint x: 242, startPoint y: 157, endPoint x: 324, endPoint y: 135, distance: 85.1
click at [306, 142] on div "ETC — ожидаемые затраты на завершение оставшейся работы. Вычислим освоенный объ…" at bounding box center [248, 137] width 165 height 38
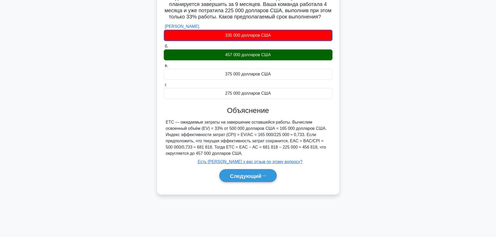
click at [418, 86] on div "Бюджет вашего проекта составляет 500 000 долларов США, и его планируется заверш…" at bounding box center [248, 93] width 344 height 215
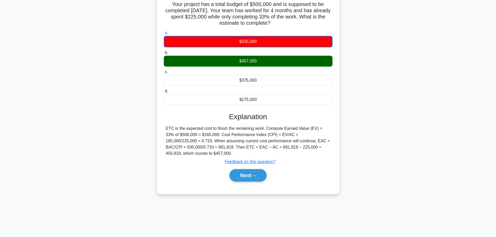
scroll to position [0, 0]
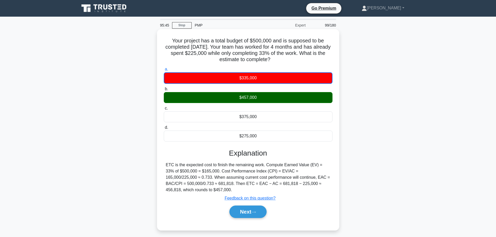
drag, startPoint x: 163, startPoint y: 41, endPoint x: 289, endPoint y: 189, distance: 194.4
click at [289, 189] on div "Your project has a total budget of $500,000 and is supposed to be completed [DA…" at bounding box center [248, 129] width 178 height 197
copy div "Lore ipsumdo sit a conse adipis el $743,265 sed do eiusmodt in ut laboreetd ma …"
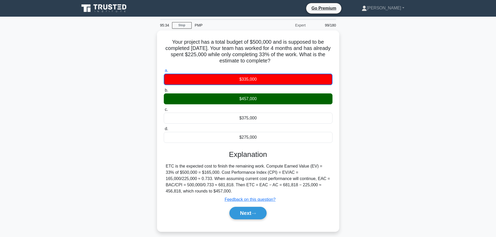
click at [459, 104] on main "95:34 Stop PMP Expert 99/180 Your project has a total budget of $500,000 and is…" at bounding box center [248, 149] width 496 height 265
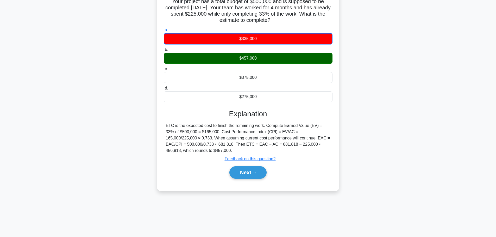
scroll to position [44, 0]
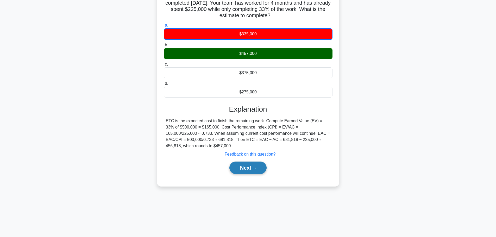
click at [237, 174] on button "Next" at bounding box center [248, 168] width 37 height 13
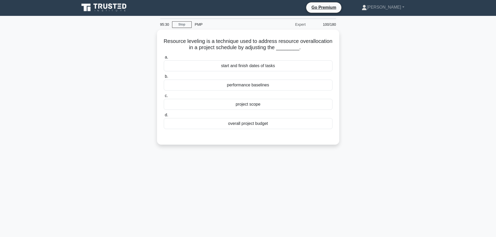
scroll to position [0, 0]
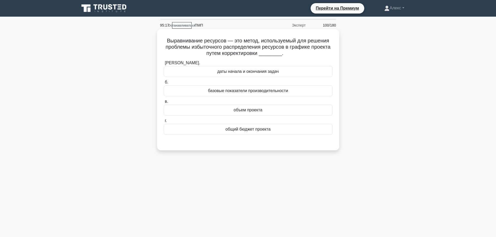
click at [302, 69] on div "даты начала и окончания задач" at bounding box center [248, 71] width 169 height 11
click at [164, 65] on input "[PERSON_NAME]. даты начала и окончания задач" at bounding box center [164, 62] width 0 height 3
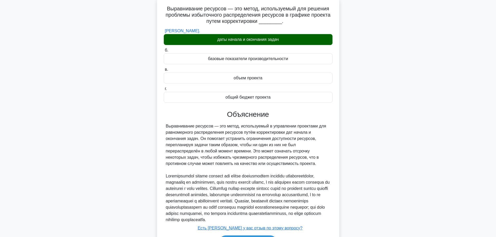
scroll to position [72, 0]
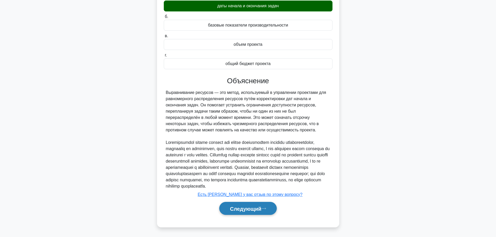
click at [225, 209] on button "Следующий" at bounding box center [248, 208] width 58 height 13
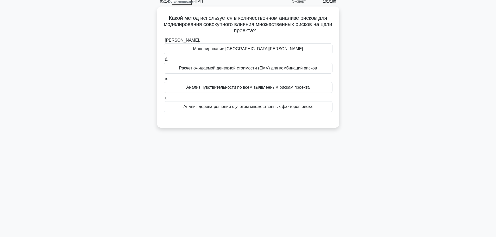
scroll to position [0, 0]
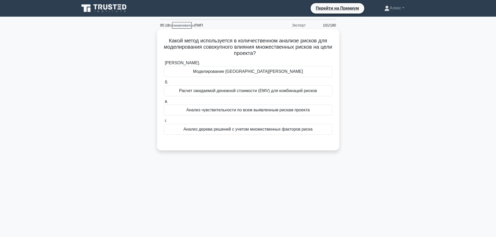
click at [252, 73] on font "Моделирование [GEOGRAPHIC_DATA][PERSON_NAME]" at bounding box center [248, 71] width 110 height 4
click at [164, 65] on input "[PERSON_NAME]. Моделирование [GEOGRAPHIC_DATA][PERSON_NAME]" at bounding box center [164, 62] width 0 height 3
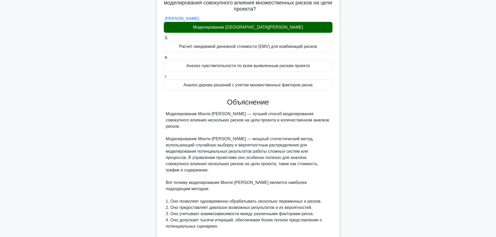
scroll to position [141, 0]
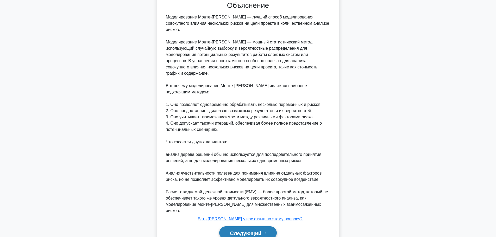
click at [257, 231] on font "Следующий" at bounding box center [246, 234] width 32 height 6
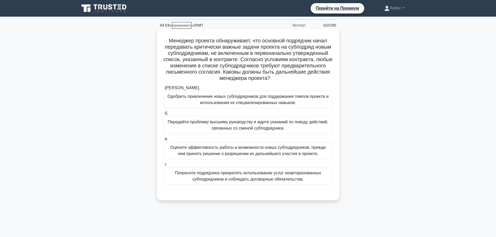
scroll to position [26, 0]
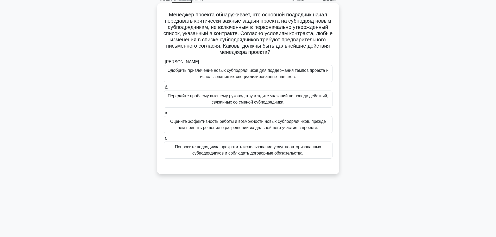
click at [236, 152] on font "Попросите подрядчика прекратить использование услуг неавторизованных субподрядч…" at bounding box center [248, 150] width 146 height 11
click at [164, 140] on input "г. Попросите подрядчика прекратить использование услуг неавторизованных субподр…" at bounding box center [164, 138] width 0 height 3
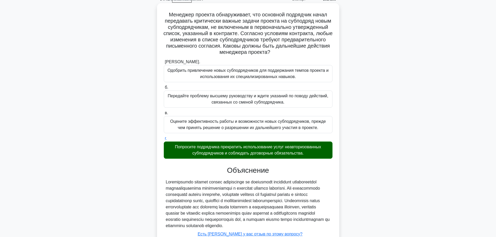
scroll to position [72, 0]
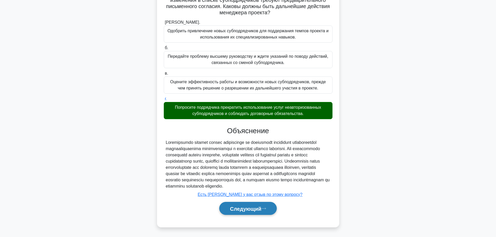
click at [255, 206] on font "Следующий" at bounding box center [246, 209] width 32 height 6
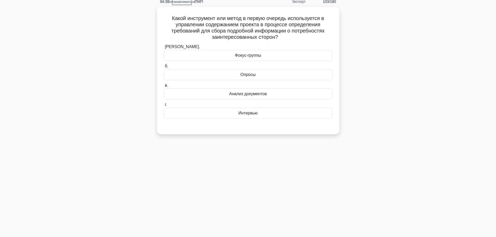
scroll to position [0, 0]
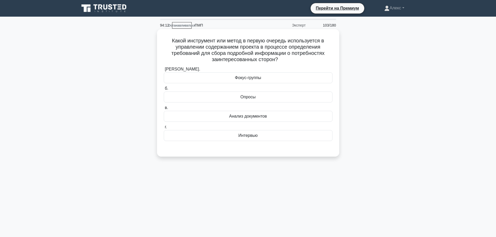
click at [260, 140] on div "Интервью" at bounding box center [248, 135] width 169 height 11
click at [164, 129] on input "г. Интервью" at bounding box center [164, 127] width 0 height 3
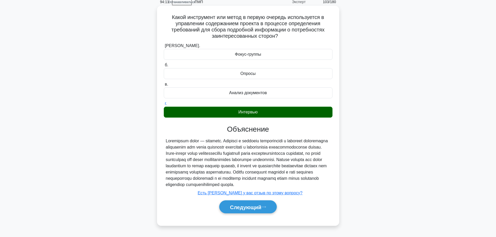
scroll to position [44, 0]
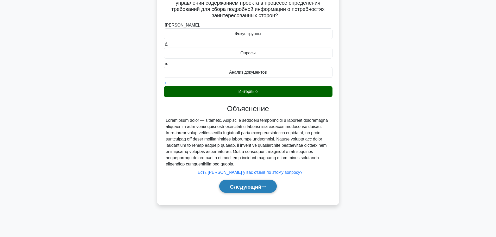
click at [243, 190] on font "Следующий" at bounding box center [246, 187] width 32 height 6
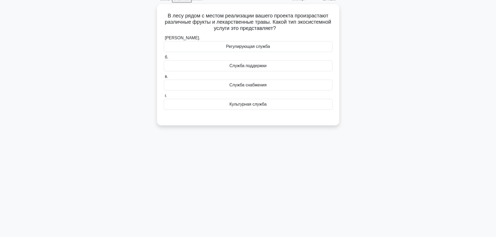
scroll to position [0, 0]
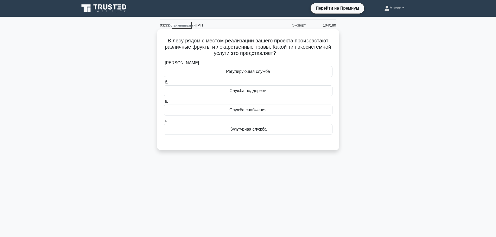
click at [248, 71] on font "Регулирующая служба" at bounding box center [248, 71] width 44 height 4
click at [164, 65] on input "[PERSON_NAME]. Регулирующая служба" at bounding box center [164, 62] width 0 height 3
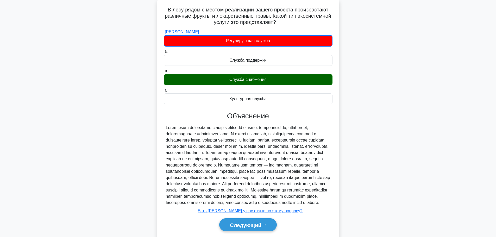
scroll to position [60, 0]
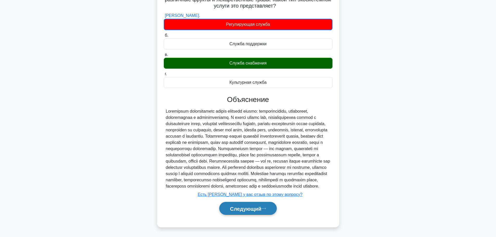
click at [245, 206] on font "Следующий" at bounding box center [246, 209] width 32 height 6
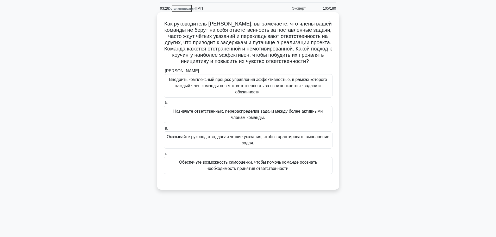
scroll to position [26, 0]
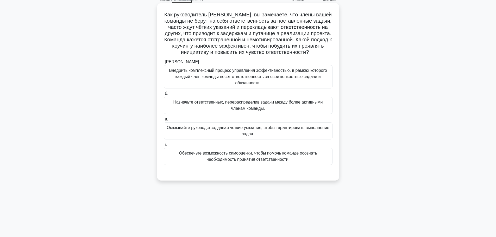
click at [273, 153] on font "Обеспечьте возможность самооценки, чтобы помочь команде осознать необходимость …" at bounding box center [248, 156] width 138 height 11
click at [164, 147] on input "г. Обеспечьте возможность самооценки, чтобы помочь команде осознать необходимос…" at bounding box center [164, 144] width 0 height 3
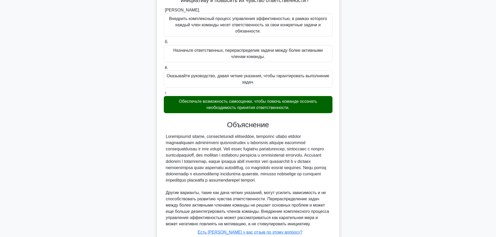
scroll to position [122, 0]
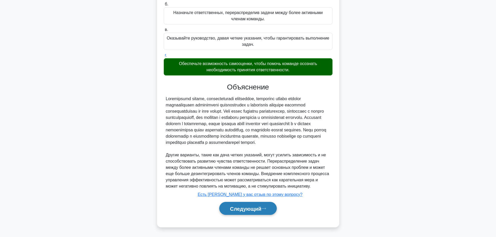
click at [253, 207] on font "Следующий" at bounding box center [246, 209] width 32 height 6
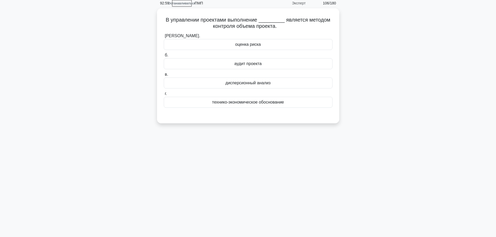
scroll to position [0, 0]
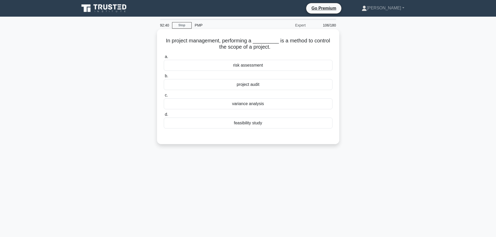
click at [272, 104] on div "variance analysis" at bounding box center [248, 103] width 169 height 11
click at [164, 97] on input "c. variance analysis" at bounding box center [164, 95] width 0 height 3
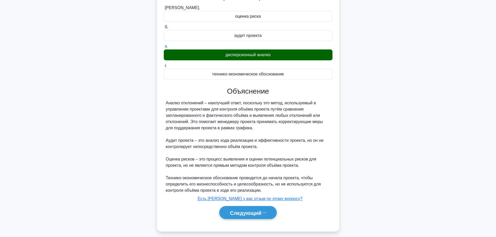
scroll to position [54, 0]
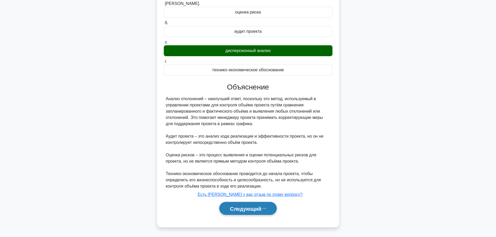
click at [256, 211] on font "Следующий" at bounding box center [246, 209] width 32 height 6
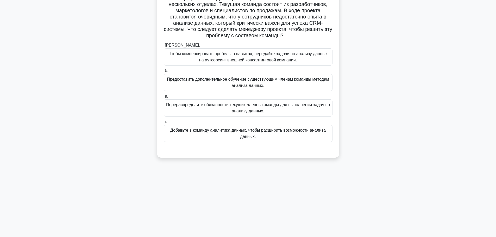
scroll to position [0, 0]
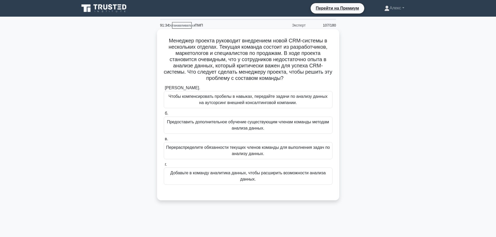
click at [274, 173] on font "Добавьте в команду аналитика данных, чтобы расширить возможности анализа данных." at bounding box center [248, 176] width 156 height 11
click at [164, 166] on input "г. Добавьте в команду аналитика данных, чтобы расширить возможности анализа дан…" at bounding box center [164, 164] width 0 height 3
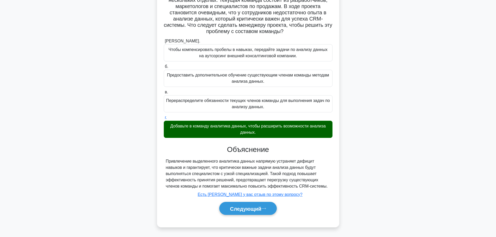
scroll to position [47, 0]
click at [253, 209] on font "Следующий" at bounding box center [246, 209] width 32 height 6
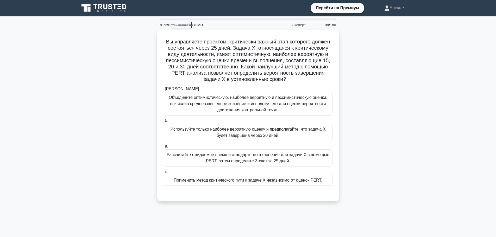
scroll to position [0, 0]
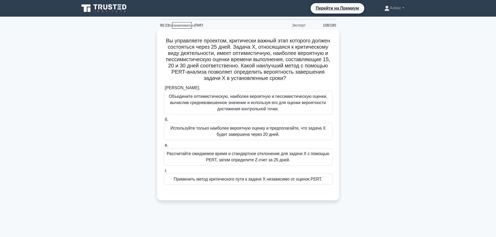
click at [294, 104] on font "Объедините оптимистическую, наиболее вероятную и пессимистическую оценки, вычис…" at bounding box center [248, 102] width 159 height 17
click at [164, 90] on input "[PERSON_NAME]. Объедините оптимистическую, наиболее вероятную и пессимистическу…" at bounding box center [164, 87] width 0 height 3
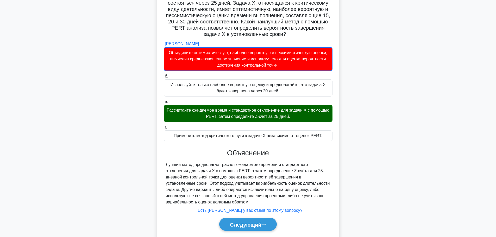
scroll to position [60, 0]
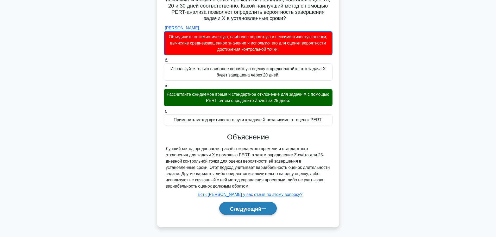
click at [247, 210] on font "Следующий" at bounding box center [246, 209] width 32 height 6
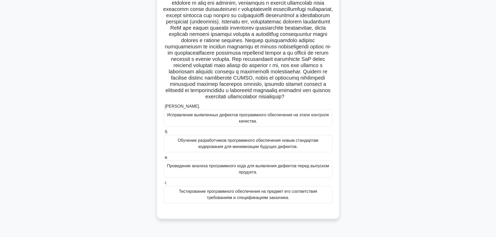
scroll to position [54, 0]
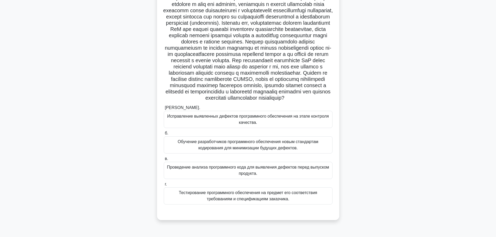
click at [445, 108] on main "89:27 Останавливаться ПМП Эксперт 109/180 .spinner_0XTQ{transform-origin:center…" at bounding box center [248, 105] width 496 height 265
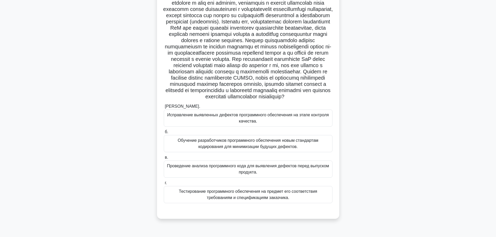
click at [289, 149] on font "Обучение разработчиков программного обеспечения новым стандартам кодирования дл…" at bounding box center [248, 143] width 141 height 11
click at [164, 134] on input "б. Обучение разработчиков программного обеспечения новым стандартам кодирования…" at bounding box center [164, 132] width 0 height 3
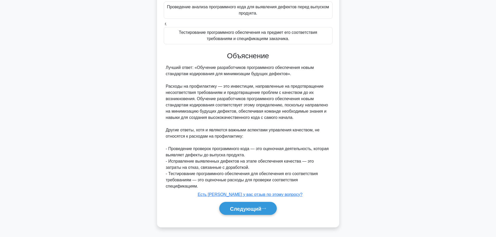
scroll to position [222, 0]
click at [249, 210] on font "Следующий" at bounding box center [246, 209] width 32 height 6
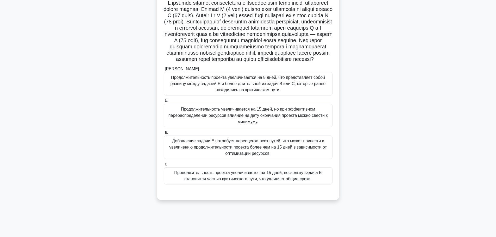
scroll to position [44, 0]
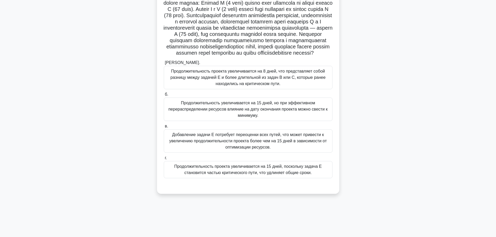
click at [212, 175] on font "Продолжительность проекта увеличивается на 15 дней, поскольку задача E становит…" at bounding box center [247, 169] width 147 height 11
click at [164, 160] on input "г. Продолжительность проекта увеличивается на 15 дней, поскольку задача E стано…" at bounding box center [164, 158] width 0 height 3
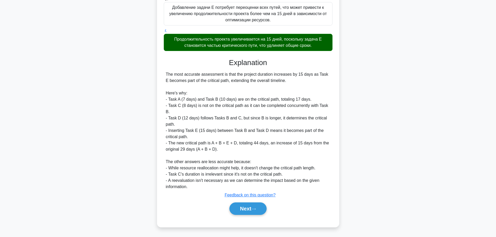
scroll to position [216, 0]
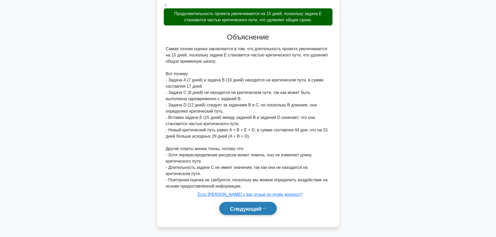
click at [222, 206] on button "Следующий" at bounding box center [248, 208] width 58 height 13
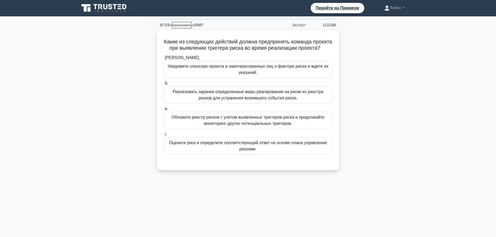
scroll to position [0, 0]
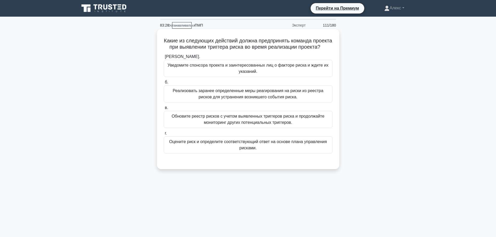
click at [217, 98] on font "Реализовать заранее определенные меры реагирования на риски из реестра рисков д…" at bounding box center [248, 94] width 151 height 11
click at [164, 84] on input "б. Реализовать заранее определенные меры реагирования на риски из реестра риско…" at bounding box center [164, 82] width 0 height 3
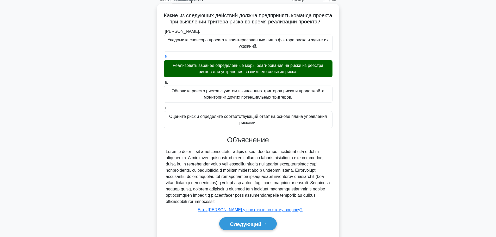
scroll to position [54, 0]
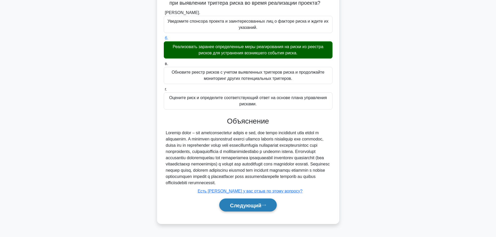
click at [251, 207] on font "Следующий" at bounding box center [246, 206] width 32 height 6
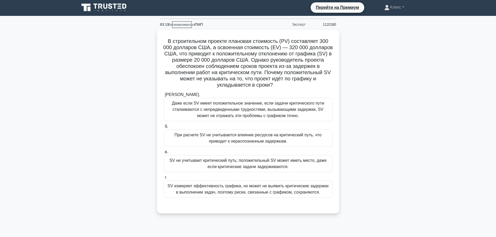
scroll to position [0, 0]
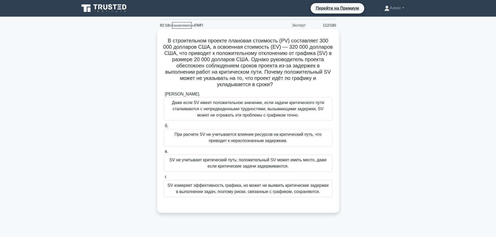
click at [236, 109] on font "Даже если SV имеет положительное значение, если задачи критического пути сталки…" at bounding box center [248, 109] width 152 height 17
click at [164, 96] on input "[PERSON_NAME]. Даже если SV имеет положительное значение, если задачи критическ…" at bounding box center [164, 94] width 0 height 3
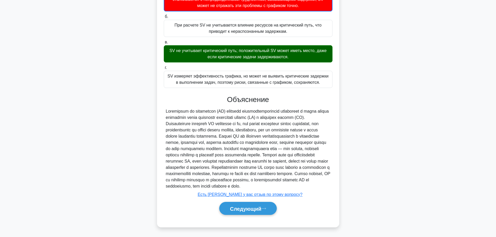
scroll to position [117, 0]
click at [251, 206] on button "Следующий" at bounding box center [248, 208] width 58 height 13
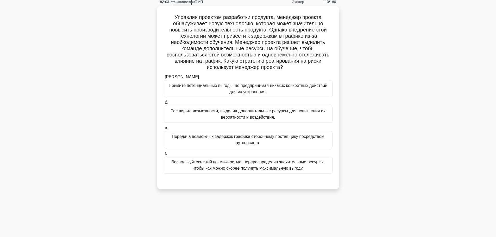
scroll to position [0, 0]
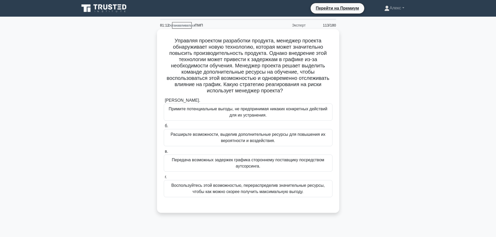
click at [238, 136] on font "Расширьте возможности, выделив дополнительные ресурсы для повышения их вероятно…" at bounding box center [248, 137] width 155 height 11
click at [164, 128] on input "б. Расширьте возможности, выделив дополнительные ресурсы для повышения их вероя…" at bounding box center [164, 126] width 0 height 3
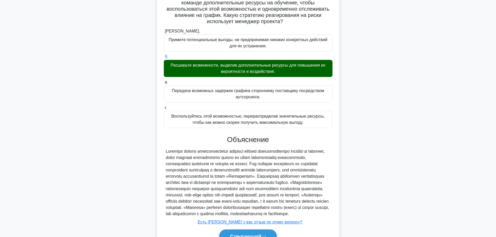
scroll to position [110, 0]
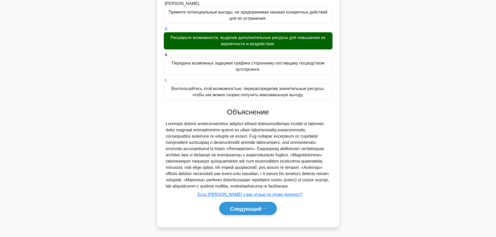
click at [254, 216] on div "Следующий" at bounding box center [248, 208] width 169 height 17
click at [254, 213] on button "Следующий" at bounding box center [248, 208] width 58 height 13
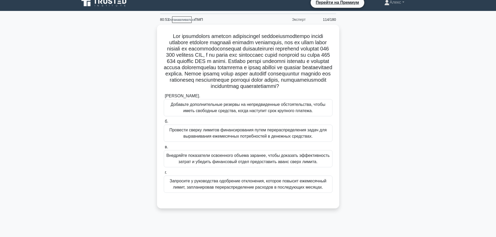
scroll to position [0, 0]
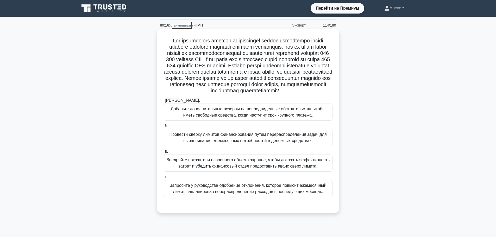
click at [273, 143] on font "Провести сверку лимитов финансирования путем перераспределения задач для выравн…" at bounding box center [247, 137] width 157 height 11
click at [164, 128] on input "б. Провести сверку лимитов финансирования путем перераспределения задач для выр…" at bounding box center [164, 126] width 0 height 3
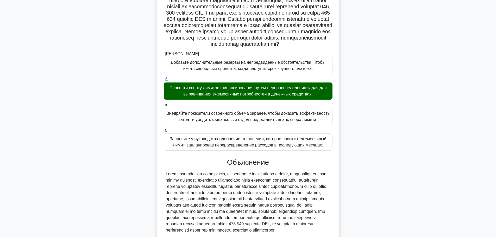
scroll to position [179, 0]
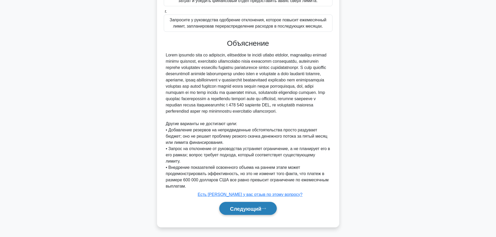
click at [260, 211] on font "Следующий" at bounding box center [246, 209] width 32 height 6
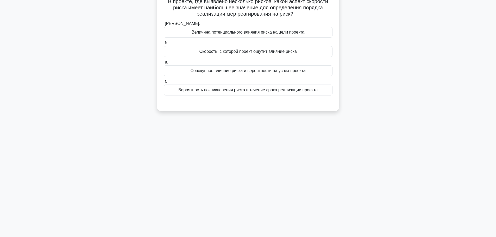
scroll to position [0, 0]
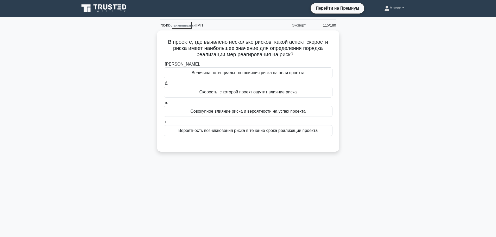
click at [391, 107] on div "В проекте, где выявлено несколько рисков, какой аспект скорости риска имеет наи…" at bounding box center [248, 94] width 344 height 128
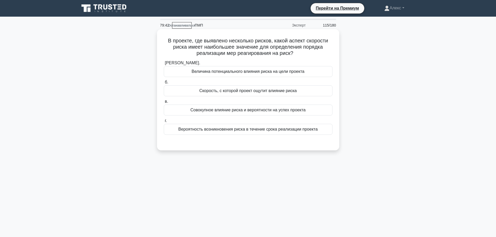
click at [288, 92] on font "Скорость, с которой проект ощутит влияние риска" at bounding box center [247, 91] width 97 height 4
click at [164, 84] on input "б. Скорость, с которой проект ощутит влияние риска" at bounding box center [164, 82] width 0 height 3
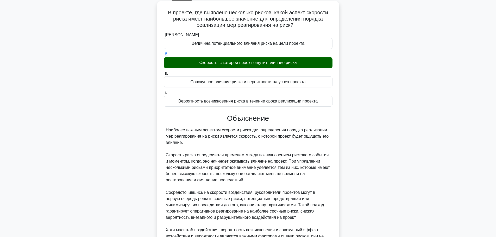
scroll to position [104, 0]
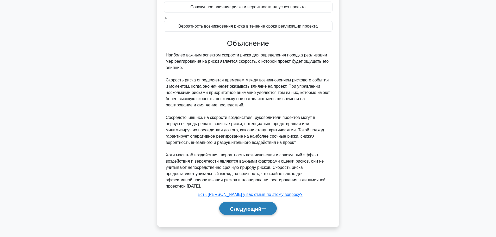
click at [242, 213] on button "Следующий" at bounding box center [248, 208] width 58 height 13
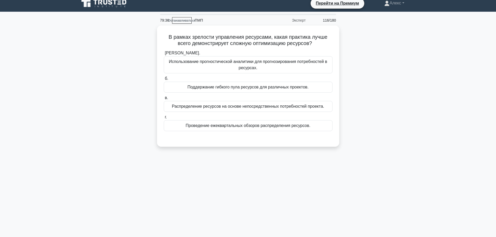
scroll to position [0, 0]
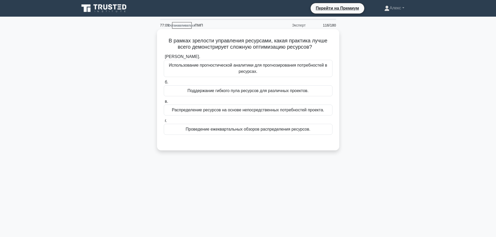
click at [309, 70] on font "Использование прогностической аналитики для прогнозирования потребностей в ресу…" at bounding box center [248, 68] width 164 height 13
click at [164, 59] on input "[PERSON_NAME]. Использование прогностической аналитики для прогнозирования потр…" at bounding box center [164, 56] width 0 height 3
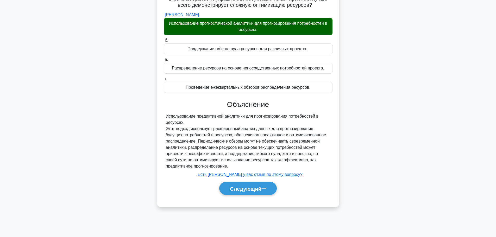
scroll to position [44, 0]
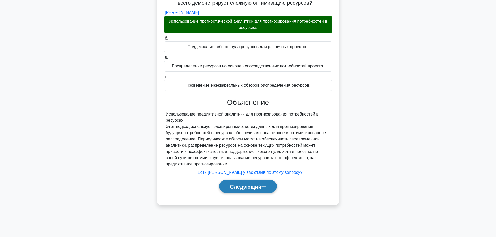
click at [266, 188] on icon at bounding box center [264, 186] width 5 height 3
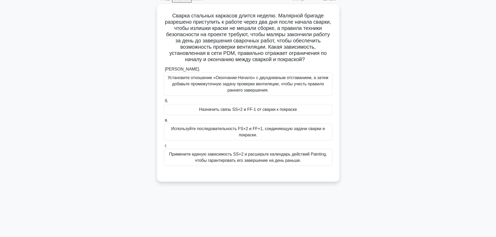
scroll to position [0, 0]
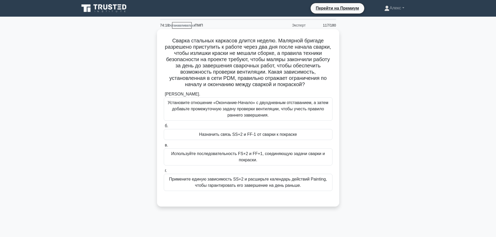
click at [285, 135] on font "Назначить связь SS+2 и FF-1 от сварки к покраске" at bounding box center [248, 134] width 98 height 4
click at [164, 128] on input "б. Назначить связь SS+2 и FF-1 от сварки к покраске" at bounding box center [164, 126] width 0 height 3
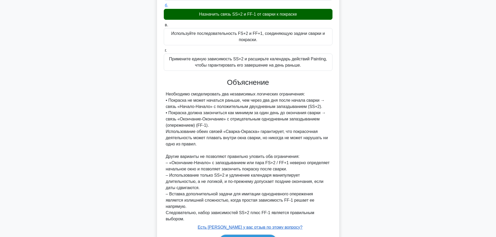
scroll to position [135, 0]
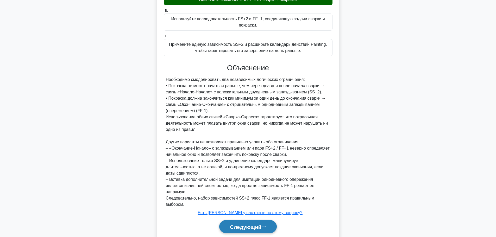
click at [255, 224] on font "Следующий" at bounding box center [246, 227] width 32 height 6
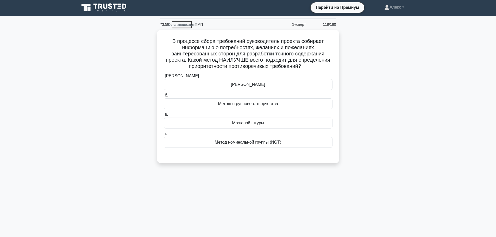
scroll to position [0, 0]
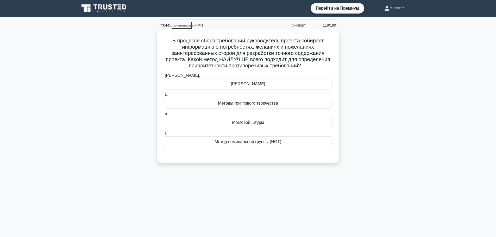
click at [235, 80] on div "[PERSON_NAME]" at bounding box center [248, 84] width 169 height 11
click at [164, 77] on input "[PERSON_NAME]. [PERSON_NAME]" at bounding box center [164, 75] width 0 height 3
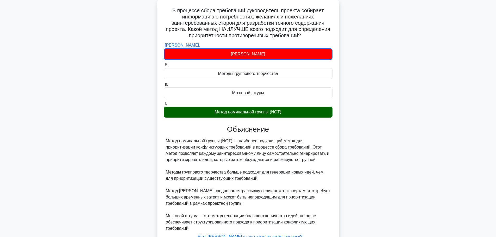
scroll to position [73, 0]
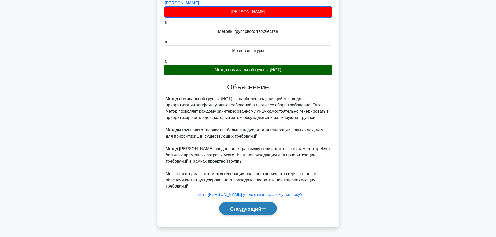
click at [259, 206] on font "Следующий" at bounding box center [246, 209] width 32 height 6
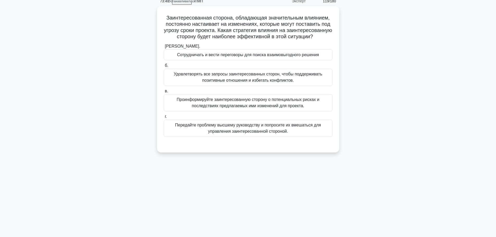
scroll to position [0, 0]
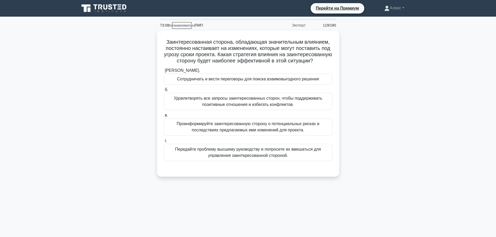
click at [136, 192] on div "73:00 Останавливаться ПМП Эксперт 119/180 а." at bounding box center [248, 149] width 344 height 261
click at [390, 71] on div "Заинтересованная сторона, обладающая значительным влиянием, постоянно настаивае…" at bounding box center [248, 106] width 344 height 153
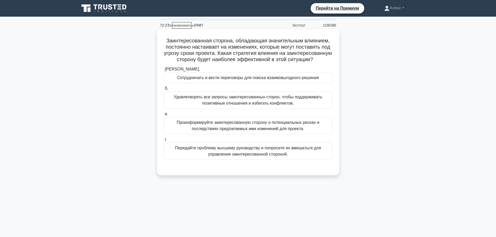
click at [252, 80] on font "Сотрудничать и вести переговоры для поиска взаимовыгодного решения" at bounding box center [248, 78] width 142 height 4
click at [164, 71] on input "[PERSON_NAME]. Сотрудничать и вести переговоры для поиска взаимовыгодного решен…" at bounding box center [164, 69] width 0 height 3
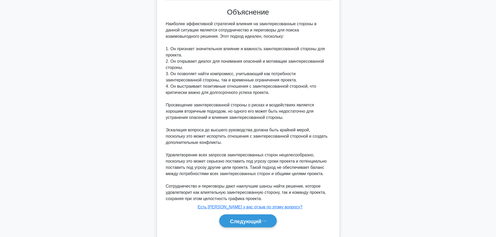
scroll to position [179, 0]
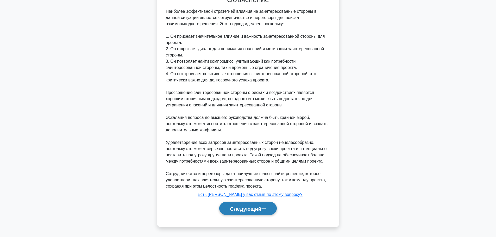
click at [247, 203] on button "Следующий" at bounding box center [248, 208] width 58 height 13
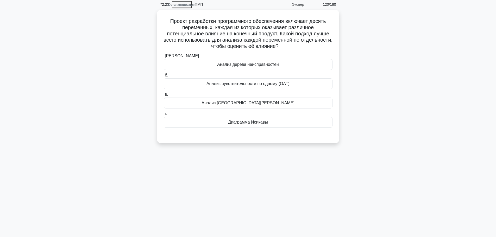
scroll to position [0, 0]
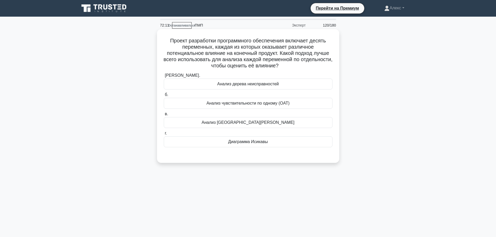
click at [293, 105] on div "Анализ чувствительности по одному (OAT)" at bounding box center [248, 103] width 169 height 11
click at [164, 97] on input "б. Анализ чувствительности по одному (OAT)" at bounding box center [164, 94] width 0 height 3
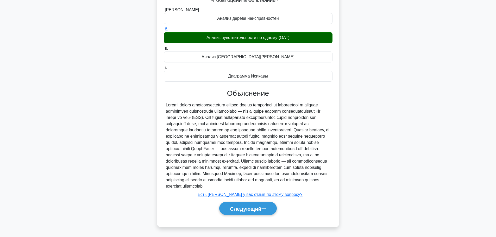
scroll to position [72, 0]
click at [256, 206] on font "Следующий" at bounding box center [246, 209] width 32 height 6
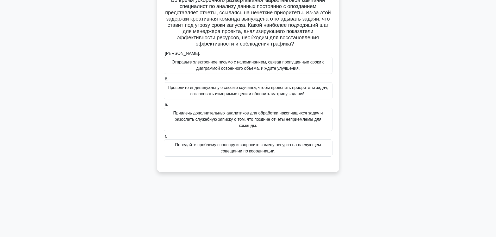
scroll to position [0, 0]
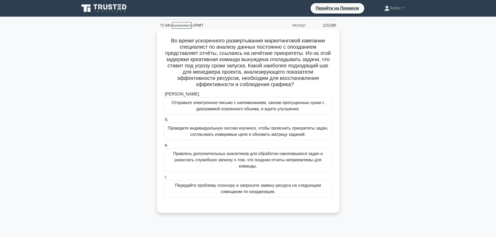
click at [308, 142] on div "[PERSON_NAME]. Отправьте электронное письмо с напоминанием, связав пропущенные …" at bounding box center [248, 144] width 175 height 108
click at [308, 137] on font "Проведите индивидуальную сессию коучинга, чтобы прояснить приоритеты задач, сог…" at bounding box center [248, 131] width 164 height 13
click at [164, 122] on input "б. Проведите индивидуальную сессию коучинга, чтобы прояснить приоритеты задач, …" at bounding box center [164, 119] width 0 height 3
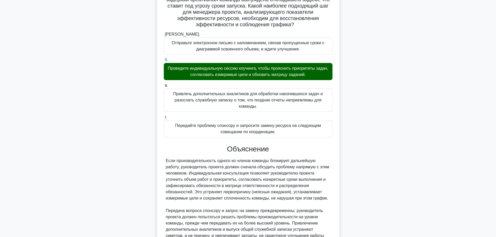
scroll to position [129, 0]
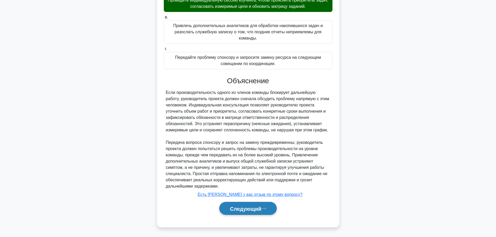
click at [252, 210] on font "Следующий" at bounding box center [246, 209] width 32 height 6
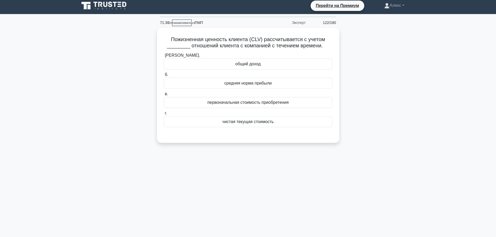
scroll to position [0, 0]
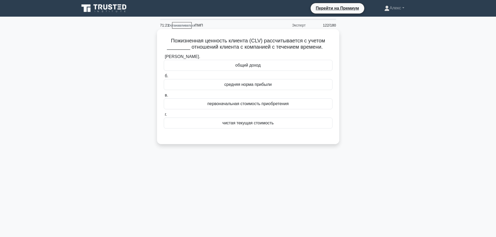
click at [280, 63] on div "общий доход" at bounding box center [248, 65] width 169 height 11
click at [164, 59] on input "[PERSON_NAME]. общий доход" at bounding box center [164, 56] width 0 height 3
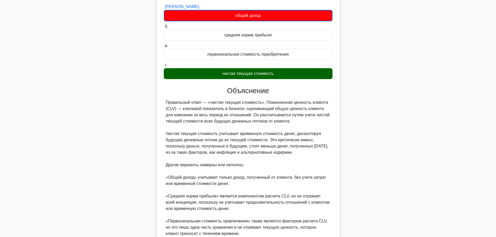
scroll to position [123, 0]
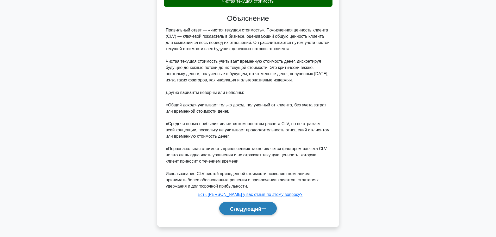
click at [262, 211] on font "Следующий" at bounding box center [246, 209] width 32 height 6
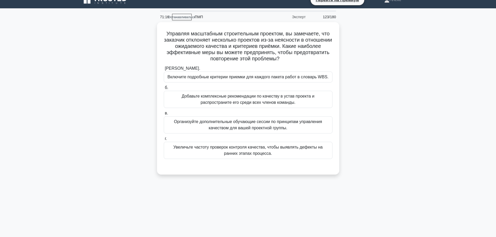
scroll to position [0, 0]
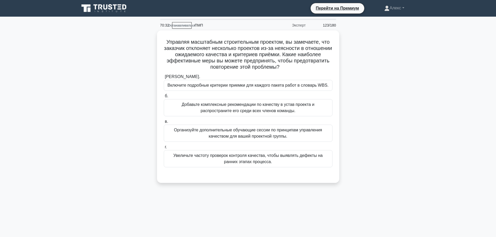
click at [233, 199] on div "70:32 Останавливаться ПМП Эксперт 123/180 а. б." at bounding box center [248, 149] width 344 height 261
click at [351, 73] on div "Управляя масштабным строительным проектом, вы замечаете, что заказчик отклоняет…" at bounding box center [248, 109] width 344 height 159
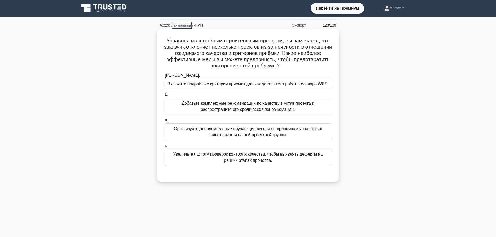
click at [322, 82] on font "Включите подробные критерии приемки для каждого пакета работ в словарь WBS." at bounding box center [248, 84] width 161 height 4
click at [164, 77] on input "[PERSON_NAME]. Включите подробные критерии приемки для каждого пакета работ в с…" at bounding box center [164, 75] width 0 height 3
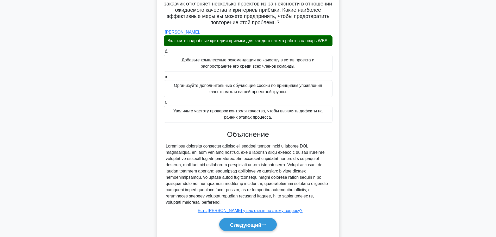
scroll to position [72, 0]
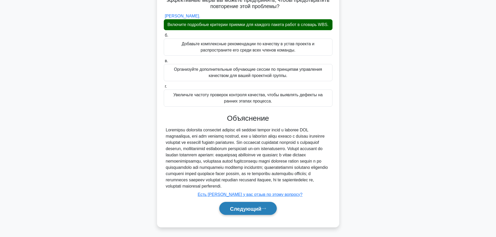
click at [246, 210] on font "Следующий" at bounding box center [246, 209] width 32 height 6
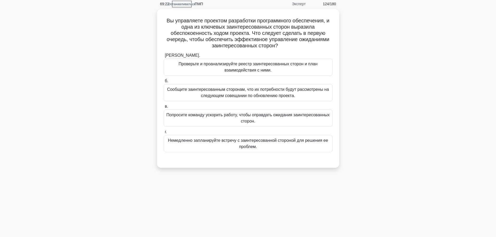
scroll to position [0, 0]
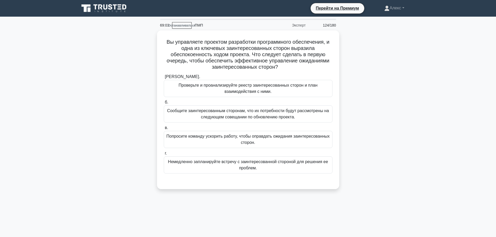
click at [193, 217] on div "69:03 Останавливаться ПМП Эксперт 124/180 а." at bounding box center [248, 149] width 344 height 261
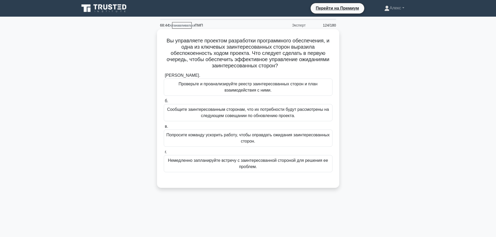
click at [231, 90] on font "Проверьте и проанализируйте реестр заинтересованных сторон и план взаимодействи…" at bounding box center [248, 87] width 139 height 11
click at [164, 77] on input "[PERSON_NAME]. Проверьте и проанализируйте реестр заинтересованных сторон и пла…" at bounding box center [164, 75] width 0 height 3
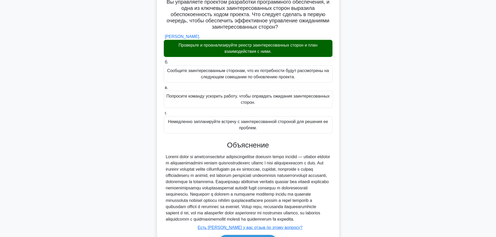
scroll to position [85, 0]
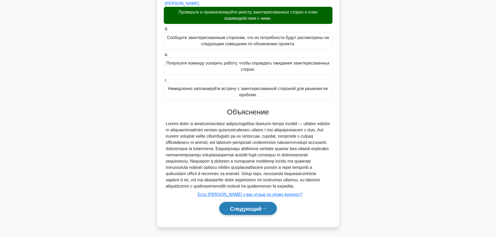
click at [254, 209] on font "Следующий" at bounding box center [246, 209] width 32 height 6
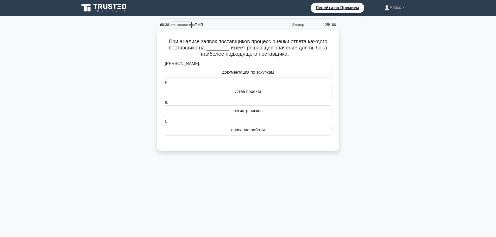
scroll to position [0, 0]
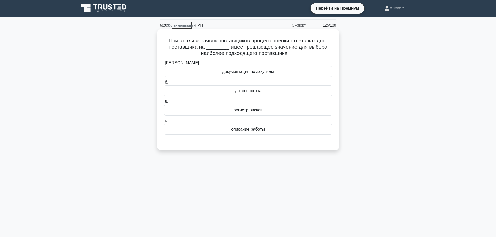
click at [278, 72] on div "документация по закупкам" at bounding box center [248, 71] width 169 height 11
click at [164, 65] on input "[PERSON_NAME]. документация по закупкам" at bounding box center [164, 62] width 0 height 3
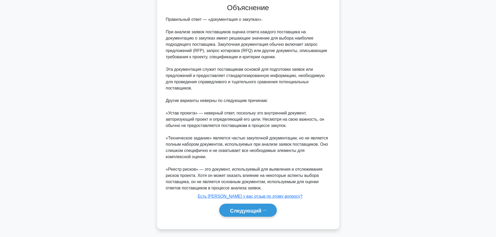
scroll to position [141, 0]
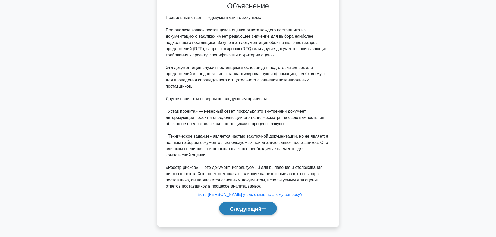
click at [240, 208] on font "Следующий" at bounding box center [246, 209] width 32 height 6
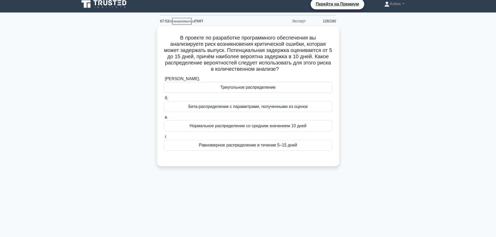
scroll to position [0, 0]
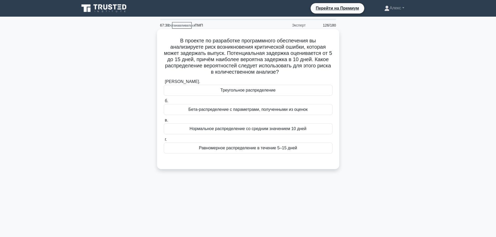
click at [269, 111] on font "Бета-распределение с параметрами, полученными из оценок" at bounding box center [248, 109] width 119 height 4
click at [164, 103] on input "б. Бета-распределение с параметрами, полученными из оценок" at bounding box center [164, 101] width 0 height 3
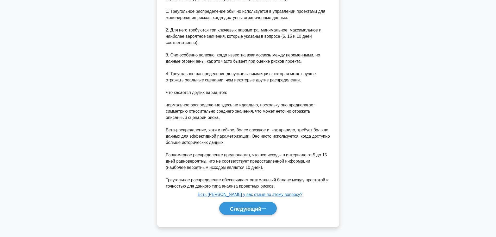
scroll to position [185, 0]
click at [241, 210] on font "Следующий" at bounding box center [246, 209] width 32 height 6
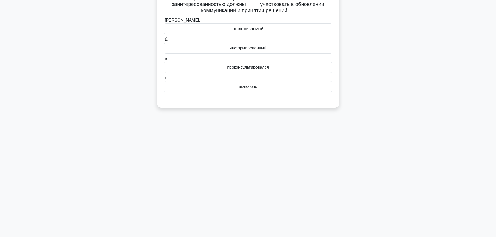
scroll to position [0, 0]
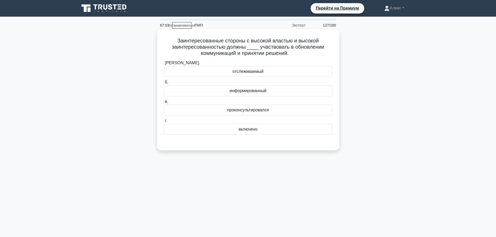
click at [271, 132] on div "включено" at bounding box center [248, 129] width 169 height 11
click at [164, 123] on input "г. включено" at bounding box center [164, 120] width 0 height 3
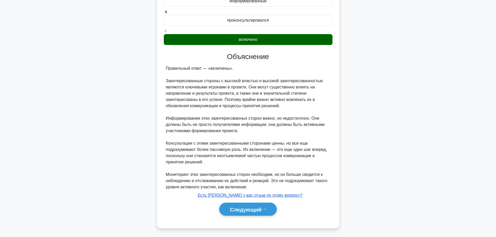
scroll to position [91, 0]
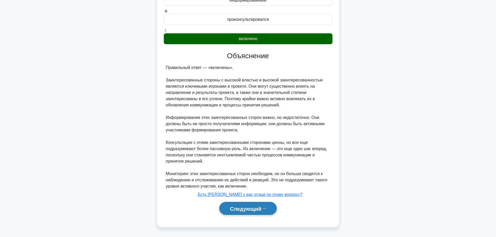
click at [254, 204] on button "Следующий" at bounding box center [248, 208] width 58 height 13
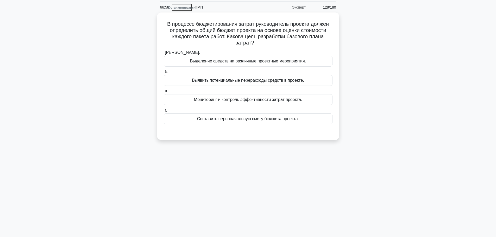
scroll to position [0, 0]
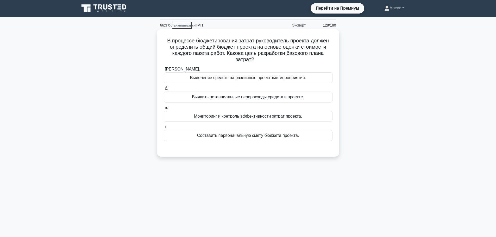
click at [273, 138] on font "Составить первоначальную смету бюджета проекта." at bounding box center [248, 135] width 102 height 4
click at [164, 129] on input "г. Составить первоначальную смету бюджета проекта." at bounding box center [164, 127] width 0 height 3
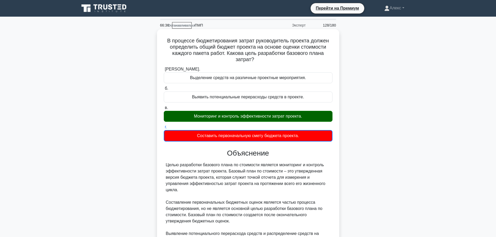
scroll to position [73, 0]
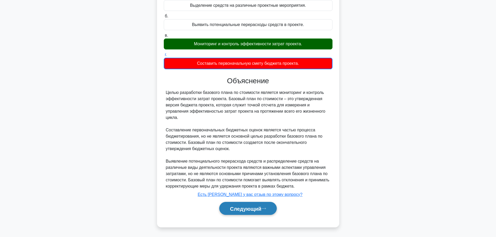
click at [248, 212] on button "Следующий" at bounding box center [248, 208] width 58 height 13
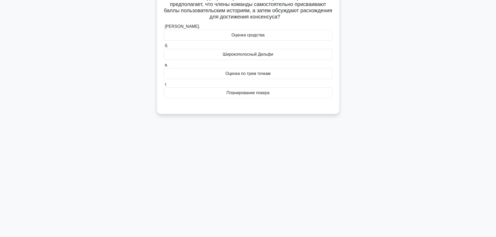
scroll to position [0, 0]
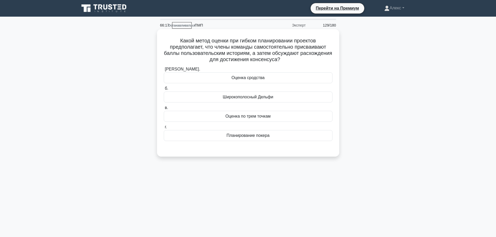
click at [275, 131] on div "Планирование покера" at bounding box center [248, 135] width 169 height 11
click at [164, 129] on input "г. Планирование покера" at bounding box center [164, 127] width 0 height 3
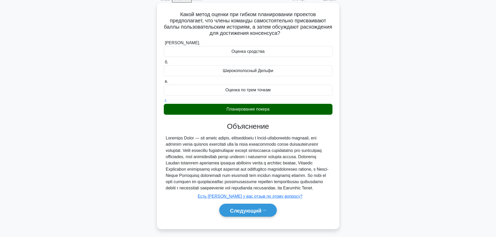
scroll to position [44, 0]
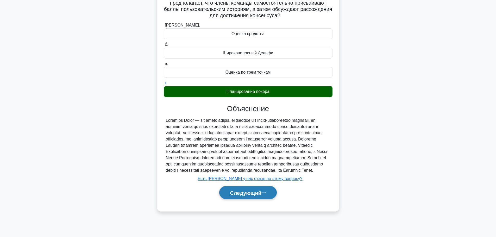
click at [253, 196] on font "Следующий" at bounding box center [246, 193] width 32 height 6
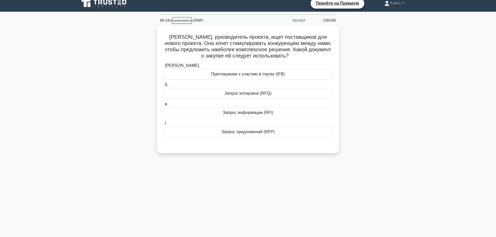
scroll to position [0, 0]
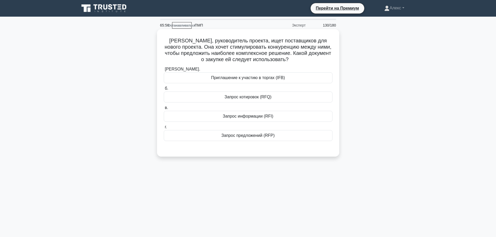
click at [264, 78] on font "Приглашение к участию в торгах (IFB)" at bounding box center [248, 78] width 74 height 4
click at [164, 71] on input "[PERSON_NAME]. Приглашение к участию в торгах (IFB)" at bounding box center [164, 69] width 0 height 3
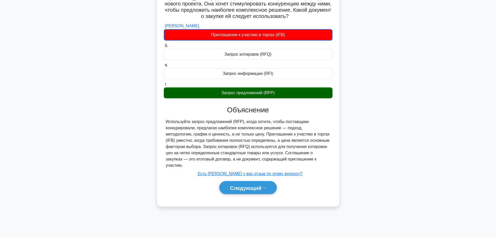
scroll to position [44, 0]
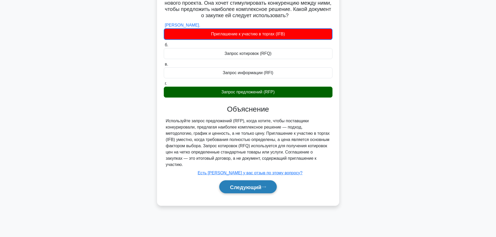
click at [258, 185] on button "Следующий" at bounding box center [248, 187] width 58 height 13
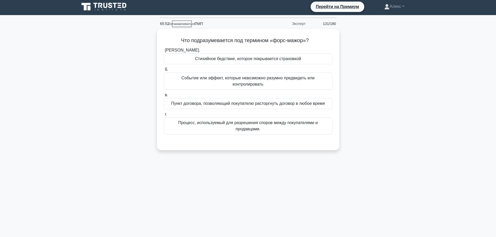
scroll to position [0, 0]
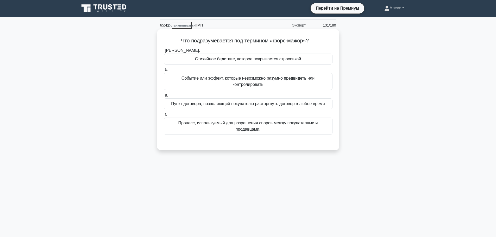
click at [279, 81] on font "Событие или эффект, которые невозможно разумно предвидеть или контролировать" at bounding box center [248, 81] width 133 height 11
click at [164, 72] on input "б. Событие или эффект, которые невозможно разумно предвидеть или контролировать" at bounding box center [164, 69] width 0 height 3
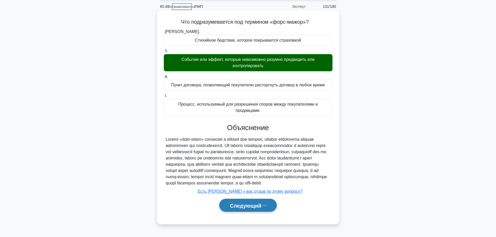
scroll to position [44, 0]
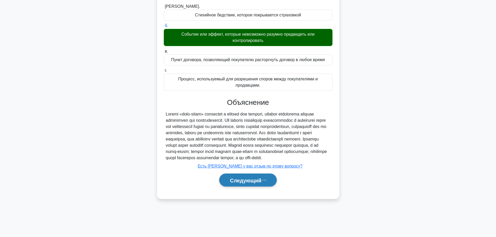
click at [257, 183] on font "Следующий" at bounding box center [246, 181] width 32 height 6
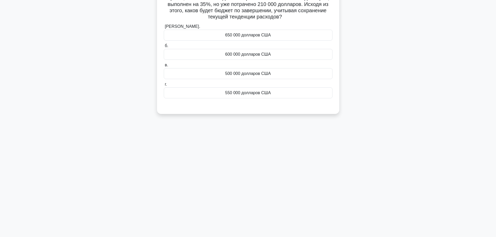
scroll to position [0, 0]
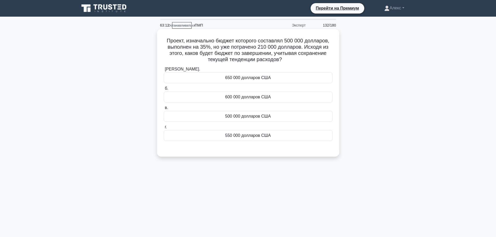
click at [280, 138] on div "550 000 долларов США" at bounding box center [248, 135] width 169 height 11
click at [164, 129] on input "г. 550 000 долларов США" at bounding box center [164, 127] width 0 height 3
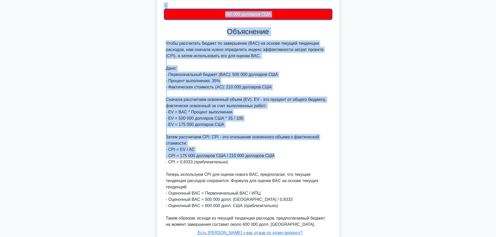
scroll to position [130, 0]
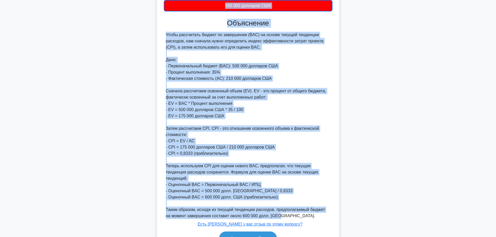
drag, startPoint x: 172, startPoint y: 44, endPoint x: 315, endPoint y: 212, distance: 220.6
click at [315, 212] on div "Проект, изначально бюджет которого составлял 500 000 долларов, выполнен на 35%,…" at bounding box center [248, 78] width 178 height 354
copy div "Loremi, dolorsitam consec adipisci elitseddo 871 134 eiusmodt, incididu ut 33%,…"
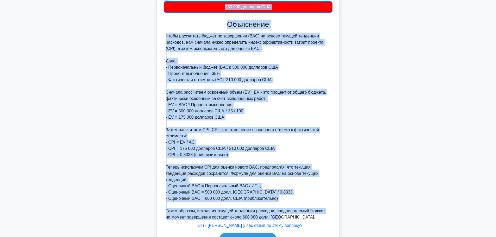
click at [439, 96] on main "62:54 Останавливаться ПМП Эксперт 132/180 а. б. в." at bounding box center [248, 76] width 496 height 381
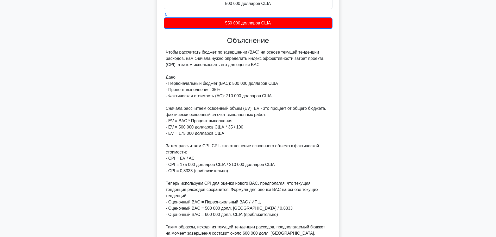
scroll to position [154, 0]
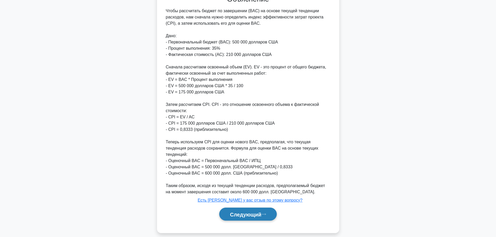
click at [246, 212] on font "Следующий" at bounding box center [246, 215] width 32 height 6
click at [257, 212] on font "Следующий" at bounding box center [246, 215] width 32 height 6
click at [268, 213] on button "Следующий" at bounding box center [248, 214] width 58 height 13
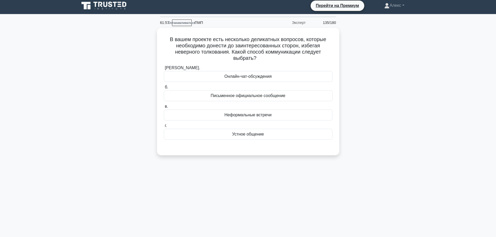
scroll to position [0, 0]
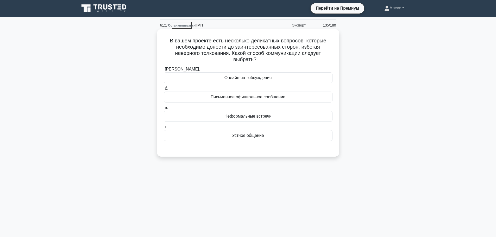
click at [267, 135] on div "Устное общение" at bounding box center [248, 135] width 169 height 11
click at [164, 129] on input "г. Устное общение" at bounding box center [164, 127] width 0 height 3
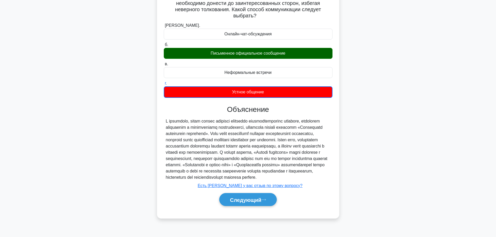
scroll to position [44, 0]
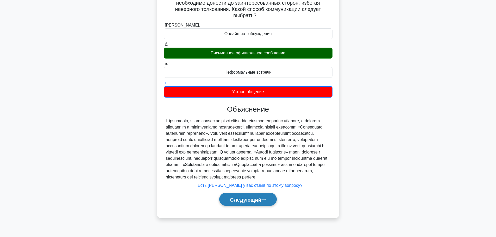
click at [249, 206] on button "Следующий" at bounding box center [248, 199] width 58 height 13
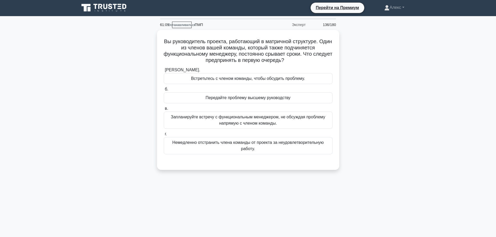
scroll to position [0, 0]
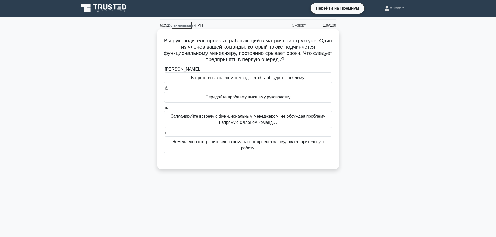
click at [273, 77] on font "Встретьтесь с членом команды, чтобы обсудить проблему." at bounding box center [248, 78] width 114 height 4
click at [164, 71] on input "[PERSON_NAME]. Встретьтесь с членом команды, чтобы обсудить проблему." at bounding box center [164, 69] width 0 height 3
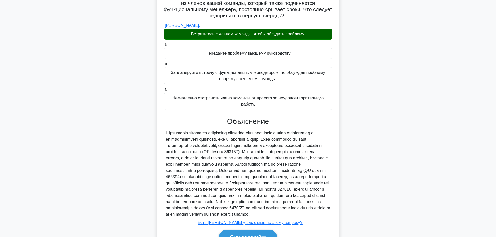
scroll to position [85, 0]
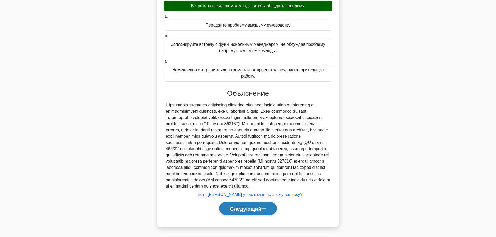
click at [255, 212] on button "Следующий" at bounding box center [248, 208] width 58 height 13
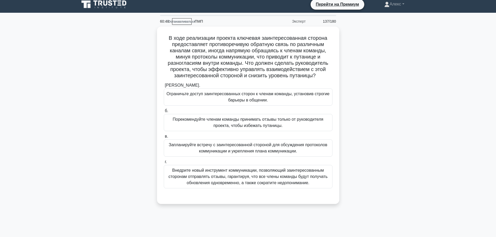
scroll to position [0, 0]
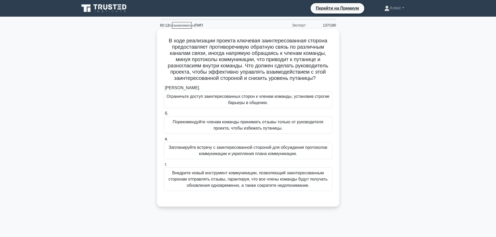
click at [230, 148] on font "Запланируйте встречу с заинтересованной стороной для обсуждения протоколов комм…" at bounding box center [248, 150] width 159 height 11
click at [164, 141] on input "в. Запланируйте встречу с заинтересованной стороной для обсуждения протоколов к…" at bounding box center [164, 139] width 0 height 3
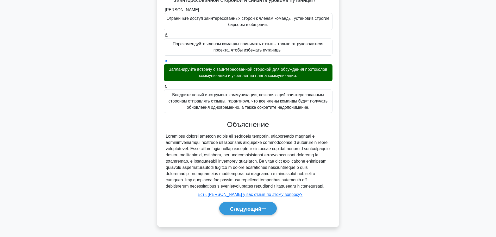
scroll to position [91, 0]
click at [240, 209] on font "Следующий" at bounding box center [246, 209] width 32 height 6
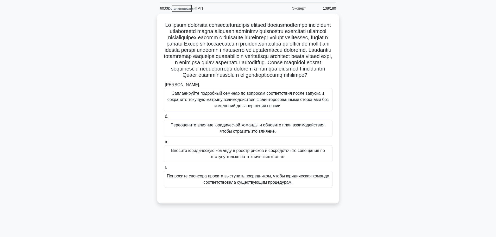
scroll to position [26, 0]
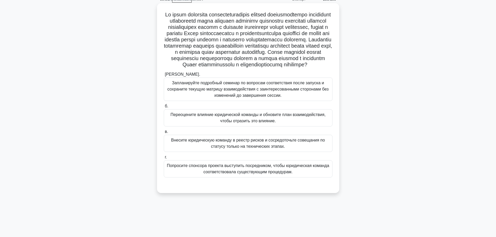
click at [308, 124] on font "Переоцените влияние юридической команды и обновите план взаимодействия, чтобы о…" at bounding box center [248, 118] width 164 height 13
click at [164, 108] on input "б. Переоцените влияние юридической команды и обновите план взаимодействия, чтоб…" at bounding box center [164, 106] width 0 height 3
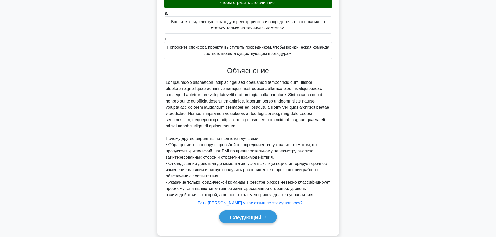
scroll to position [156, 0]
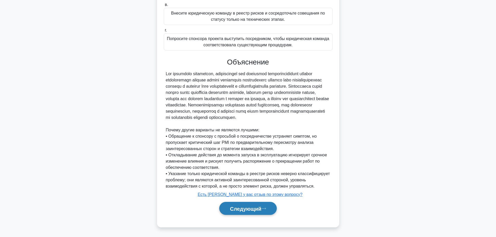
click at [256, 212] on font "Следующий" at bounding box center [246, 209] width 32 height 6
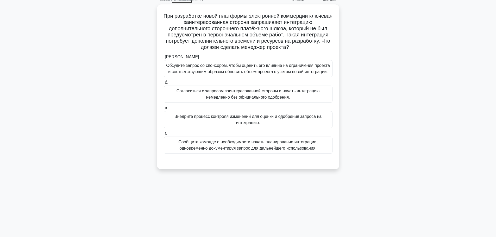
scroll to position [0, 0]
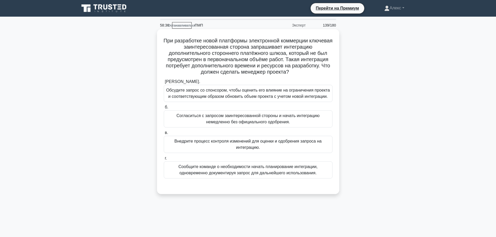
click at [291, 147] on font "Внедрите процесс контроля изменений для оценки и одобрения запроса на интеграци…" at bounding box center [248, 144] width 164 height 13
click at [164, 135] on input "в. Внедрите процесс контроля изменений для оценки и одобрения запроса на интегр…" at bounding box center [164, 132] width 0 height 3
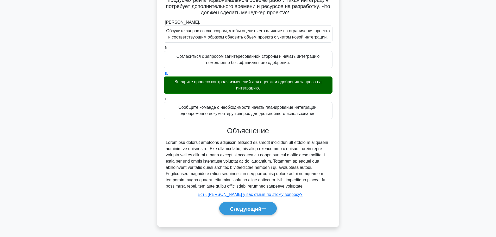
scroll to position [66, 0]
click at [244, 213] on button "Следующий" at bounding box center [248, 208] width 58 height 13
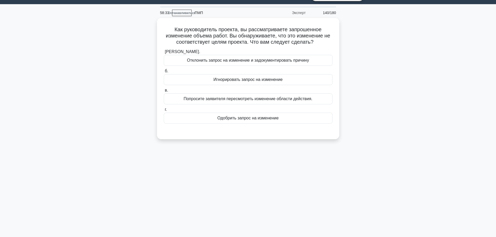
scroll to position [0, 0]
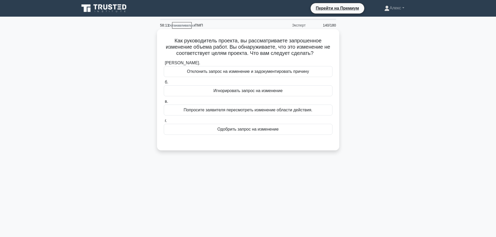
click at [236, 73] on font "Отклонить запрос на изменение и задокументировать причину" at bounding box center [248, 71] width 122 height 4
click at [164, 65] on input "[PERSON_NAME]. Отклонить запрос на изменение и задокументировать причину" at bounding box center [164, 62] width 0 height 3
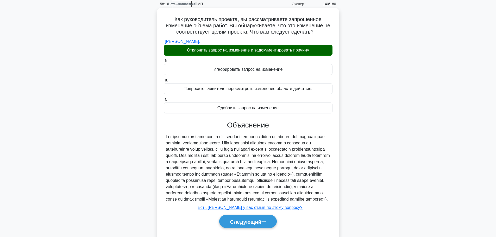
scroll to position [47, 0]
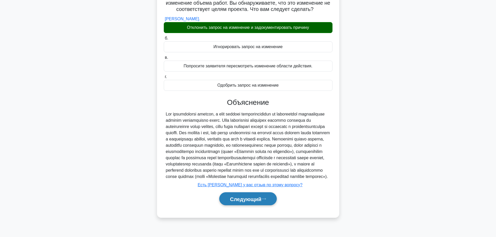
click at [243, 206] on button "Следующий" at bounding box center [248, 199] width 58 height 13
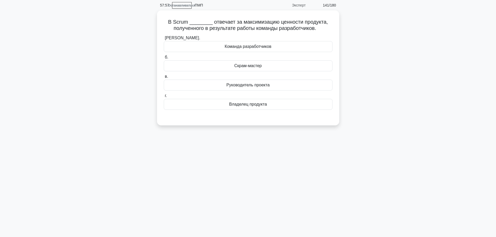
scroll to position [0, 0]
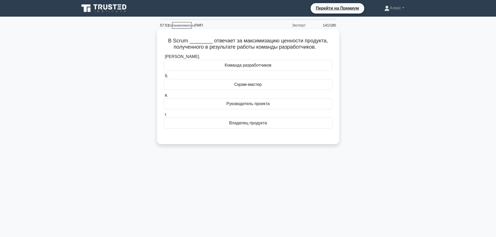
click at [253, 125] on font "Владелец продукта" at bounding box center [248, 123] width 38 height 4
click at [164, 116] on input "г. Владелец продукта" at bounding box center [164, 114] width 0 height 3
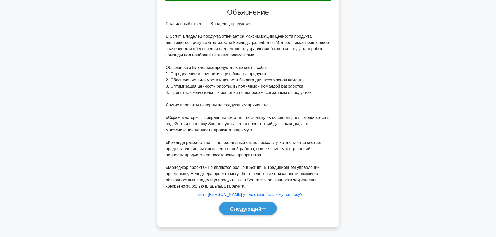
scroll to position [129, 0]
click at [255, 211] on font "Следующий" at bounding box center [246, 209] width 32 height 6
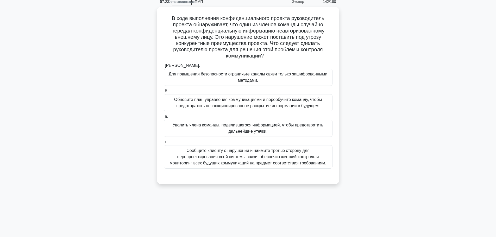
scroll to position [0, 0]
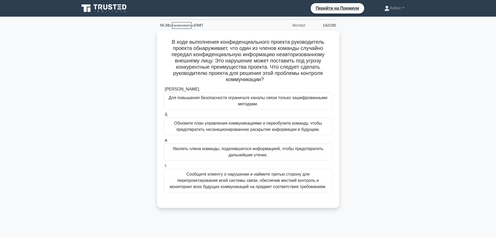
click at [384, 156] on div "В ходе выполнения конфиденциального проекта руководитель проекта обнаруживает, …" at bounding box center [248, 122] width 344 height 184
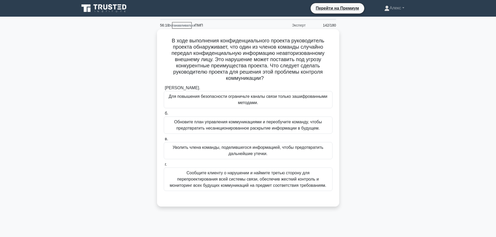
click at [249, 182] on font "Сообщите клиенту о нарушении и наймите третью сторону для перепроектирования вс…" at bounding box center [248, 179] width 157 height 17
click at [164, 166] on input "г. Сообщите клиенту о нарушении и наймите третью сторону для перепроектирования…" at bounding box center [164, 164] width 0 height 3
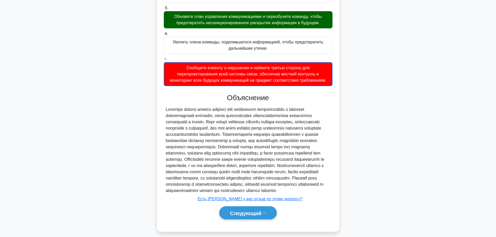
scroll to position [117, 0]
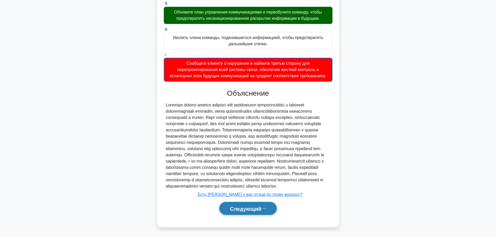
click at [243, 212] on button "Следующий" at bounding box center [248, 208] width 58 height 13
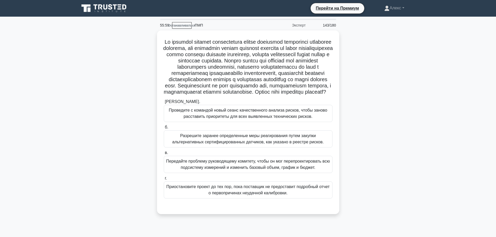
scroll to position [26, 0]
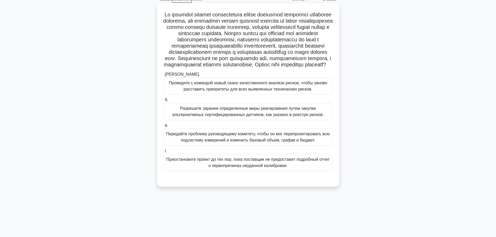
click at [285, 117] on font "Разрешите заранее определенные меры реагирования путем закупки альтернативных с…" at bounding box center [248, 111] width 152 height 11
click at [164, 102] on input "б. Разрешите заранее определенные меры реагирования путем закупки альтернативны…" at bounding box center [164, 99] width 0 height 3
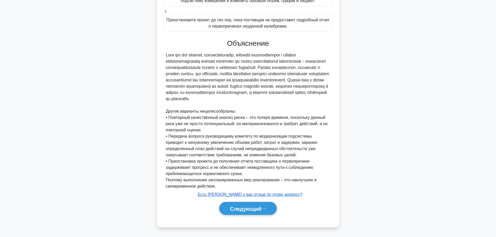
scroll to position [185, 0]
click at [247, 207] on font "Следующий" at bounding box center [246, 209] width 32 height 6
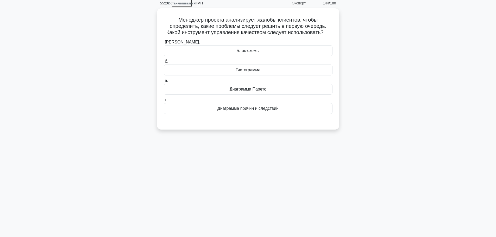
scroll to position [0, 0]
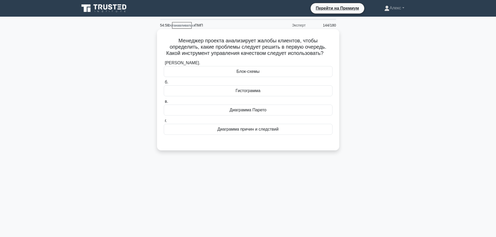
click at [286, 110] on div "Диаграмма Парето" at bounding box center [248, 110] width 169 height 11
click at [164, 103] on input "в. Диаграмма Парето" at bounding box center [164, 101] width 0 height 3
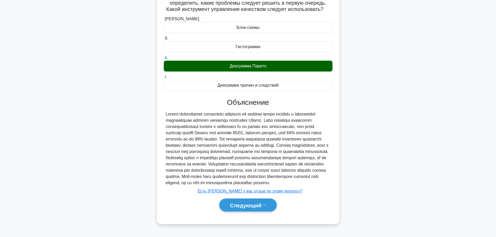
scroll to position [54, 0]
click at [263, 212] on button "Следующий" at bounding box center [248, 205] width 58 height 13
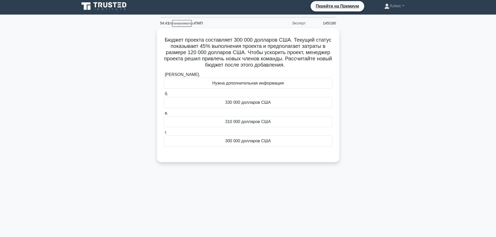
scroll to position [0, 0]
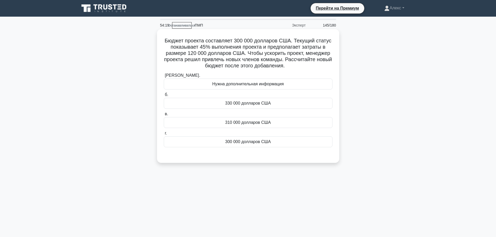
click at [300, 82] on div "Нужна дополнительная информация" at bounding box center [248, 84] width 169 height 11
click at [164, 77] on input "[PERSON_NAME]. Нужна дополнительная информация" at bounding box center [164, 75] width 0 height 3
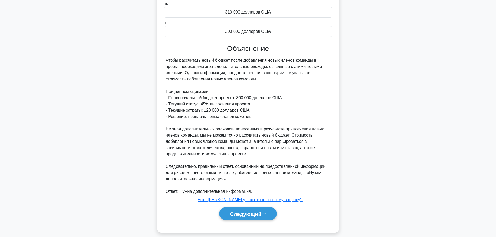
scroll to position [116, 0]
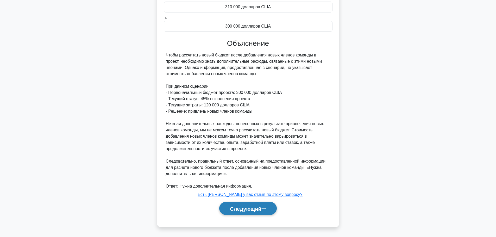
click at [251, 208] on font "Следующий" at bounding box center [246, 209] width 32 height 6
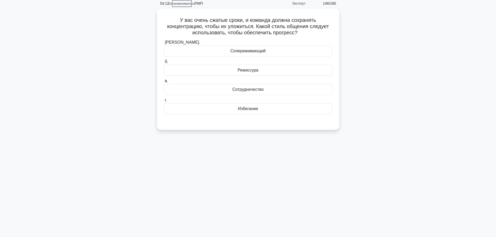
scroll to position [0, 0]
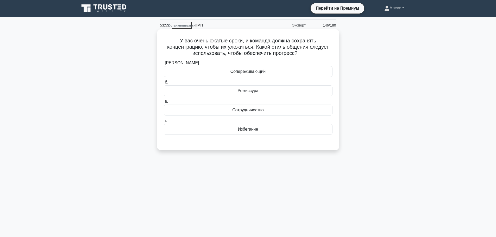
click at [283, 112] on div "Сотрудничество" at bounding box center [248, 110] width 169 height 11
click at [164, 103] on input "в. Сотрудничество" at bounding box center [164, 101] width 0 height 3
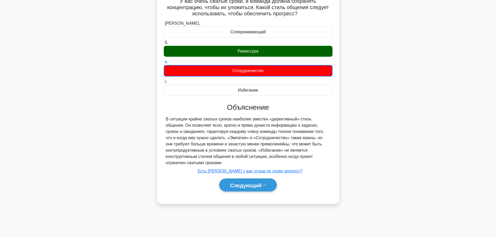
scroll to position [44, 0]
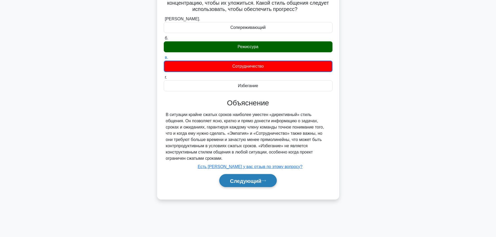
click at [243, 182] on font "Следующий" at bounding box center [246, 181] width 32 height 6
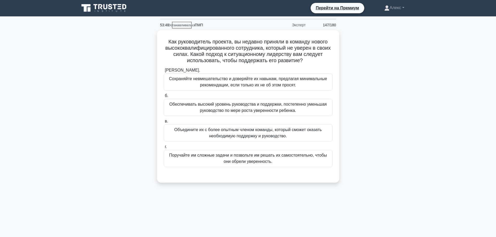
scroll to position [0, 0]
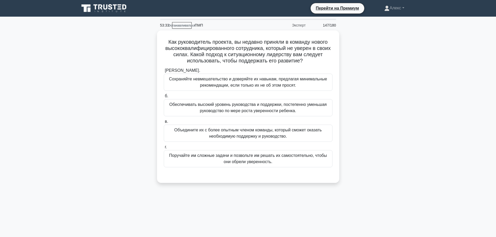
click at [469, 170] on main "53:33 Останавливаться ПМП Эксперт 147/180" at bounding box center [248, 149] width 496 height 265
click at [469, 170] on main "53:32 Останавливаться ПМП Эксперт 147/180" at bounding box center [248, 149] width 496 height 265
click at [390, 148] on div "Как руководитель проекта, вы недавно приняли в команду нового высококвалифициро…" at bounding box center [248, 109] width 344 height 159
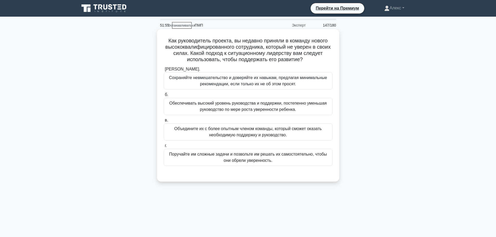
click at [264, 110] on font "Обеспечивать высокий уровень руководства и поддержки, постепенно уменьшая руков…" at bounding box center [248, 106] width 158 height 11
click at [164, 97] on input "б. Обеспечивать высокий уровень руководства и поддержки, постепенно уменьшая ру…" at bounding box center [164, 94] width 0 height 3
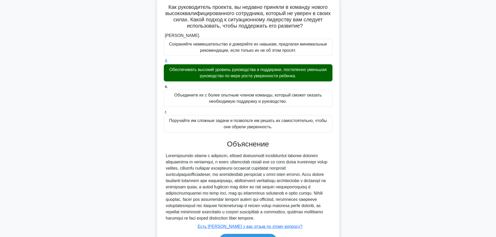
scroll to position [72, 0]
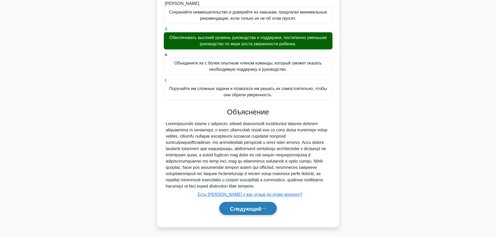
click at [244, 207] on font "Следующий" at bounding box center [246, 209] width 32 height 6
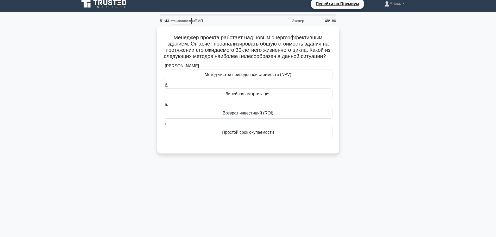
scroll to position [0, 0]
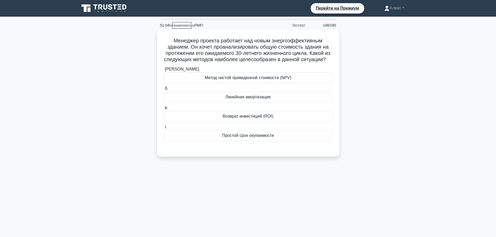
click at [285, 102] on div "Линейная амортизация" at bounding box center [248, 97] width 169 height 11
click at [164, 90] on input "б. Линейная амортизация" at bounding box center [164, 88] width 0 height 3
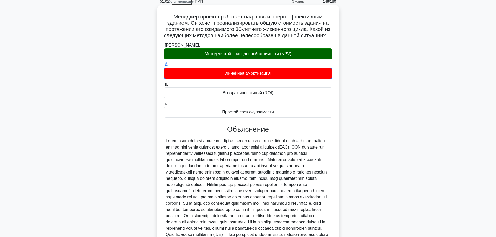
scroll to position [117, 0]
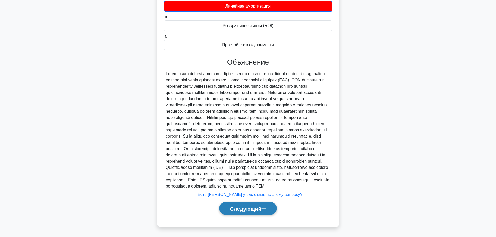
click at [261, 208] on font "Следующий" at bounding box center [246, 209] width 32 height 6
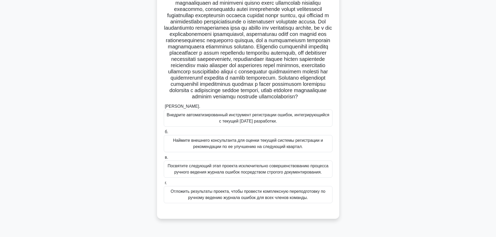
scroll to position [54, 0]
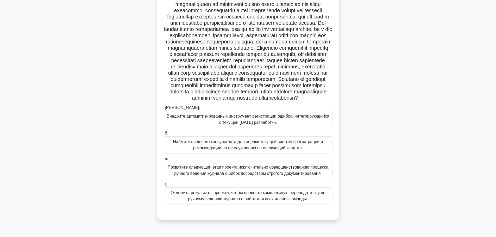
click at [387, 86] on div ".spinner_0XTQ{transform-origin:center;animation:spinner_y6GP .75s linear infini…" at bounding box center [248, 106] width 344 height 240
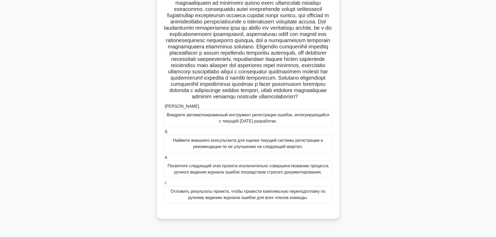
click at [293, 123] on font "Внедрите автоматизированный инструмент регистрации ошибок, интегрирующийся с те…" at bounding box center [248, 118] width 163 height 11
click at [164, 108] on input "[PERSON_NAME]. Внедрите автоматизированный инструмент регистрации ошибок, интег…" at bounding box center [164, 106] width 0 height 3
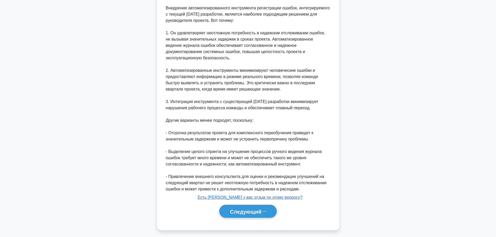
scroll to position [285, 0]
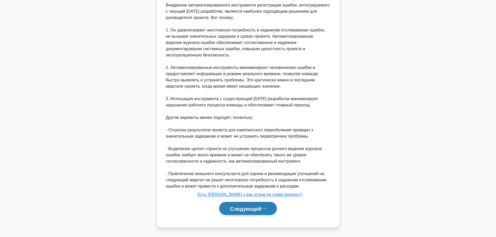
click at [234, 212] on button "Следующий" at bounding box center [248, 208] width 58 height 13
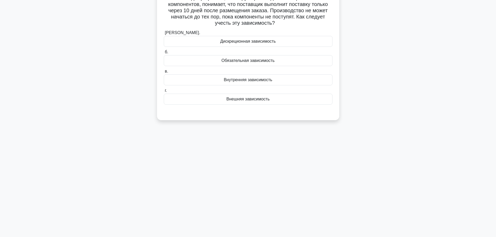
scroll to position [0, 0]
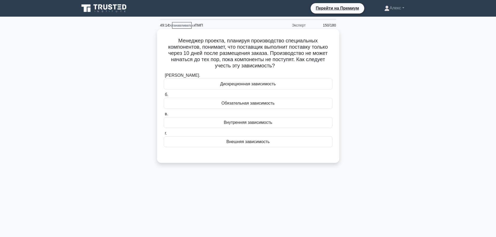
click at [280, 103] on div "Обязательная зависимость" at bounding box center [248, 103] width 169 height 11
click at [164, 97] on input "б. Обязательная зависимость" at bounding box center [164, 94] width 0 height 3
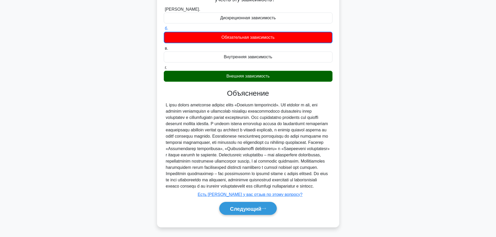
scroll to position [79, 0]
click at [264, 209] on icon at bounding box center [264, 208] width 5 height 3
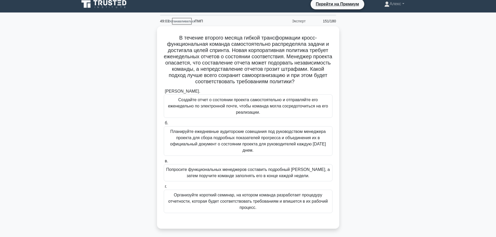
scroll to position [0, 0]
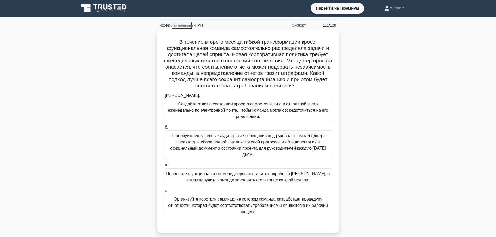
click at [402, 101] on div "В течение второго месяца гибкой трансформации кросс-функциональная команда само…" at bounding box center [248, 134] width 344 height 209
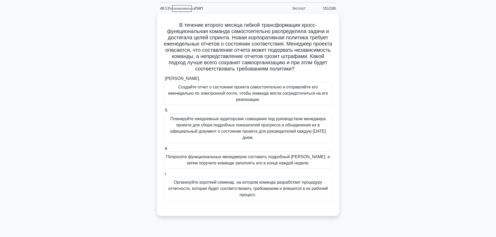
scroll to position [26, 0]
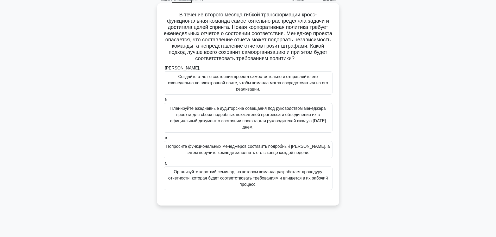
click at [291, 172] on font "Организуйте короткий семинар, на котором команда разработает процедуру отчетнос…" at bounding box center [248, 178] width 160 height 17
click at [164, 165] on input "г. Организуйте короткий семинар, на котором команда разработает процедуру отчет…" at bounding box center [164, 163] width 0 height 3
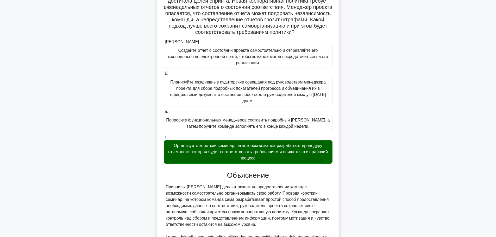
scroll to position [147, 0]
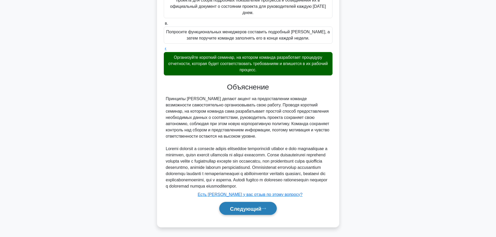
click at [256, 208] on font "Следующий" at bounding box center [246, 209] width 32 height 6
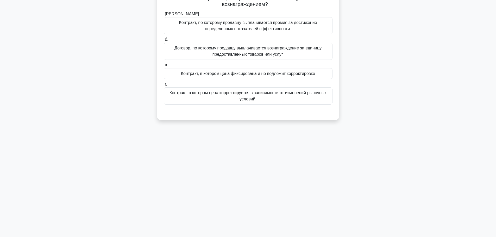
scroll to position [0, 0]
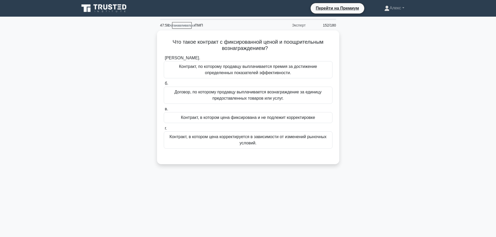
click at [385, 86] on div "Что такое контракт с фиксированной ценой и поощрительным вознаграждением? .spin…" at bounding box center [248, 100] width 344 height 140
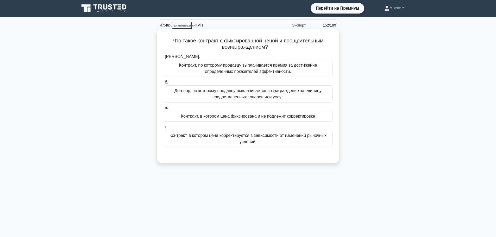
click at [293, 67] on font "Контракт, по которому продавцу выплачивается премия за достижение определенных …" at bounding box center [248, 68] width 138 height 11
click at [164, 59] on input "[PERSON_NAME]. Контракт, по которому продавцу выплачивается премия за достижени…" at bounding box center [164, 56] width 0 height 3
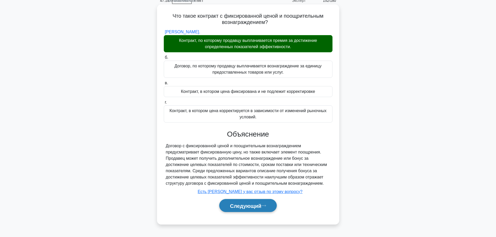
scroll to position [44, 0]
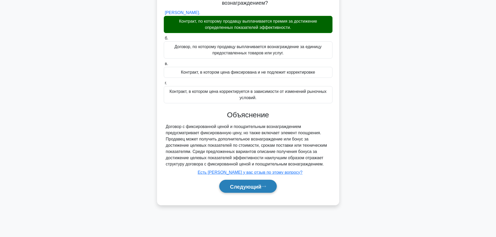
click at [264, 185] on button "Следующий" at bounding box center [248, 186] width 58 height 13
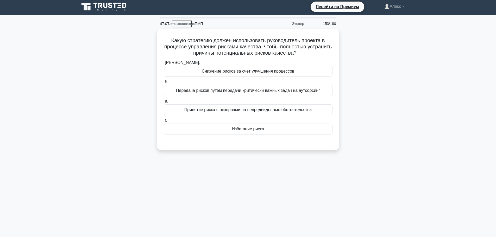
scroll to position [0, 0]
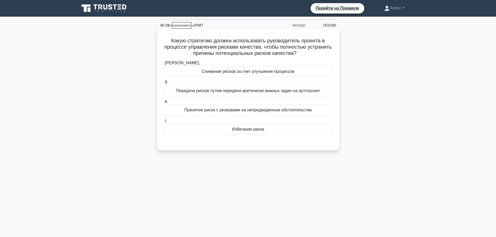
click at [279, 126] on div "Избегание риска" at bounding box center [248, 129] width 169 height 11
click at [164, 123] on input "г. Избегание риска" at bounding box center [164, 120] width 0 height 3
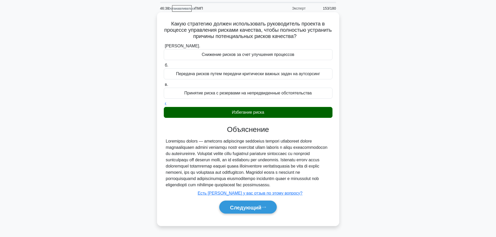
scroll to position [26, 0]
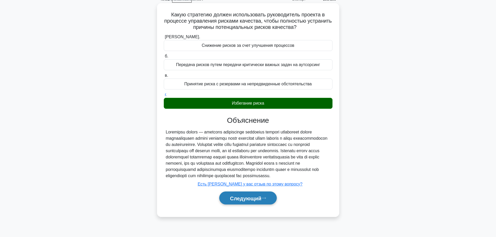
click at [260, 201] on font "Следующий" at bounding box center [246, 199] width 32 height 6
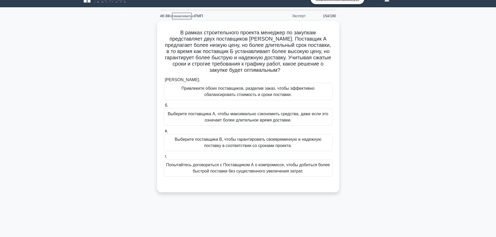
scroll to position [0, 0]
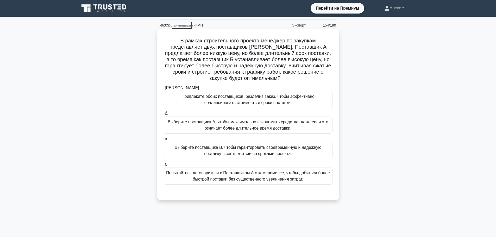
click at [298, 151] on font "Выберите поставщика B, чтобы гарантировать своевременную и надежную поставку в …" at bounding box center [248, 151] width 164 height 13
click at [164, 141] on input "в. Выберите поставщика B, чтобы гарантировать своевременную и надежную поставку…" at bounding box center [164, 139] width 0 height 3
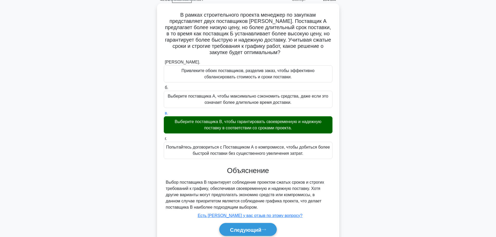
scroll to position [47, 0]
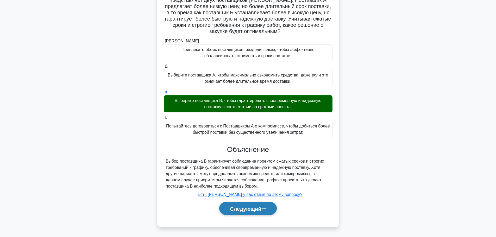
click at [262, 209] on font "Следующий" at bounding box center [246, 209] width 32 height 6
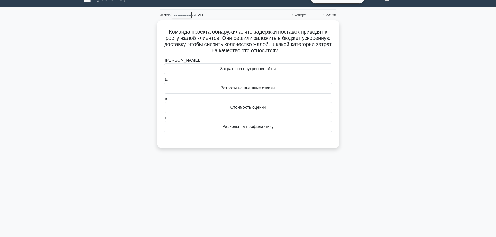
scroll to position [0, 0]
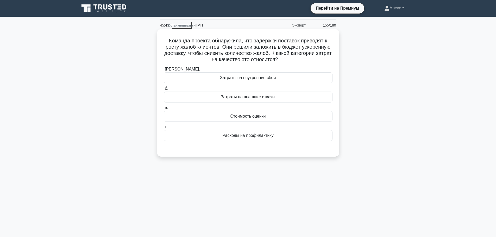
click at [276, 144] on div "[PERSON_NAME]. Затраты на внутренние сбои б. Затраты на внешние отказы в." at bounding box center [248, 107] width 170 height 85
click at [276, 138] on div "Расходы на профилактику" at bounding box center [248, 135] width 169 height 11
click at [164, 129] on input "г. Расходы на профилактику" at bounding box center [164, 127] width 0 height 3
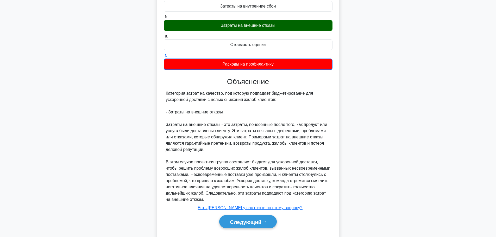
scroll to position [78, 0]
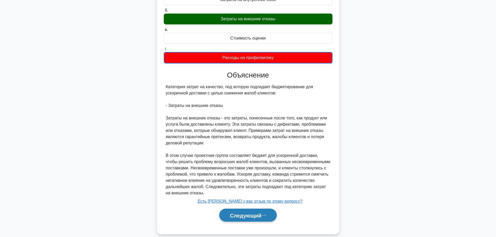
click at [259, 216] on font "Следующий" at bounding box center [246, 216] width 32 height 6
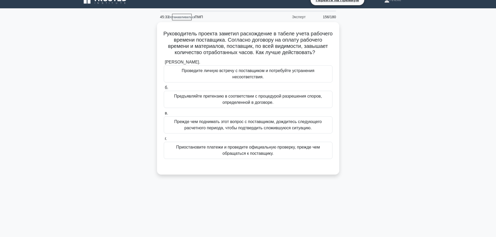
scroll to position [0, 0]
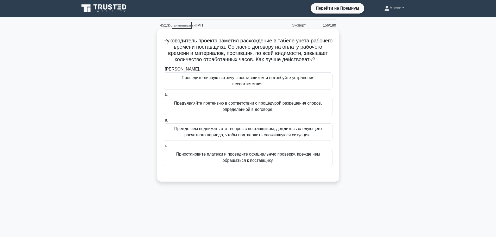
click at [234, 113] on font "Предъявляйте претензию в соответствии с процедурой разрешения споров, определен…" at bounding box center [248, 106] width 164 height 13
click at [164, 97] on input "б. Предъявляйте претензию в соответствии с процедурой разрешения споров, опреде…" at bounding box center [164, 94] width 0 height 3
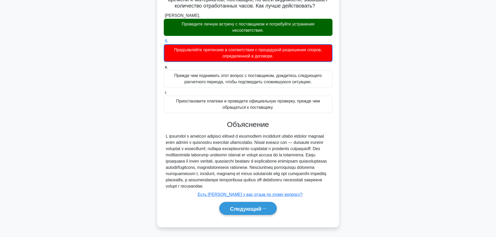
scroll to position [67, 0]
click at [258, 208] on font "Следующий" at bounding box center [246, 209] width 32 height 6
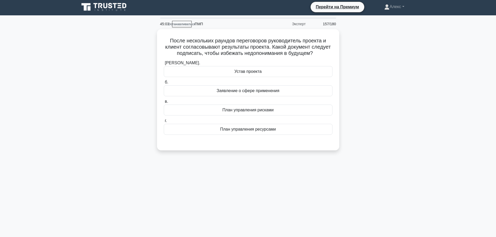
scroll to position [0, 0]
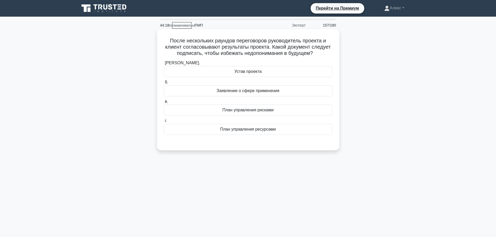
click at [281, 73] on div "Устав проекта" at bounding box center [248, 71] width 169 height 11
click at [164, 65] on input "[PERSON_NAME]. Устав проекта" at bounding box center [164, 62] width 0 height 3
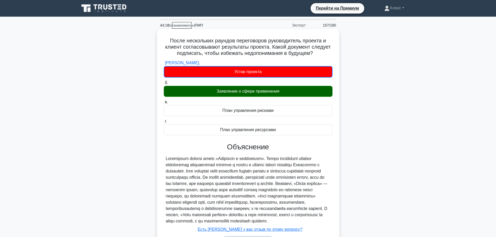
click at [293, 89] on div "Заявление о сфере применения" at bounding box center [248, 91] width 169 height 11
click at [164, 85] on input "б. Заявление о сфере применения" at bounding box center [164, 82] width 0 height 3
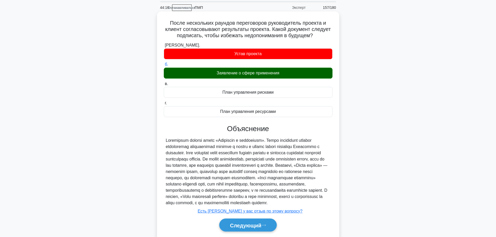
scroll to position [44, 0]
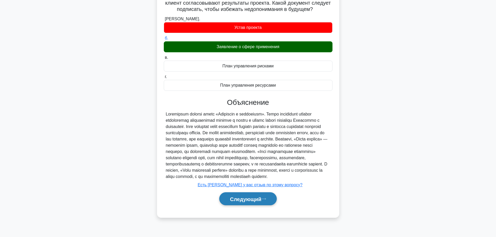
click at [241, 202] on font "Следующий" at bounding box center [246, 199] width 32 height 6
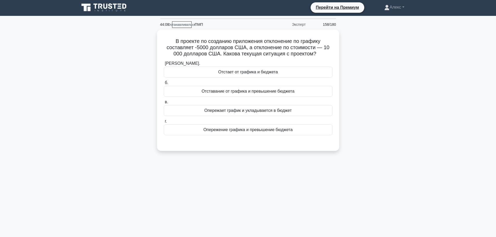
scroll to position [0, 0]
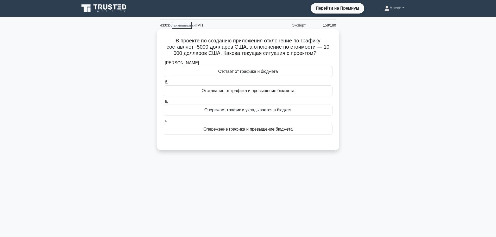
click at [275, 69] on font "Отстает от графика и бюджета" at bounding box center [248, 71] width 60 height 4
click at [164, 65] on input "[PERSON_NAME]. Отстает от графика и бюджета" at bounding box center [164, 62] width 0 height 3
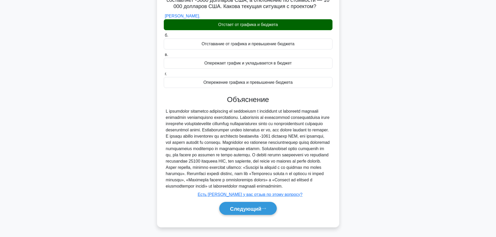
scroll to position [60, 0]
click at [262, 206] on font "Следующий" at bounding box center [246, 209] width 32 height 6
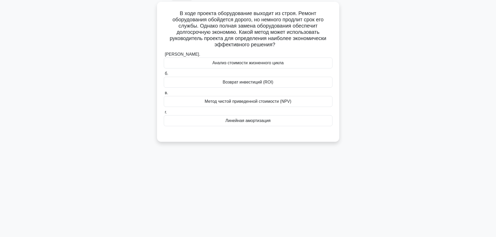
scroll to position [0, 0]
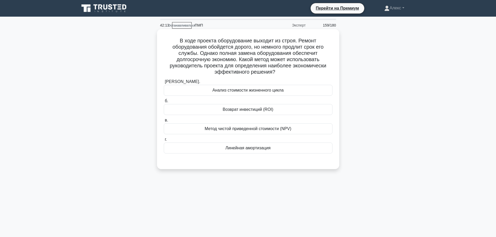
click at [263, 92] on font "Анализ стоимости жизненного цикла" at bounding box center [248, 90] width 71 height 4
click at [164, 84] on input "[PERSON_NAME]. Анализ стоимости жизненного цикла" at bounding box center [164, 81] width 0 height 3
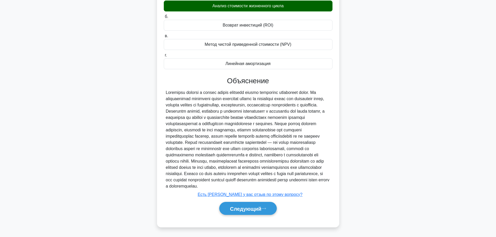
scroll to position [97, 0]
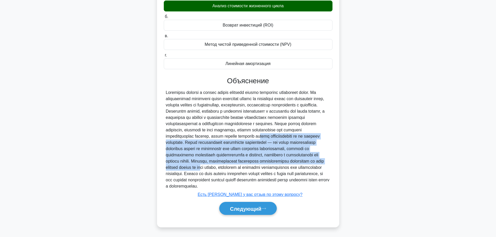
drag, startPoint x: 202, startPoint y: 130, endPoint x: 267, endPoint y: 161, distance: 72.1
click at [267, 161] on font at bounding box center [248, 139] width 164 height 98
click at [256, 212] on font "Следующий" at bounding box center [246, 209] width 32 height 6
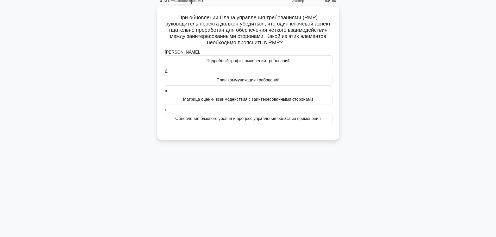
scroll to position [0, 0]
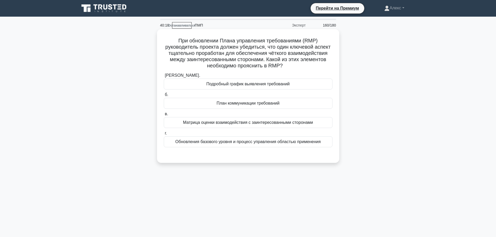
click at [268, 144] on font "Обновления базового уровня и процесс управления областью применения" at bounding box center [247, 142] width 145 height 4
click at [164, 135] on input "г. Обновления базового уровня и процесс управления областью применения" at bounding box center [164, 133] width 0 height 3
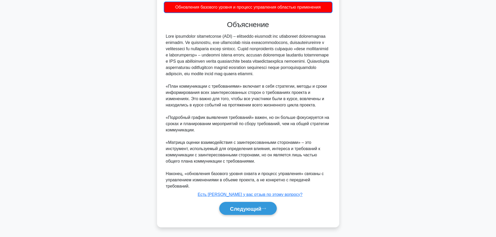
scroll to position [142, 0]
click at [255, 211] on font "Следующий" at bounding box center [246, 209] width 32 height 6
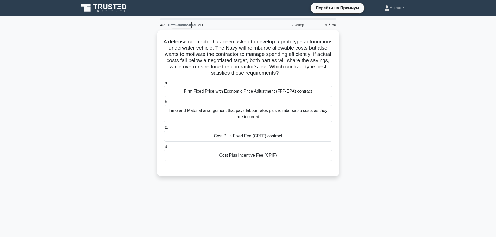
scroll to position [0, 0]
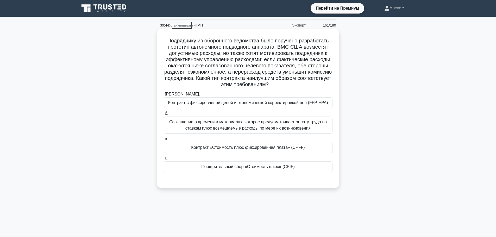
click at [258, 169] on font "Поощрительный сбор «Стоимость плюс» (CPIF)" at bounding box center [248, 167] width 94 height 4
click at [164, 160] on input "г. Поощрительный сбор «Стоимость плюс» (CPIF)" at bounding box center [164, 158] width 0 height 3
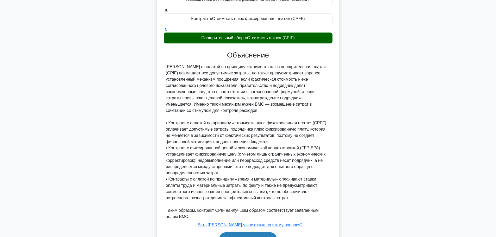
scroll to position [160, 0]
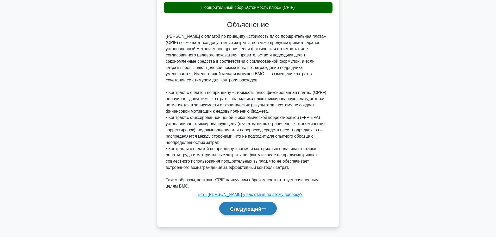
click at [270, 207] on button "Следующий" at bounding box center [248, 208] width 58 height 13
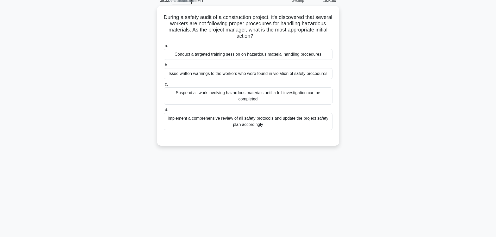
scroll to position [0, 0]
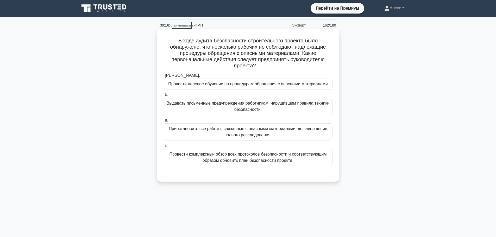
click at [288, 128] on font "Приостановить все работы, связанные с опасными материалами, до завершения полно…" at bounding box center [248, 132] width 158 height 11
click at [164, 122] on input "в. Приостановить все работы, связанные с опасными материалами, до завершения по…" at bounding box center [164, 120] width 0 height 3
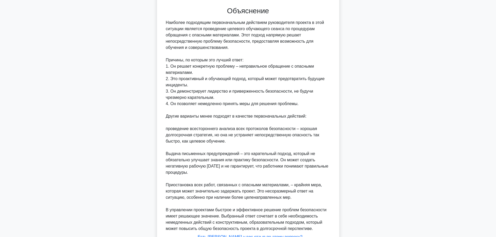
scroll to position [210, 0]
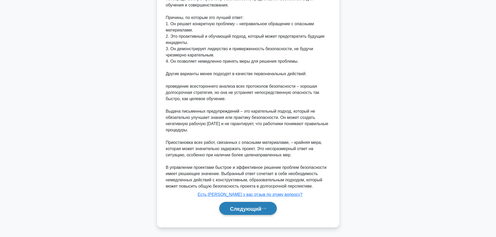
click at [258, 211] on font "Следующий" at bounding box center [246, 209] width 32 height 6
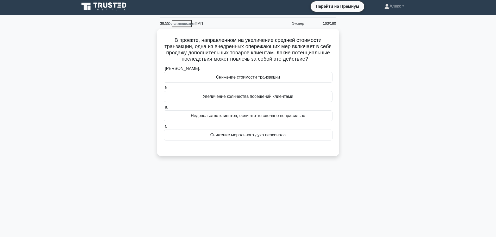
scroll to position [0, 0]
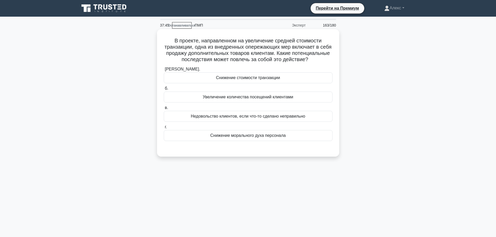
click at [289, 99] on font "Увеличение количества посещений клиентами" at bounding box center [248, 97] width 90 height 4
click at [164, 90] on input "б. Увеличение количества посещений клиентами" at bounding box center [164, 88] width 0 height 3
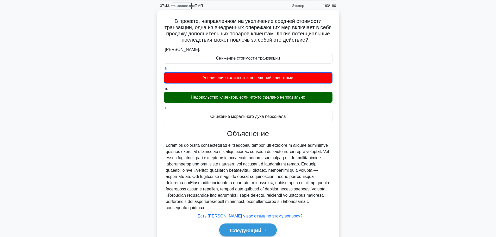
scroll to position [54, 0]
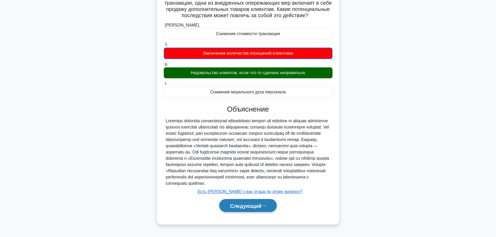
click at [234, 209] on font "Следующий" at bounding box center [246, 206] width 32 height 6
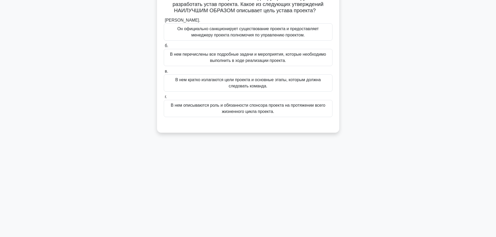
scroll to position [0, 0]
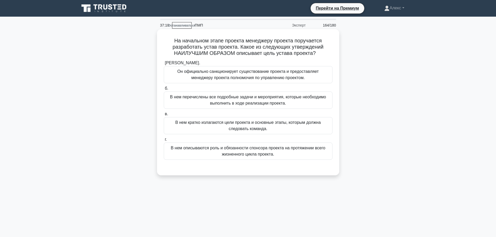
click at [214, 72] on font "Он официально санкционирует существование проекта и предоставляет менеджеру про…" at bounding box center [247, 74] width 141 height 11
click at [164, 65] on input "[PERSON_NAME]. Он официально санкционирует существование проекта и предоставляе…" at bounding box center [164, 62] width 0 height 3
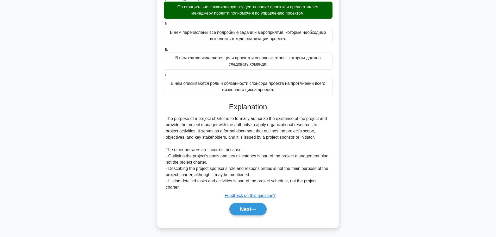
scroll to position [65, 0]
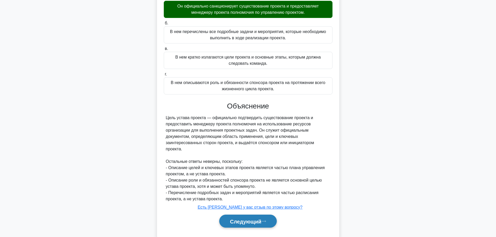
click at [250, 222] on font "Следующий" at bounding box center [246, 222] width 32 height 6
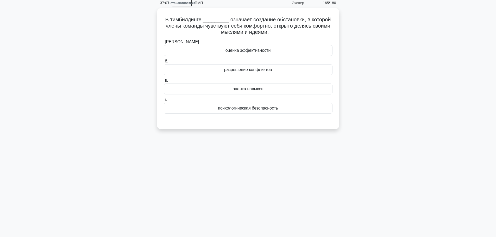
scroll to position [0, 0]
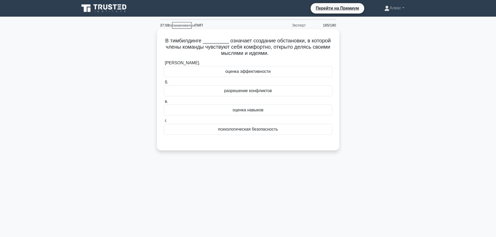
click at [281, 133] on div "психологическая безопасность" at bounding box center [248, 129] width 169 height 11
click at [164, 123] on input "г. психологическая безопасность" at bounding box center [164, 120] width 0 height 3
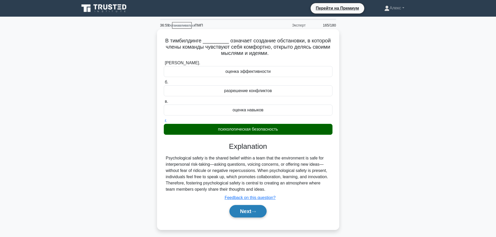
click at [251, 211] on button "Next" at bounding box center [248, 211] width 37 height 13
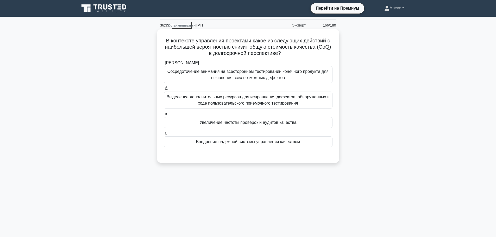
click at [274, 142] on font "Внедрение надежной системы управления качеством" at bounding box center [248, 142] width 104 height 4
click at [164, 135] on input "г. Внедрение надежной системы управления качеством" at bounding box center [164, 133] width 0 height 3
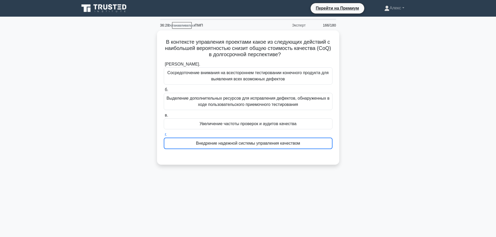
click at [381, 160] on div "В контексте управления проектами какое из следующих действий с наибольшей вероя…" at bounding box center [248, 100] width 344 height 141
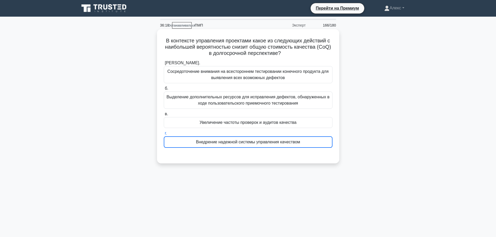
click at [313, 141] on div "Внедрение надежной системы управления качеством" at bounding box center [248, 142] width 169 height 11
click at [164, 135] on input "г. Внедрение надежной системы управления качеством" at bounding box center [164, 133] width 0 height 3
click at [314, 125] on div "Увеличение частоты проверок и аудитов качества" at bounding box center [248, 122] width 169 height 11
click at [164, 116] on input "в. Увеличение частоты проверок и аудитов качества" at bounding box center [164, 114] width 0 height 3
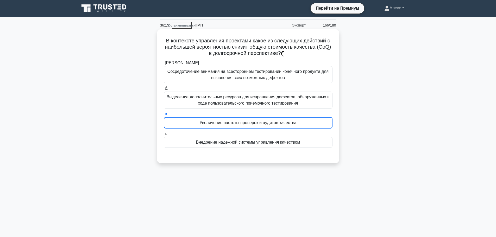
click at [307, 145] on div "Внедрение надежной системы управления качеством" at bounding box center [248, 142] width 169 height 11
click at [164, 136] on input "г. Внедрение надежной системы управления качеством" at bounding box center [164, 133] width 0 height 3
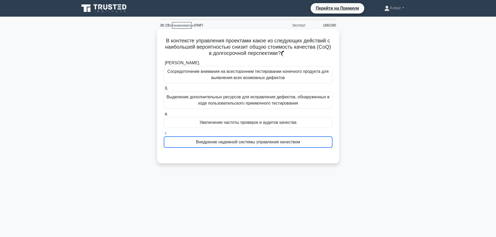
click at [307, 145] on div "Внедрение надежной системы управления качеством" at bounding box center [248, 142] width 169 height 11
click at [164, 135] on input "г. Внедрение надежной системы управления качеством" at bounding box center [164, 133] width 0 height 3
click at [307, 145] on div "Внедрение надежной системы управления качеством" at bounding box center [248, 142] width 169 height 11
click at [164, 135] on input "г. Внедрение надежной системы управления качеством" at bounding box center [164, 133] width 0 height 3
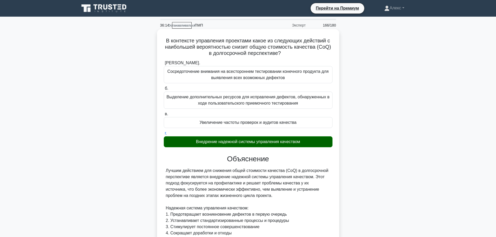
click at [307, 145] on div "Внедрение надежной системы управления качеством" at bounding box center [248, 142] width 169 height 11
click at [164, 135] on input "г. Внедрение надежной системы управления качеством" at bounding box center [164, 133] width 0 height 3
click at [302, 158] on h3 "Объяснение" at bounding box center [248, 159] width 163 height 9
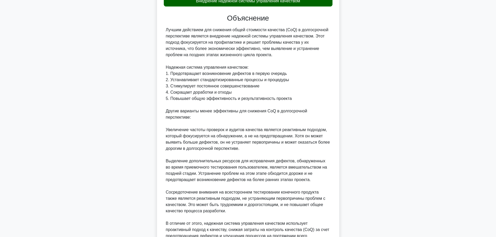
scroll to position [197, 0]
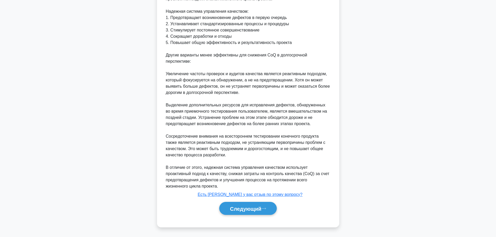
click at [256, 201] on div "Следующий" at bounding box center [248, 208] width 169 height 17
click at [255, 210] on font "Следующий" at bounding box center [246, 209] width 32 height 6
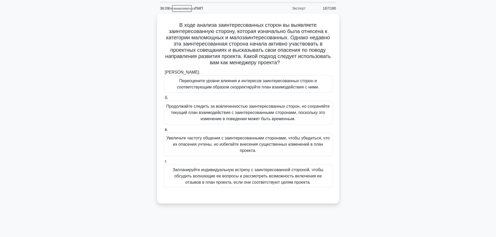
scroll to position [26, 0]
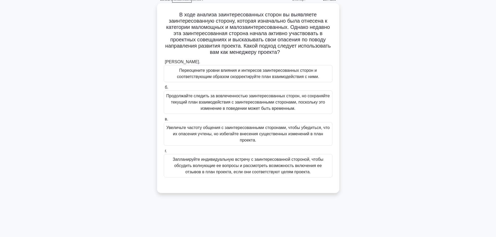
click at [258, 76] on font "Переоцените уровни влияния и интересов заинтересованных сторон и соответствующи…" at bounding box center [248, 73] width 142 height 11
click at [164, 64] on input "[PERSON_NAME]. Переоцените уровни влияния и интересов заинтересованных сторон и…" at bounding box center [164, 61] width 0 height 3
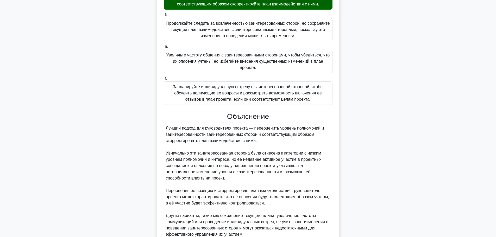
scroll to position [147, 0]
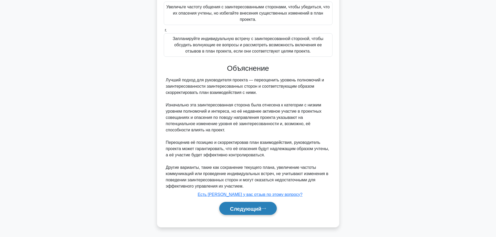
click at [245, 210] on font "Следующий" at bounding box center [246, 209] width 32 height 6
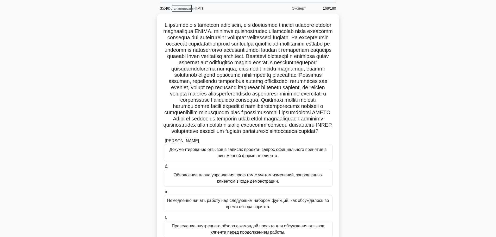
scroll to position [26, 0]
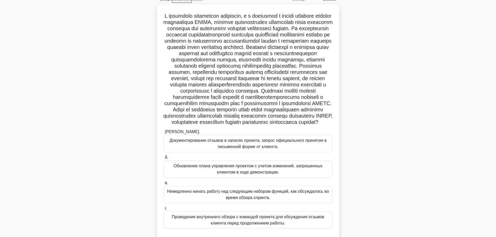
click at [364, 146] on div ".spinner_0XTQ{transform-origin:center;animation:spinner_y6GP .75s linear infini…" at bounding box center [248, 127] width 344 height 246
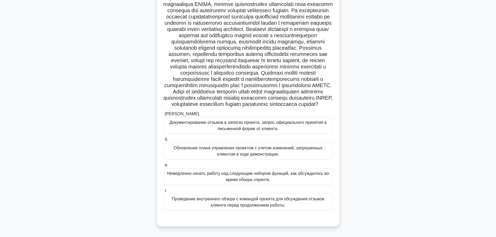
scroll to position [61, 0]
click at [122, 136] on div ".spinner_0XTQ{transform-origin:center;animation:spinner_y6GP .75s linear infini…" at bounding box center [248, 109] width 344 height 246
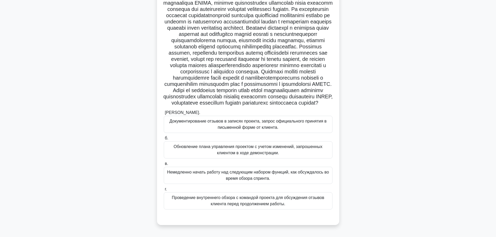
click at [238, 130] on font "Документирование отзывов в записях проекта, запрос официального принятия в пись…" at bounding box center [248, 124] width 157 height 11
click at [164, 115] on input "[PERSON_NAME]. Документирование отзывов в записях проекта, запрос официального …" at bounding box center [164, 112] width 0 height 3
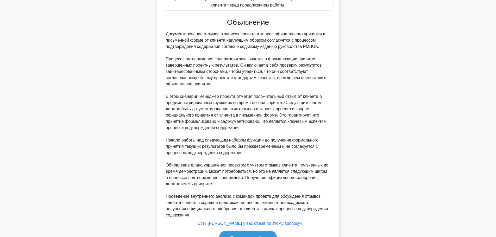
scroll to position [291, 0]
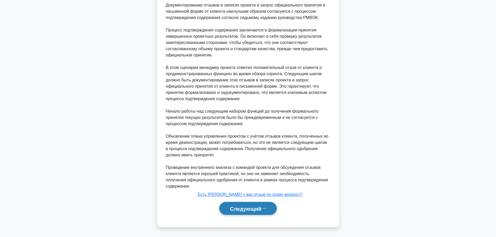
click at [242, 210] on font "Следующий" at bounding box center [246, 209] width 32 height 6
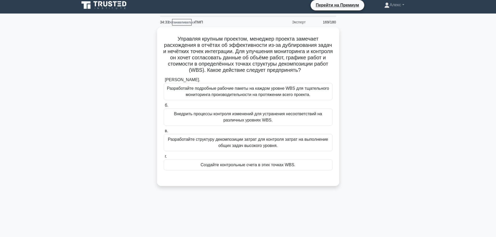
scroll to position [0, 0]
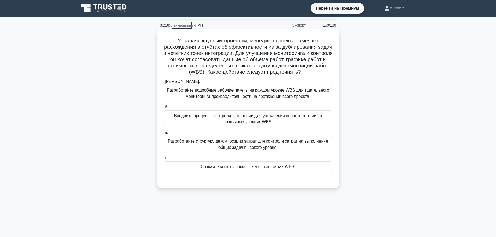
click at [270, 169] on font "Создайте контрольные счета в этих точках WBS." at bounding box center [248, 167] width 95 height 4
click at [164, 160] on input "г. Создайте контрольные счета в этих точках WBS." at bounding box center [164, 158] width 0 height 3
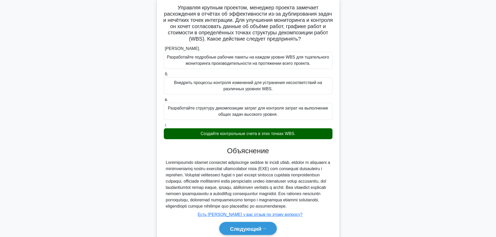
scroll to position [66, 0]
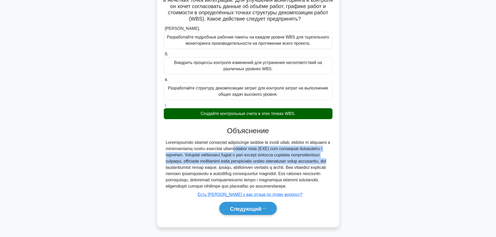
drag, startPoint x: 241, startPoint y: 161, endPoint x: 229, endPoint y: 141, distance: 22.8
click at [229, 141] on font at bounding box center [248, 164] width 164 height 48
click at [230, 152] on font at bounding box center [248, 164] width 164 height 48
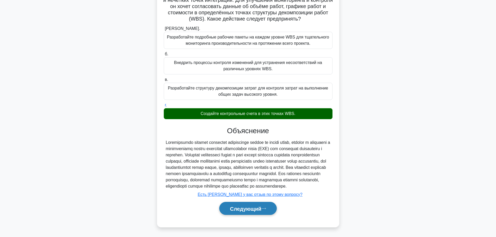
click at [244, 212] on button "Следующий" at bounding box center [248, 208] width 58 height 13
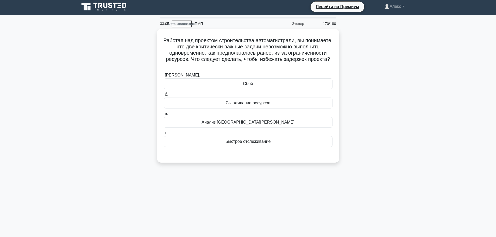
scroll to position [0, 0]
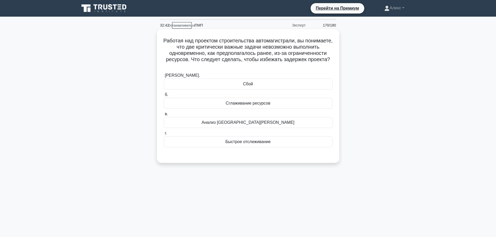
click at [268, 85] on div "Сбой" at bounding box center [248, 84] width 169 height 11
click at [164, 77] on input "[PERSON_NAME]. Сбой" at bounding box center [164, 75] width 0 height 3
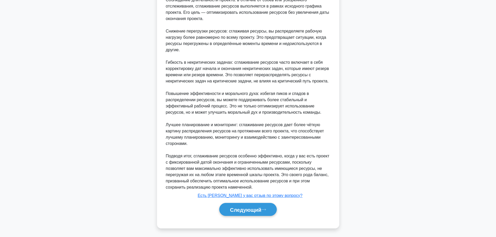
scroll to position [267, 0]
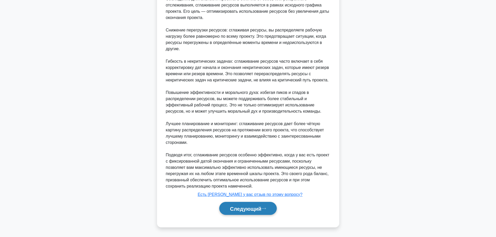
click at [231, 208] on font "Следующий" at bounding box center [246, 209] width 32 height 6
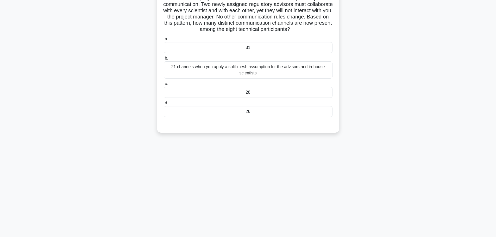
scroll to position [0, 0]
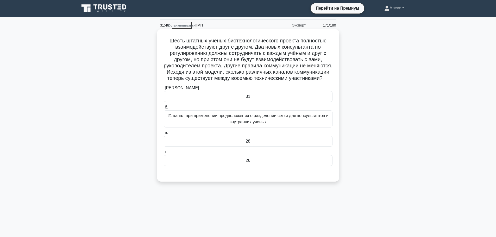
click at [256, 147] on div "28" at bounding box center [248, 141] width 169 height 11
click at [164, 135] on input "в. 28" at bounding box center [164, 132] width 0 height 3
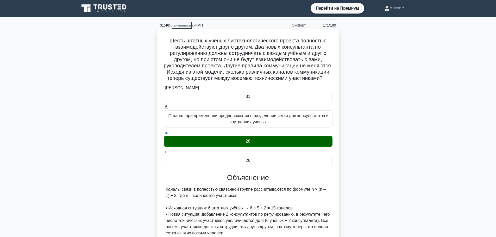
scroll to position [91, 0]
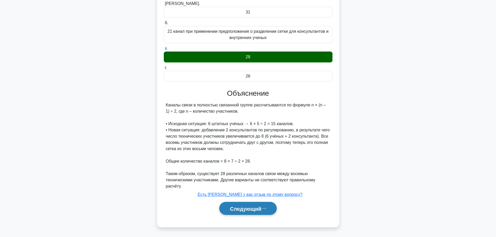
click at [256, 210] on font "Следующий" at bounding box center [246, 209] width 32 height 6
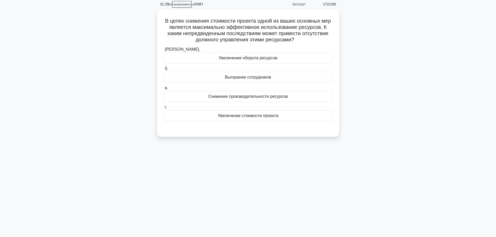
scroll to position [0, 0]
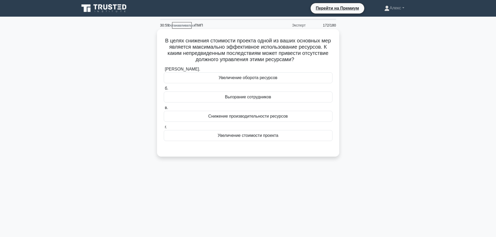
click at [289, 79] on div "Увеличение оборота ресурсов" at bounding box center [248, 77] width 169 height 11
click at [164, 71] on input "[PERSON_NAME]. Увеличение оборота ресурсов" at bounding box center [164, 69] width 0 height 3
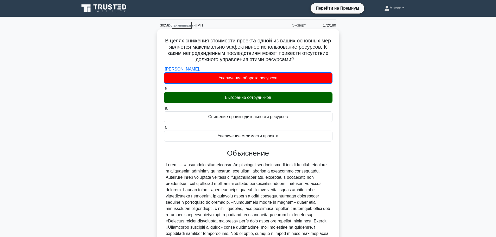
click at [240, 98] on font "Выгорание сотрудников" at bounding box center [248, 97] width 46 height 4
click at [164, 91] on input "б. Выгорание сотрудников" at bounding box center [164, 89] width 0 height 3
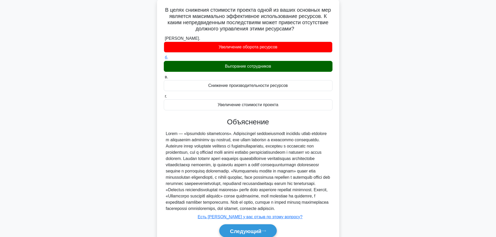
scroll to position [66, 0]
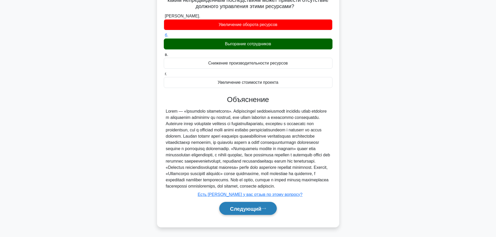
click at [240, 206] on font "Следующий" at bounding box center [246, 209] width 32 height 6
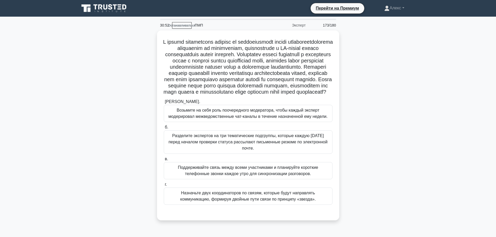
scroll to position [26, 0]
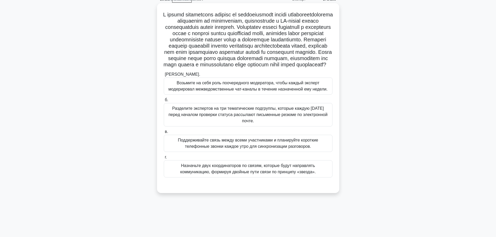
click at [259, 174] on font "Назначьте двух координаторов по связям, которые будут направлять коммуникацию, …" at bounding box center [247, 169] width 135 height 11
click at [164, 159] on input "г. Назначьте двух координаторов по связям, которые будут направлять коммуникаци…" at bounding box center [164, 157] width 0 height 3
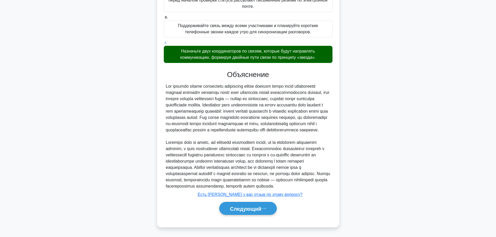
scroll to position [172, 0]
click at [253, 209] on font "Следующий" at bounding box center [246, 209] width 32 height 6
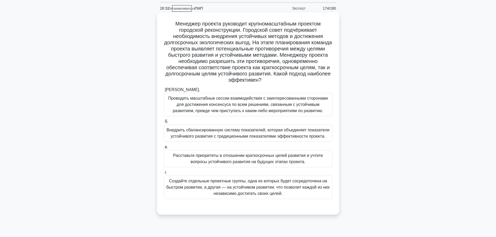
scroll to position [26, 0]
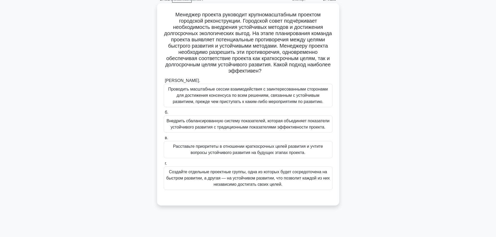
click at [264, 117] on div "Внедрить сбалансированную систему показателей, которая объединяет показатели ус…" at bounding box center [248, 124] width 169 height 17
click at [164, 114] on input "б. Внедрить сбалансированную систему показателей, которая объединяет показатели…" at bounding box center [164, 112] width 0 height 3
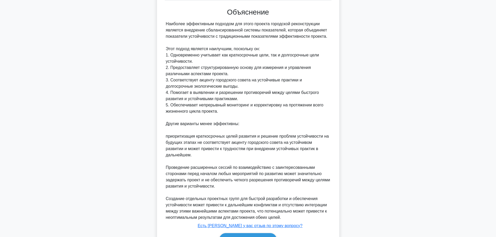
scroll to position [228, 0]
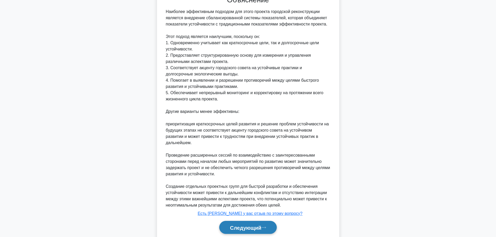
click at [239, 226] on font "Следующий" at bounding box center [246, 228] width 32 height 6
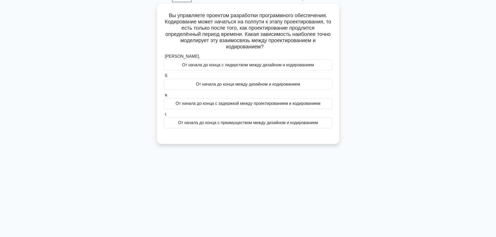
scroll to position [0, 0]
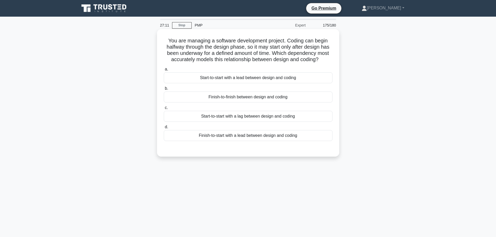
click at [306, 116] on div "Start-to-start with a lag between design and coding" at bounding box center [248, 116] width 169 height 11
click at [164, 110] on input "c. Start-to-start with a lag between design and coding" at bounding box center [164, 107] width 0 height 3
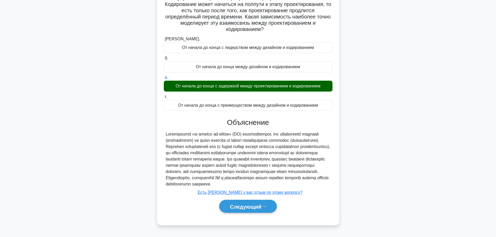
scroll to position [47, 0]
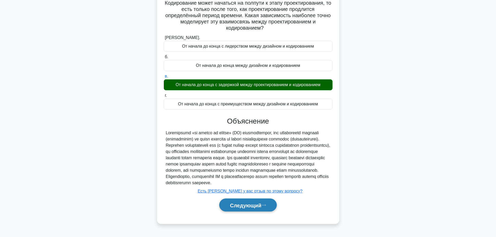
click at [239, 208] on font "Следующий" at bounding box center [246, 206] width 32 height 6
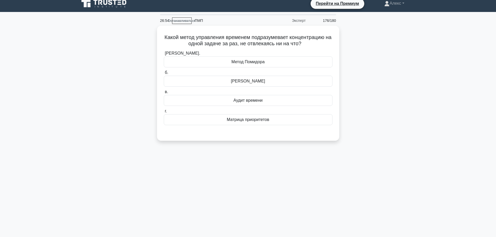
scroll to position [0, 0]
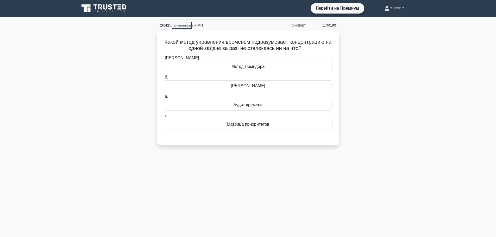
click at [401, 45] on div "Какой метод управления временем подразумевает концентрацию на одной задаче за р…" at bounding box center [248, 90] width 344 height 121
click at [386, 95] on div "Какой метод управления временем подразумевает концентрацию на одной задаче за р…" at bounding box center [248, 90] width 344 height 121
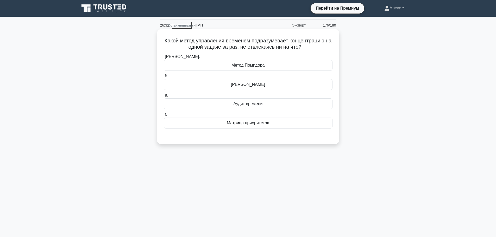
click at [252, 63] on font "Метод Помидора" at bounding box center [248, 65] width 33 height 4
click at [164, 59] on input "[PERSON_NAME]. Метод Помидора" at bounding box center [164, 56] width 0 height 3
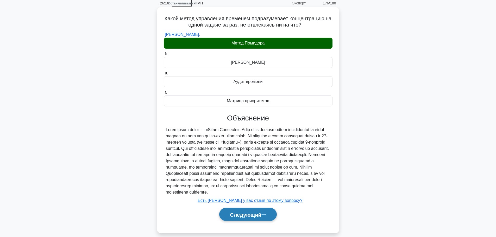
scroll to position [44, 0]
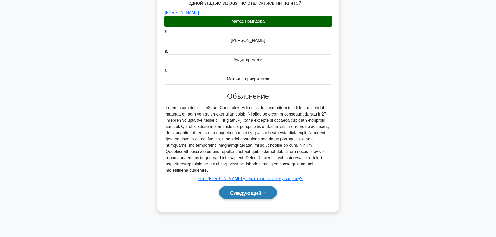
click at [264, 200] on button "Следующий" at bounding box center [248, 192] width 58 height 13
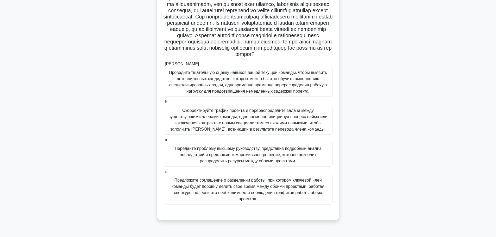
click at [408, 87] on div ".spinner_0XTQ{transform-origin:center;animation:spinner_y6GP .75s linear infini…" at bounding box center [248, 106] width 344 height 240
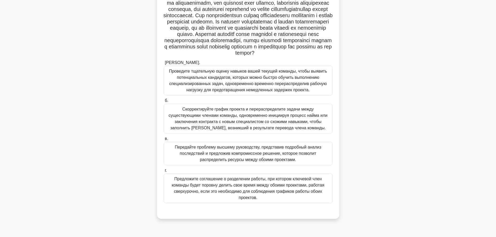
click at [269, 90] on font "Проведите тщательную оценку навыков вашей текущей команды, чтобы выявить потенц…" at bounding box center [248, 80] width 158 height 23
click at [164, 65] on input "[PERSON_NAME]. Проведите тщательную оценку навыков вашей текущей команды, чтобы…" at bounding box center [164, 62] width 0 height 3
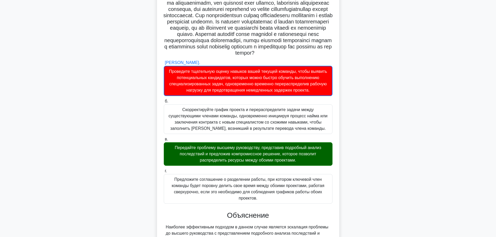
click at [250, 162] on font "Передайте проблему высшему руководству, представив подробный анализ последствий…" at bounding box center [248, 154] width 147 height 17
click at [164, 141] on input "в. Передайте проблему высшему руководству, представив подробный анализ последст…" at bounding box center [164, 139] width 0 height 3
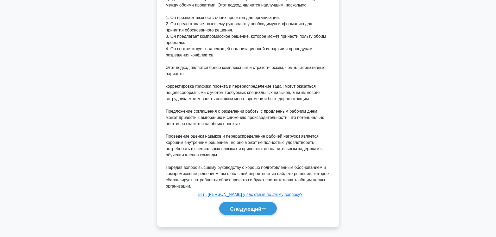
scroll to position [291, 0]
click at [259, 210] on font "Следующий" at bounding box center [246, 209] width 32 height 6
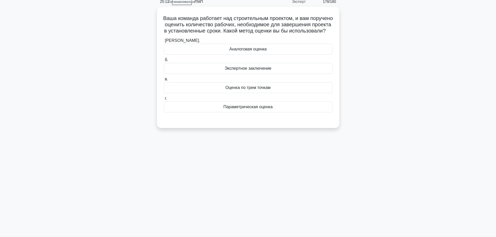
scroll to position [0, 0]
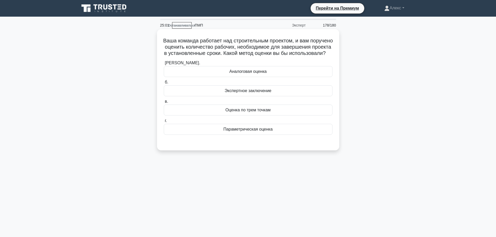
click at [277, 116] on div "Оценка по трем точкам" at bounding box center [248, 110] width 169 height 11
click at [164, 103] on input "в. Оценка по трем точкам" at bounding box center [164, 101] width 0 height 3
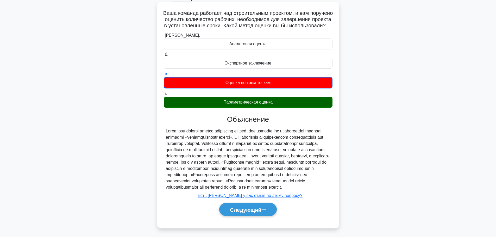
scroll to position [44, 0]
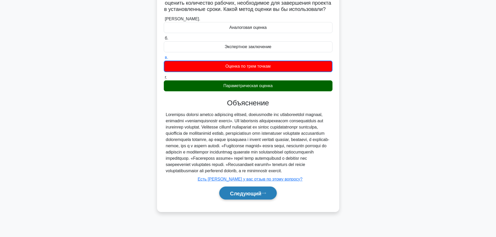
click at [242, 196] on font "Следующий" at bounding box center [246, 194] width 32 height 6
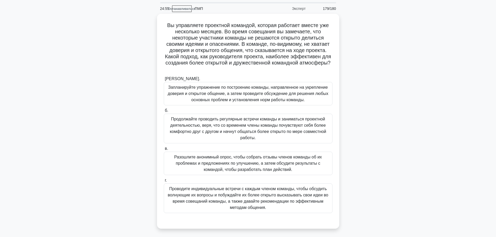
scroll to position [26, 0]
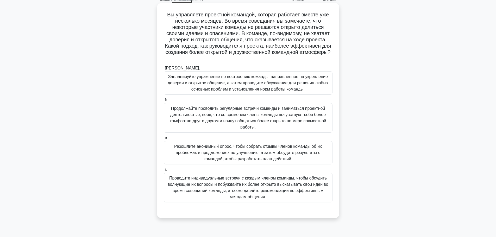
click at [222, 186] on font "Проводите индивидуальные встречи с каждым членом команды, чтобы обсудить волную…" at bounding box center [248, 187] width 161 height 23
click at [164, 172] on input "г. Проводите индивидуальные встречи с каждым членом команды, чтобы обсудить вол…" at bounding box center [164, 169] width 0 height 3
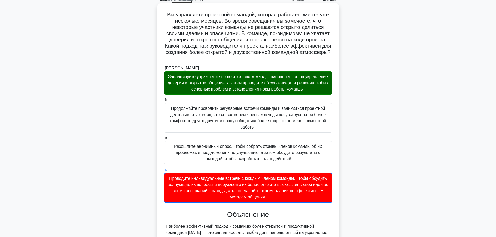
click at [252, 88] on font "Запланируйте упражнение по построению команды, направленное на укрепление довер…" at bounding box center [248, 83] width 161 height 17
click at [164, 70] on input "[PERSON_NAME]. Запланируйте упражнение по построению команды, направленное на у…" at bounding box center [164, 68] width 0 height 3
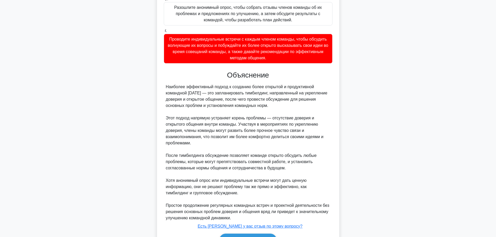
scroll to position [197, 0]
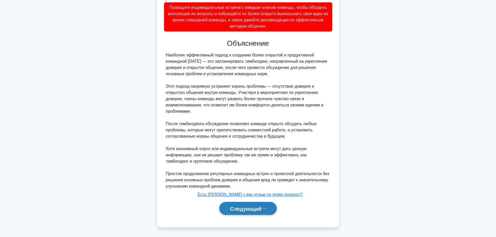
click at [244, 208] on font "Следующий" at bounding box center [246, 209] width 32 height 6
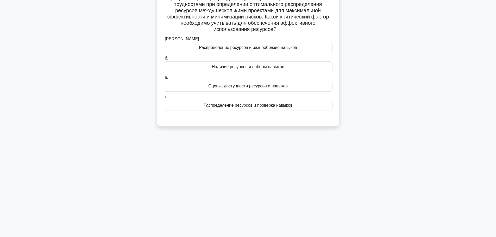
scroll to position [0, 0]
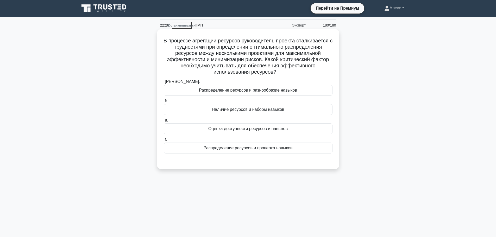
click at [270, 125] on div "Оценка доступности ресурсов и навыков" at bounding box center [248, 128] width 169 height 11
click at [164, 122] on input "в. Оценка доступности ресурсов и навыков" at bounding box center [164, 120] width 0 height 3
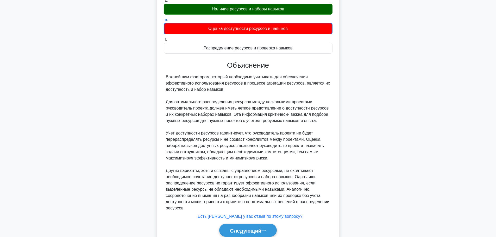
scroll to position [123, 0]
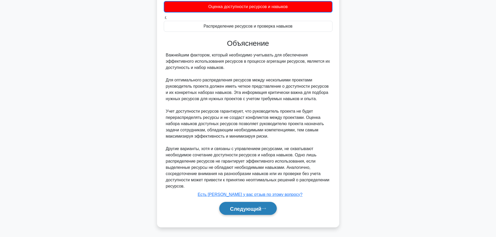
click at [242, 206] on font "Следующий" at bounding box center [246, 209] width 32 height 6
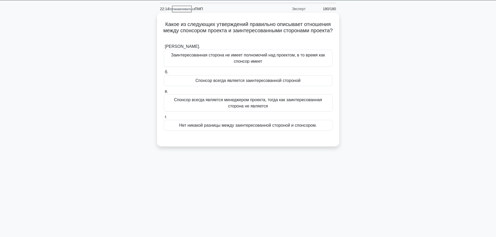
scroll to position [0, 0]
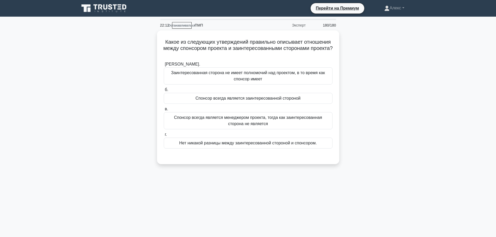
click at [367, 47] on div "Какое из следующих утверждений правильно описывает отношения между спонсором пр…" at bounding box center [248, 100] width 344 height 140
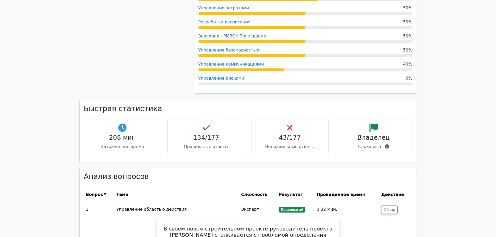
scroll to position [782, 0]
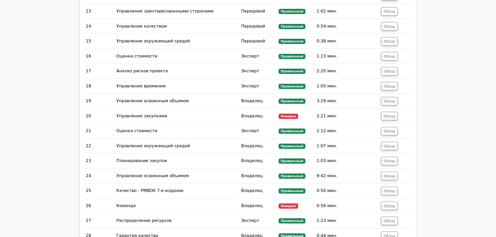
scroll to position [1277, 0]
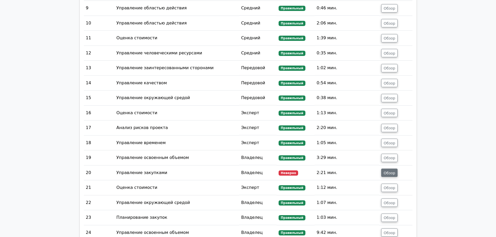
click at [389, 171] on font "Обзор" at bounding box center [390, 173] width 12 height 4
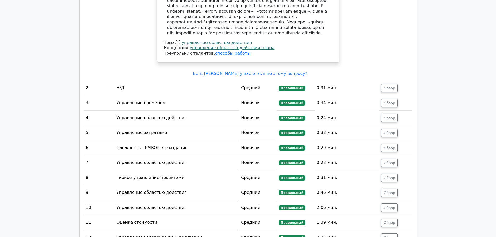
scroll to position [1172, 0]
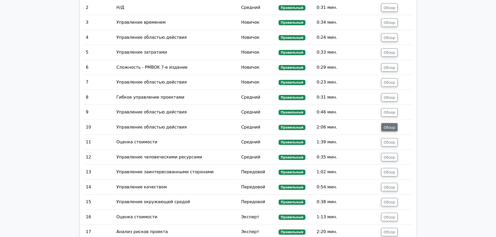
click at [394, 125] on font "Обзор" at bounding box center [390, 127] width 12 height 4
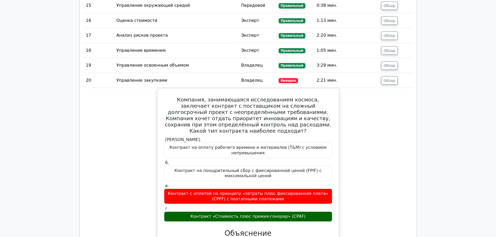
scroll to position [1511, 0]
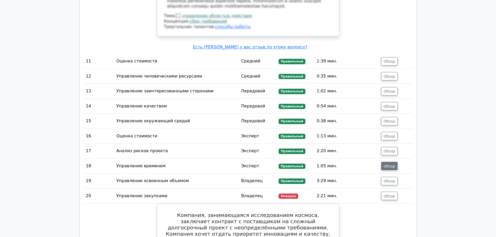
click at [386, 164] on font "Обзор" at bounding box center [390, 166] width 12 height 4
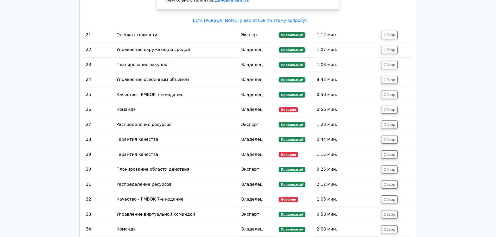
scroll to position [2293, 0]
click at [392, 107] on font "Обзор" at bounding box center [390, 109] width 12 height 4
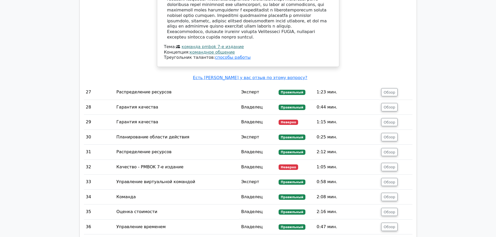
scroll to position [2605, 0]
click at [391, 120] on font "Обзор" at bounding box center [390, 122] width 12 height 4
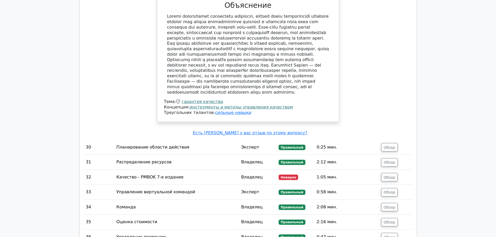
scroll to position [2866, 0]
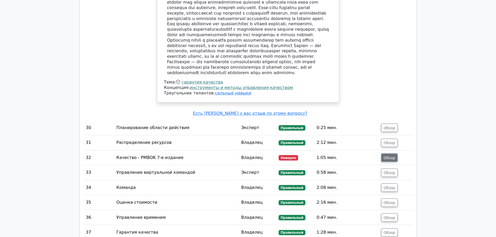
click at [392, 156] on font "Обзор" at bounding box center [390, 158] width 12 height 4
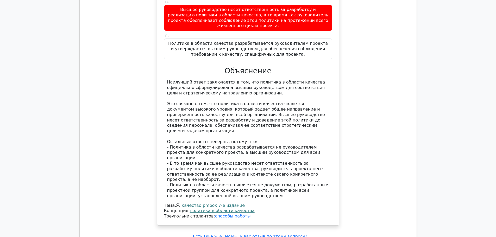
scroll to position [3204, 0]
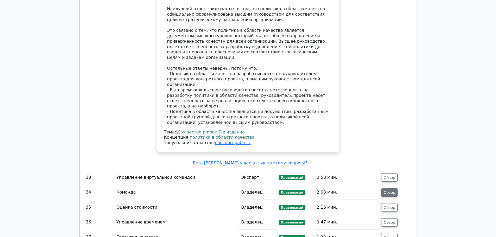
click at [389, 189] on button "Обзор" at bounding box center [389, 193] width 16 height 8
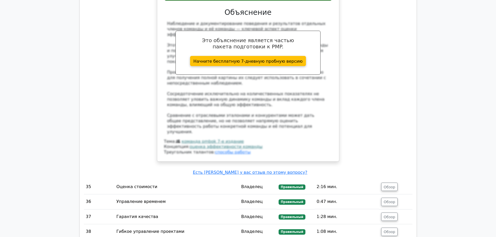
scroll to position [3621, 0]
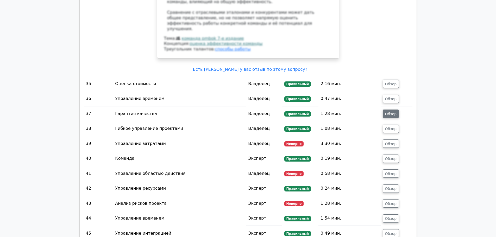
click at [395, 112] on font "Обзор" at bounding box center [391, 114] width 12 height 4
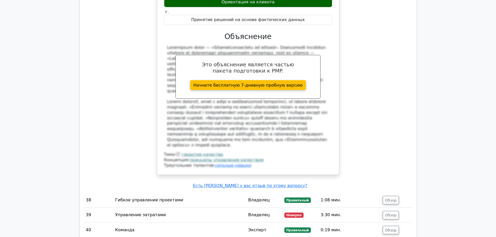
scroll to position [3830, 0]
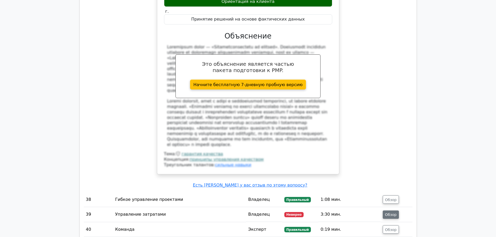
click at [393, 213] on font "Обзор" at bounding box center [391, 215] width 12 height 4
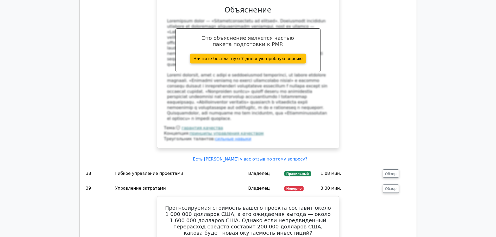
scroll to position [3882, 0]
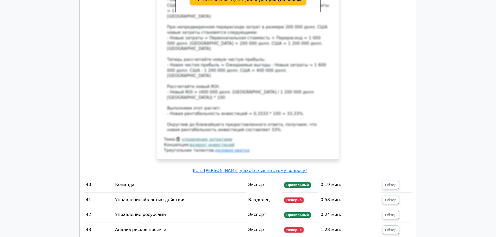
scroll to position [4246, 0]
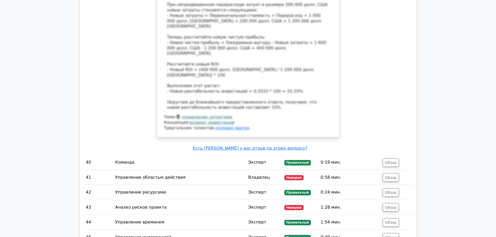
click at [399, 170] on td "Обзор" at bounding box center [397, 177] width 32 height 15
click at [396, 174] on button "Обзор" at bounding box center [391, 178] width 16 height 8
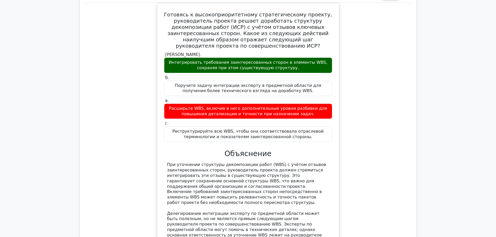
scroll to position [4637, 0]
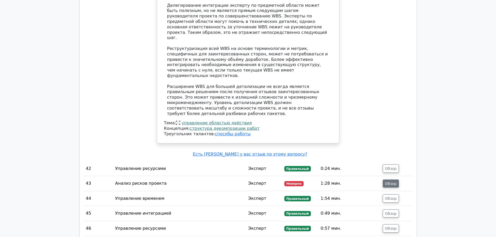
click at [393, 182] on font "Обзор" at bounding box center [391, 184] width 12 height 4
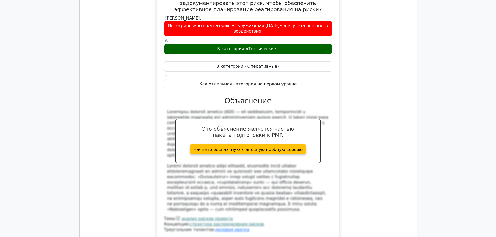
scroll to position [4950, 0]
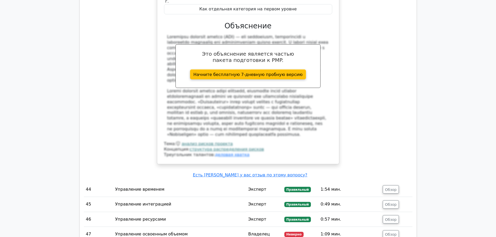
click at [392, 227] on td "Обзор" at bounding box center [397, 234] width 32 height 15
click at [394, 233] on font "Обзор" at bounding box center [391, 235] width 12 height 4
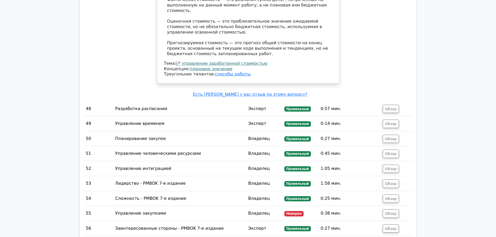
scroll to position [5341, 0]
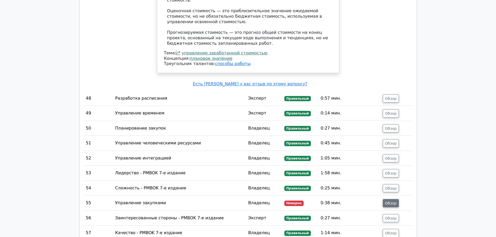
click at [386, 201] on font "Обзор" at bounding box center [391, 203] width 12 height 4
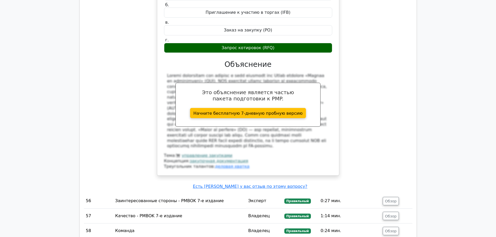
scroll to position [5627, 0]
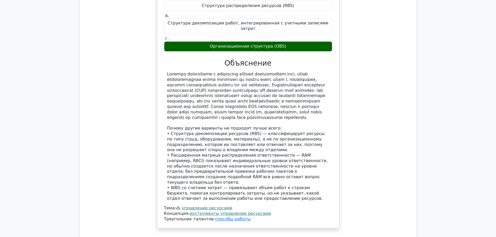
scroll to position [6018, 0]
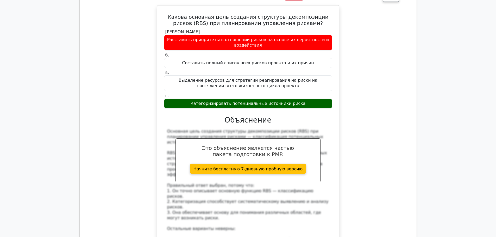
scroll to position [6383, 0]
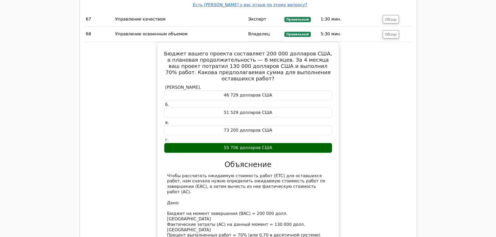
scroll to position [6633, 0]
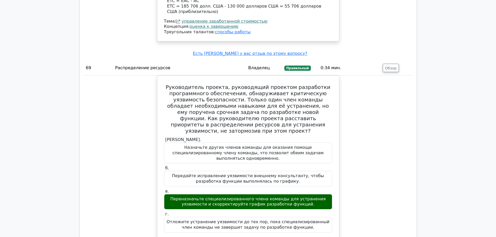
scroll to position [6971, 0]
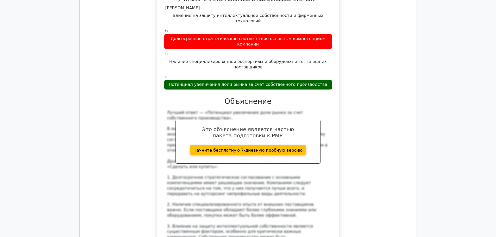
scroll to position [7362, 0]
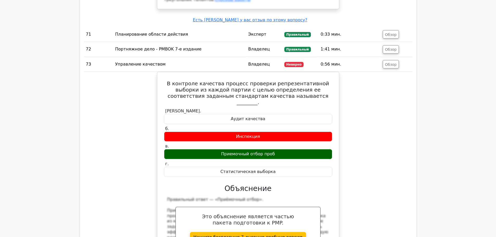
scroll to position [7675, 0]
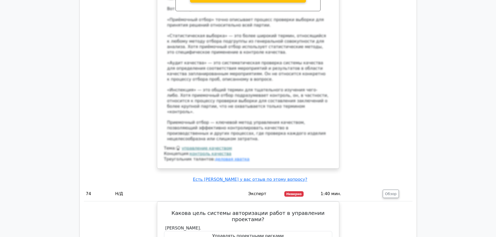
scroll to position [7909, 0]
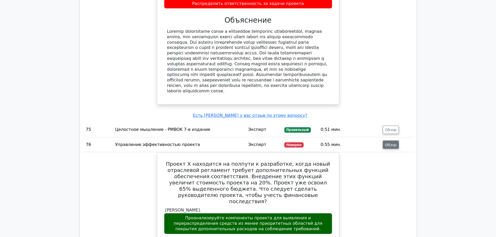
scroll to position [8248, 0]
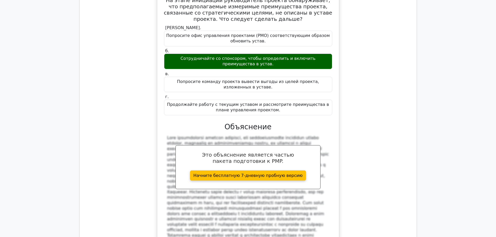
scroll to position [8665, 0]
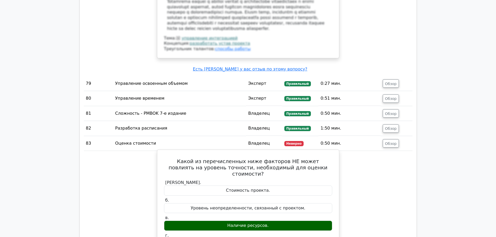
scroll to position [8899, 0]
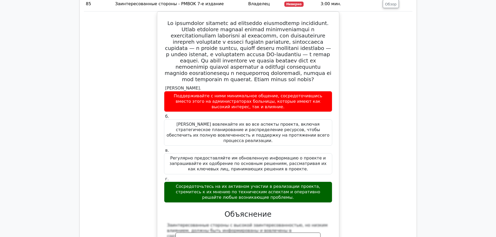
scroll to position [9264, 0]
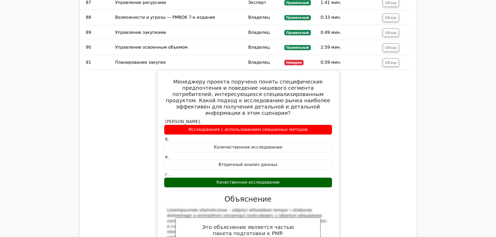
scroll to position [9498, 0]
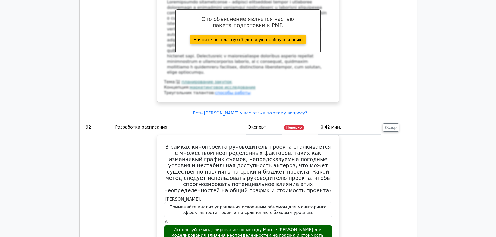
scroll to position [9837, 0]
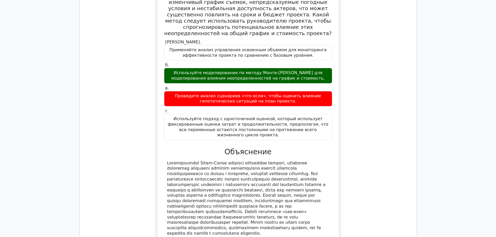
scroll to position [9967, 0]
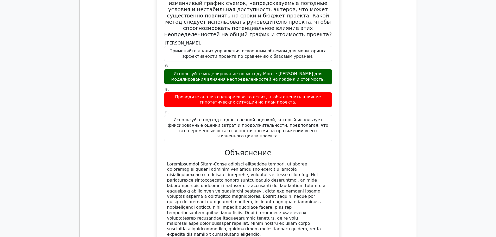
scroll to position [9941, 0]
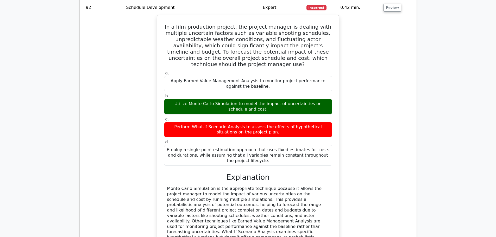
scroll to position [9344, 0]
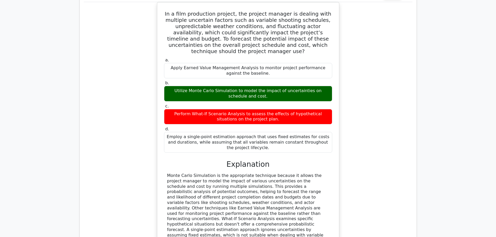
drag, startPoint x: 202, startPoint y: 146, endPoint x: 283, endPoint y: 148, distance: 81.3
copy div "In a high-stakes technology project, a critical component has two potential sup…"
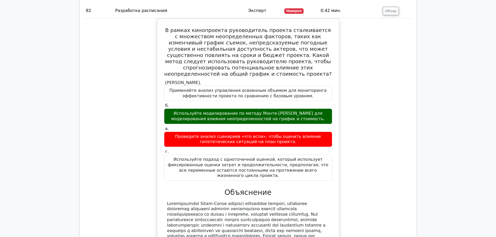
scroll to position [9953, 0]
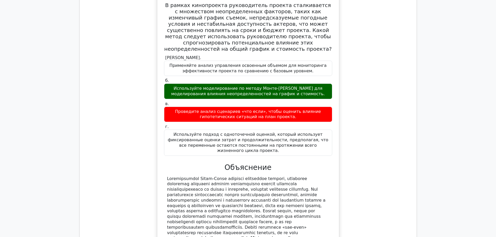
drag, startPoint x: 173, startPoint y: 49, endPoint x: 312, endPoint y: 159, distance: 177.1
copy div "В высокорискованном технологическом проекте критически важный компонент поставл…"
drag, startPoint x: 363, startPoint y: 67, endPoint x: 363, endPoint y: 73, distance: 6.0
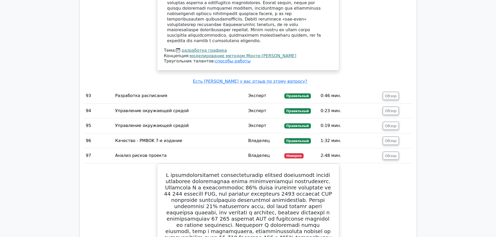
scroll to position [10213, 0]
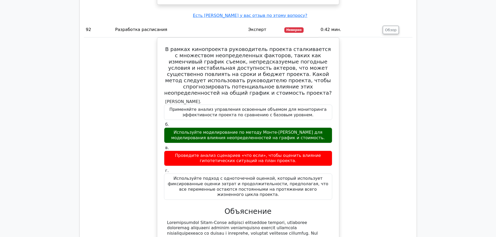
scroll to position [9979, 0]
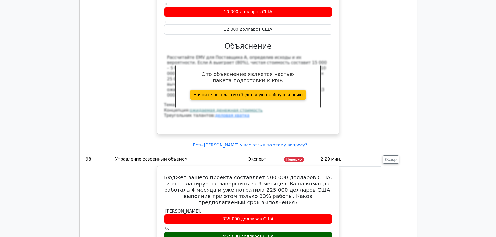
scroll to position [10474, 0]
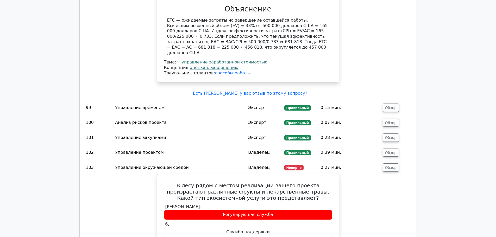
scroll to position [10760, 0]
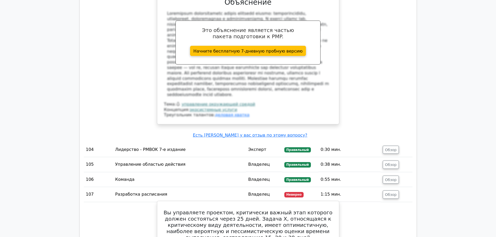
scroll to position [11073, 0]
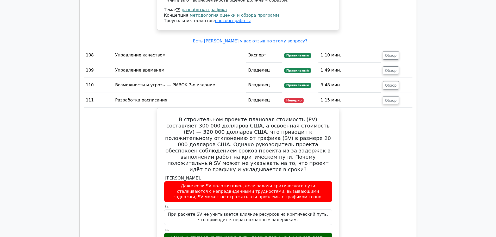
scroll to position [11464, 0]
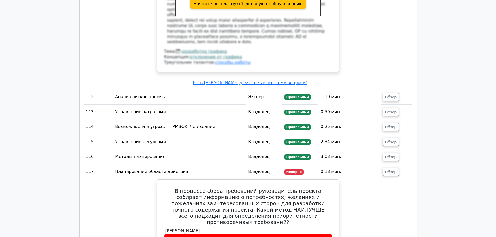
scroll to position [11776, 0]
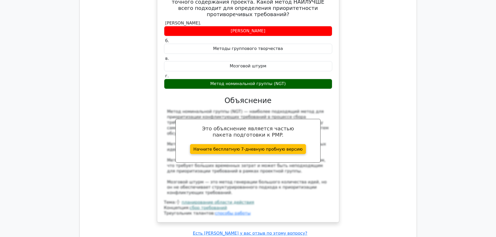
scroll to position [12115, 0]
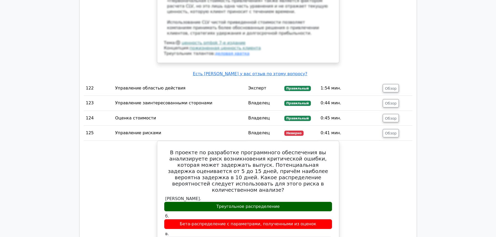
scroll to position [12532, 0]
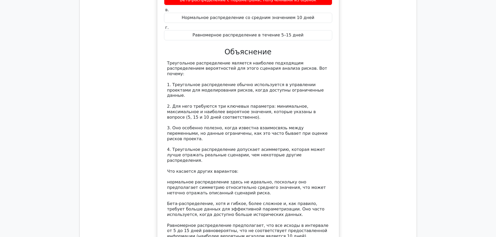
scroll to position [12844, 0]
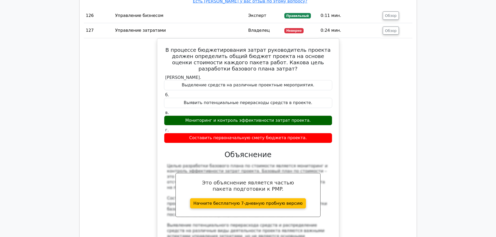
scroll to position [13079, 0]
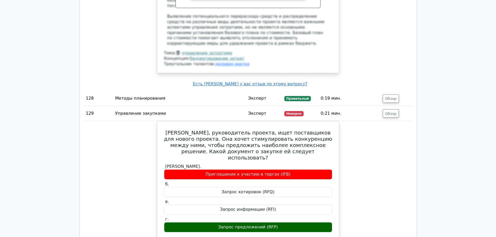
scroll to position [13261, 0]
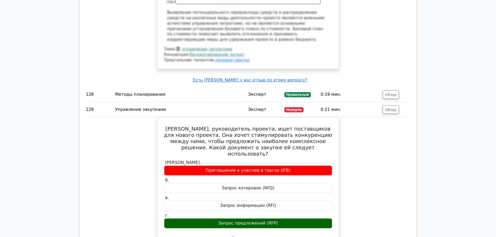
drag, startPoint x: 143, startPoint y: 119, endPoint x: 145, endPoint y: 116, distance: 2.8
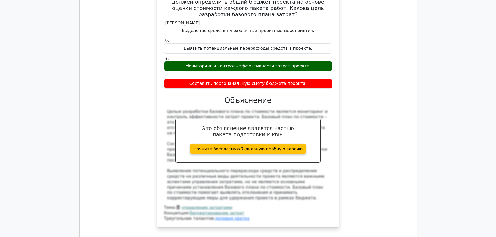
scroll to position [13079, 0]
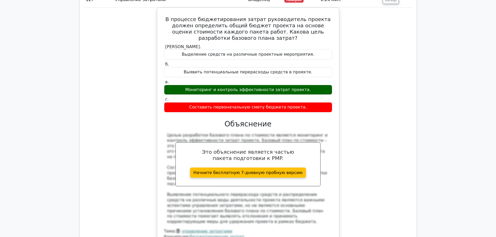
drag, startPoint x: 289, startPoint y: 135, endPoint x: 161, endPoint y: 116, distance: 129.7
copy font "Проект, изначально бюджет которого составлял 500 000 долларов, выполнен на 35%,…"
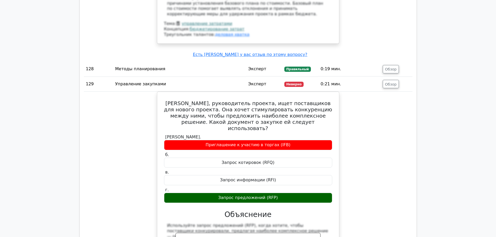
scroll to position [13287, 0]
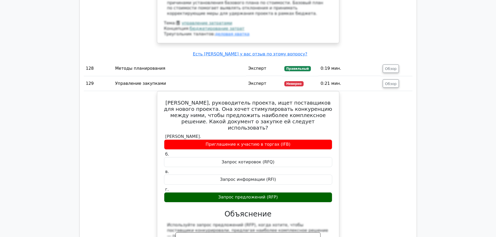
drag, startPoint x: 166, startPoint y: 24, endPoint x: 323, endPoint y: 181, distance: 222.7
copy div "Чтобы рассчитать бюджет по завершении (BAC) на основе текущей тенденции расходо…"
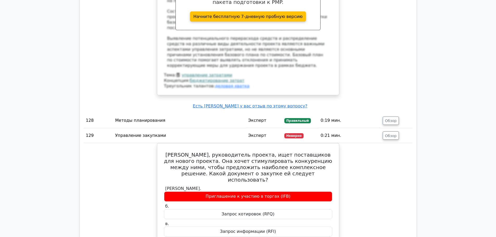
scroll to position [13261, 0]
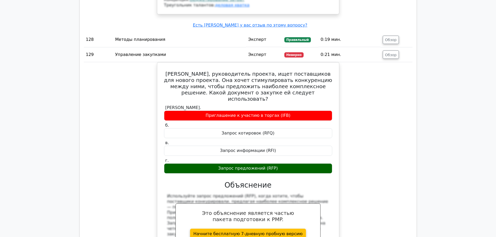
scroll to position [13365, 0]
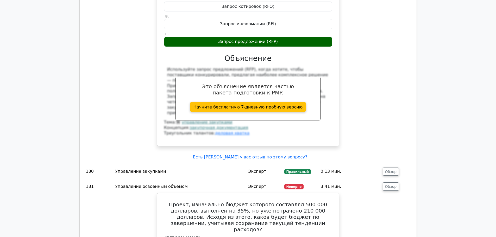
scroll to position [13443, 0]
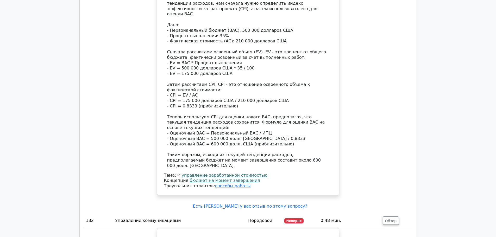
scroll to position [13808, 0]
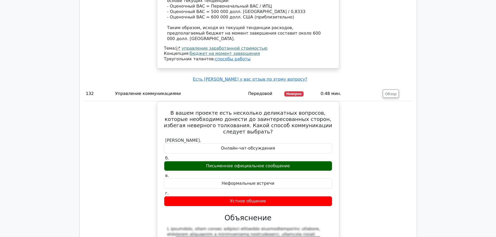
scroll to position [13912, 0]
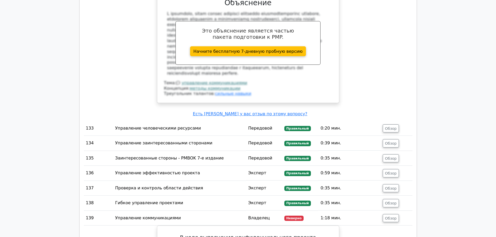
scroll to position [14121, 0]
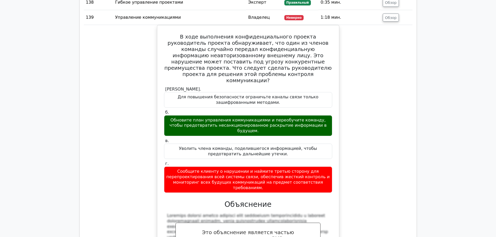
scroll to position [14329, 0]
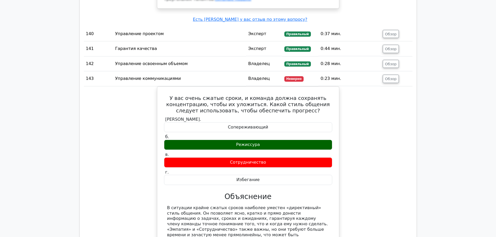
scroll to position [14642, 0]
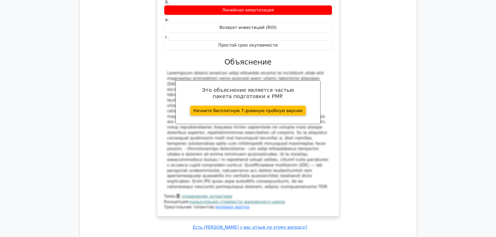
scroll to position [15033, 0]
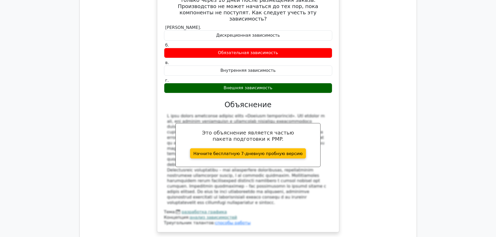
scroll to position [15319, 0]
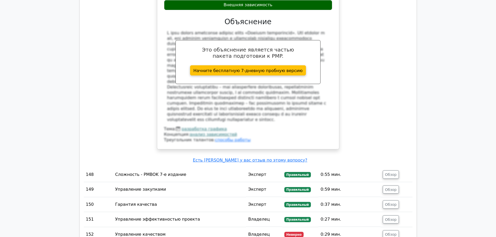
scroll to position [15580, 0]
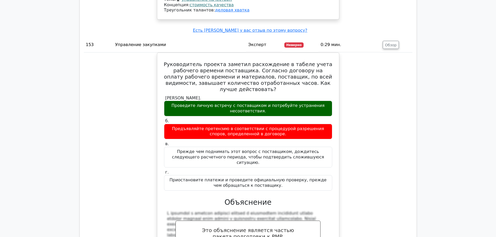
scroll to position [15997, 0]
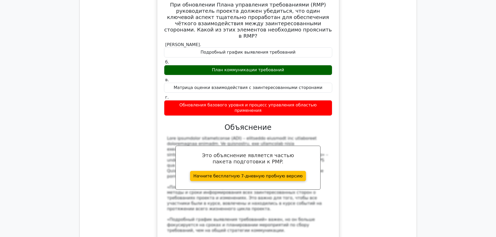
scroll to position [16387, 0]
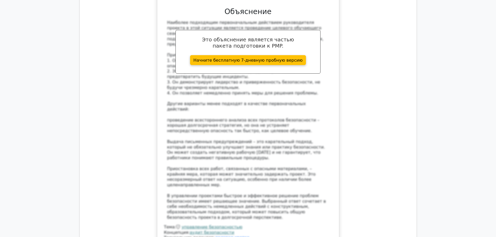
scroll to position [16752, 0]
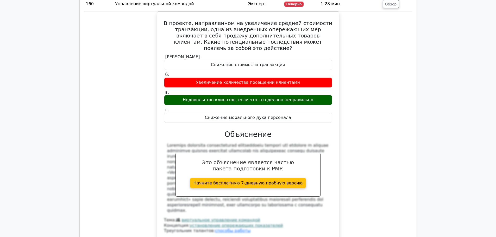
scroll to position [17195, 0]
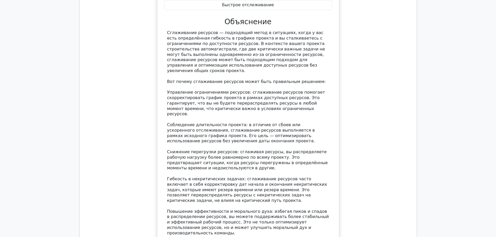
scroll to position [17534, 0]
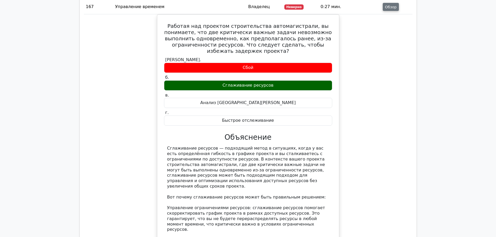
scroll to position [17377, 0]
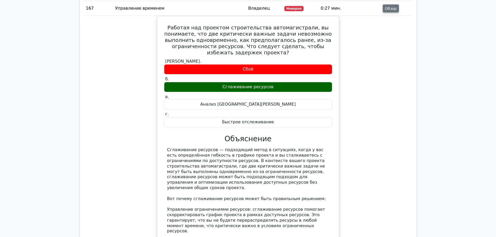
drag, startPoint x: 453, startPoint y: 32, endPoint x: 473, endPoint y: 48, distance: 26.5
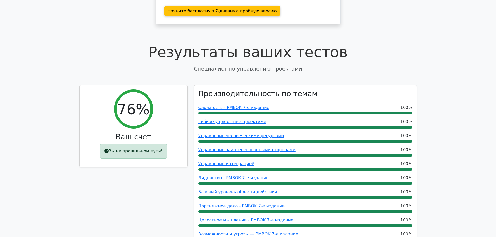
scroll to position [182, 0]
